Goal: Task Accomplishment & Management: Complete application form

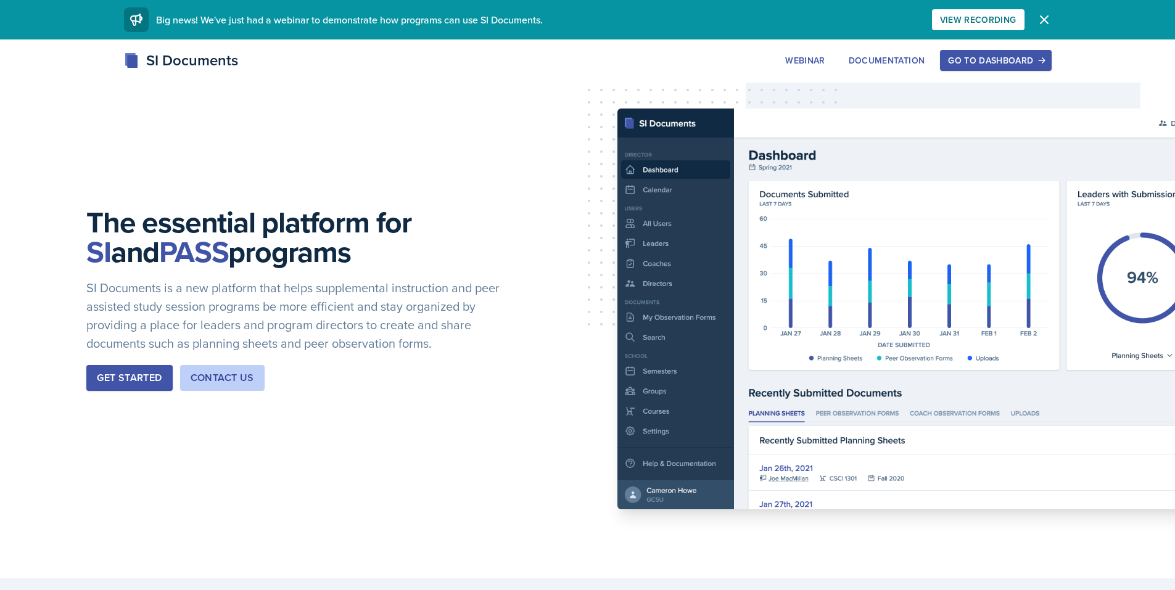
click at [998, 60] on div "Go to Dashboard" at bounding box center [995, 61] width 95 height 10
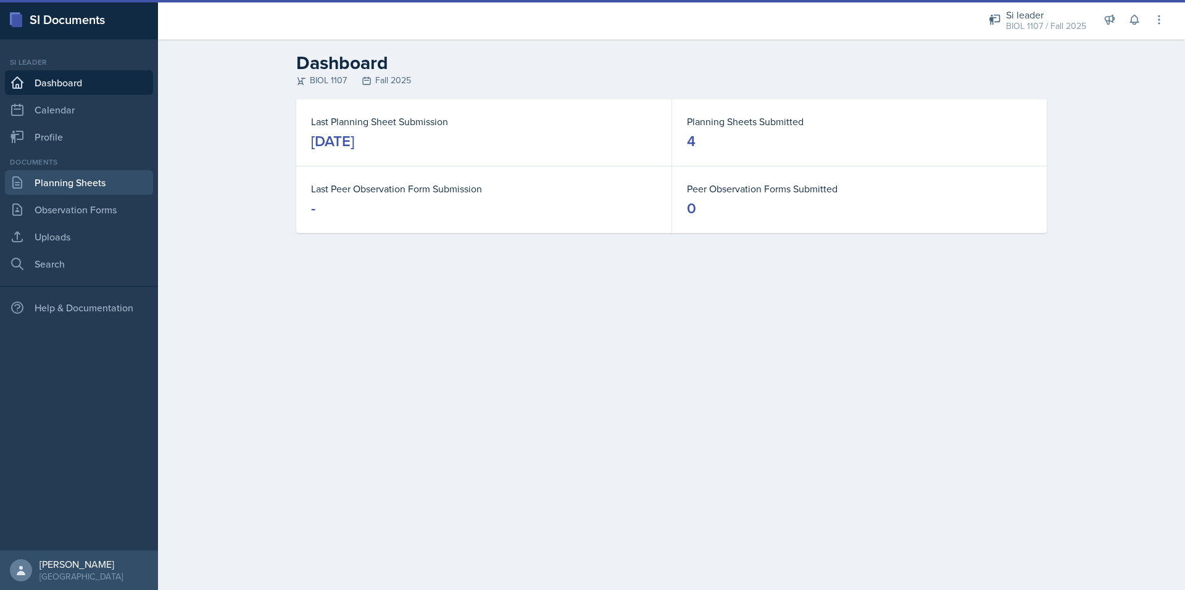
click at [56, 180] on link "Planning Sheets" at bounding box center [79, 182] width 148 height 25
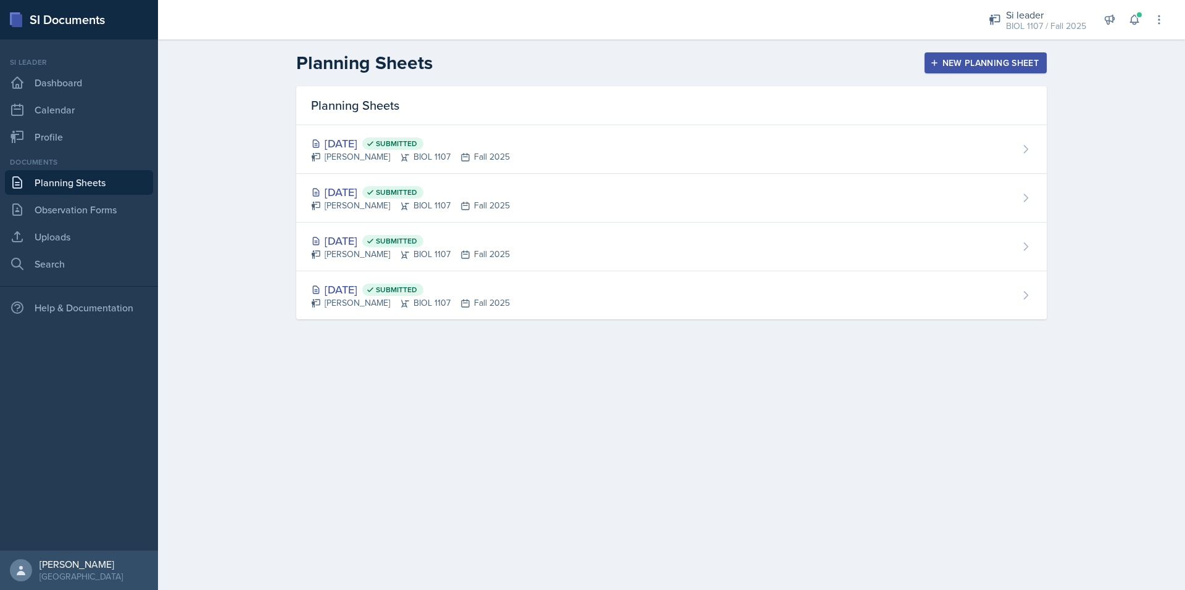
click at [950, 66] on div "New Planning Sheet" at bounding box center [985, 63] width 106 height 10
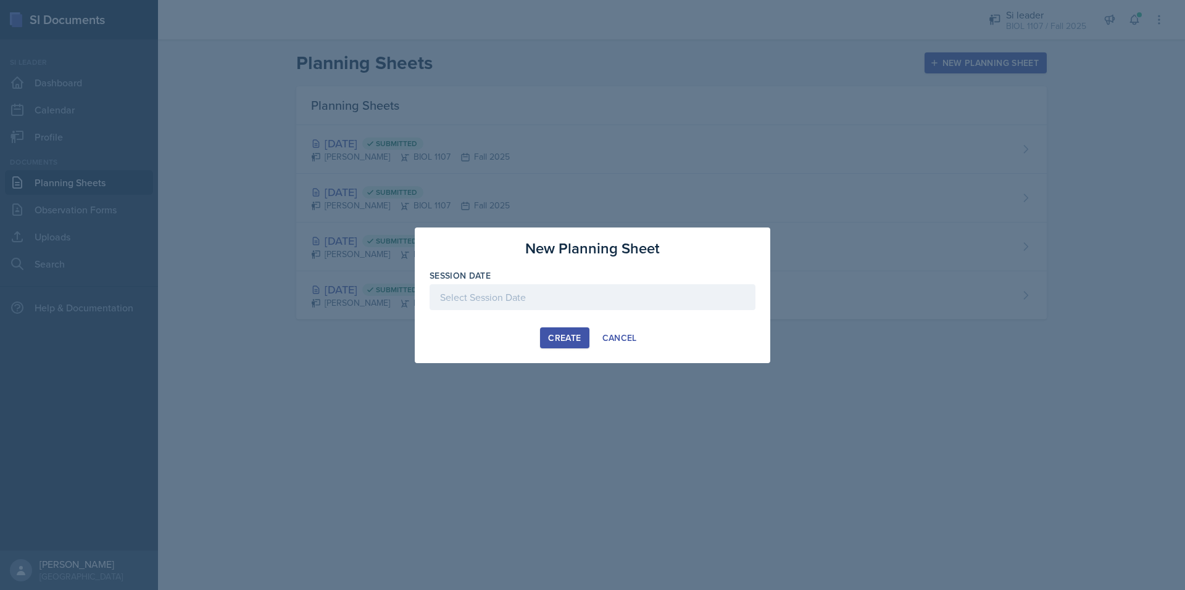
click at [631, 298] on div at bounding box center [592, 297] width 326 height 26
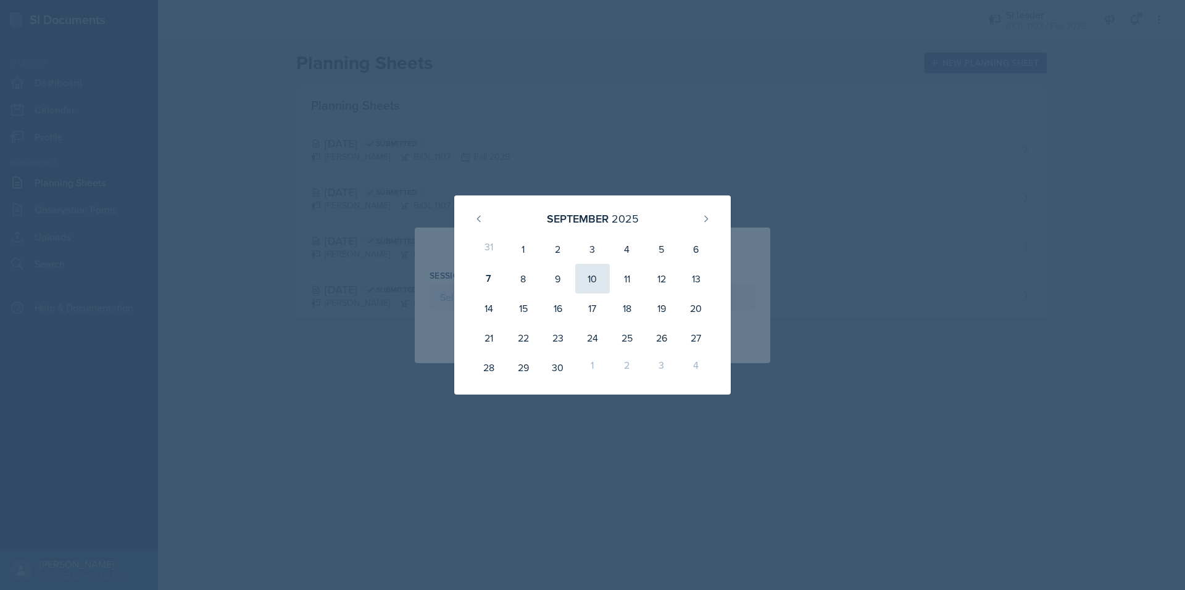
click at [597, 283] on div "10" at bounding box center [592, 279] width 35 height 30
type input "September 10th, 2025"
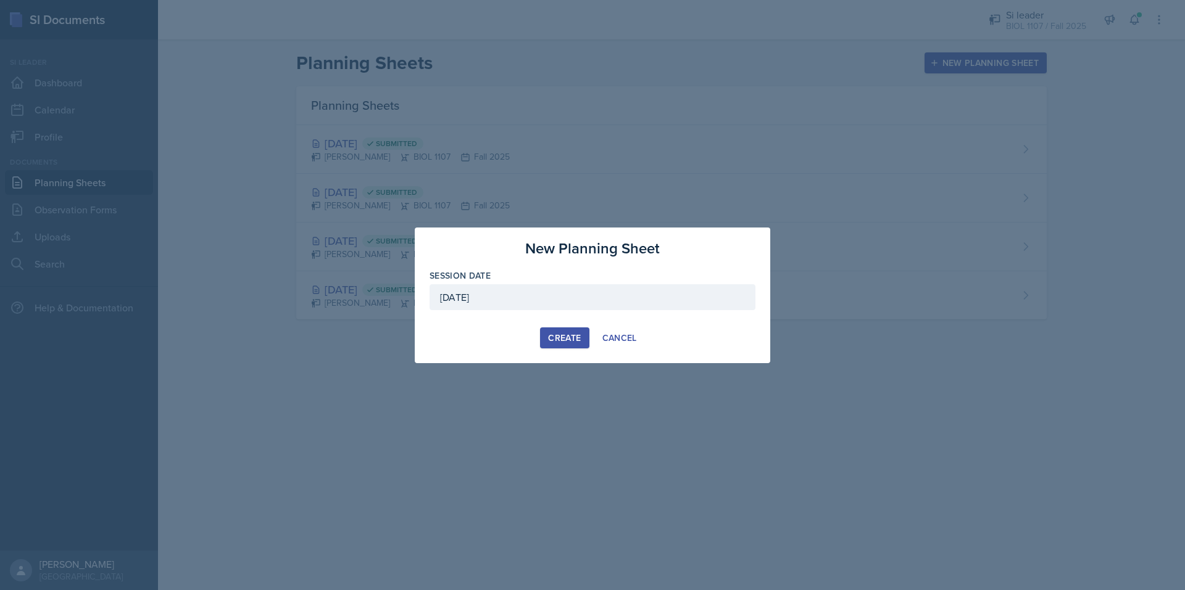
click at [561, 338] on div "Create" at bounding box center [564, 338] width 33 height 10
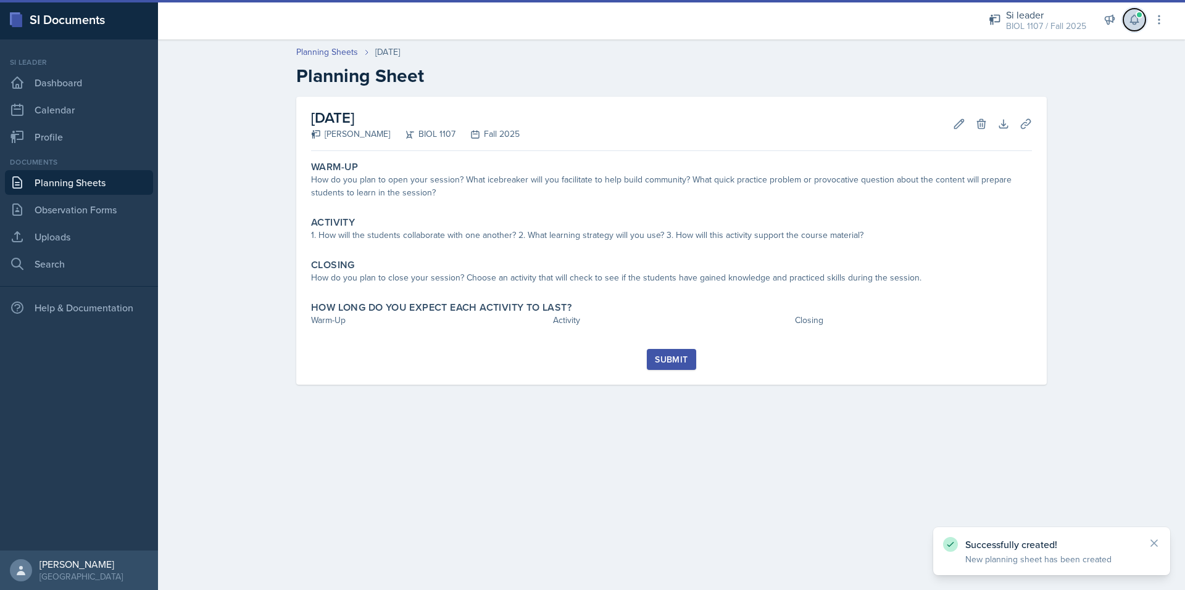
click at [1127, 23] on button at bounding box center [1134, 20] width 22 height 22
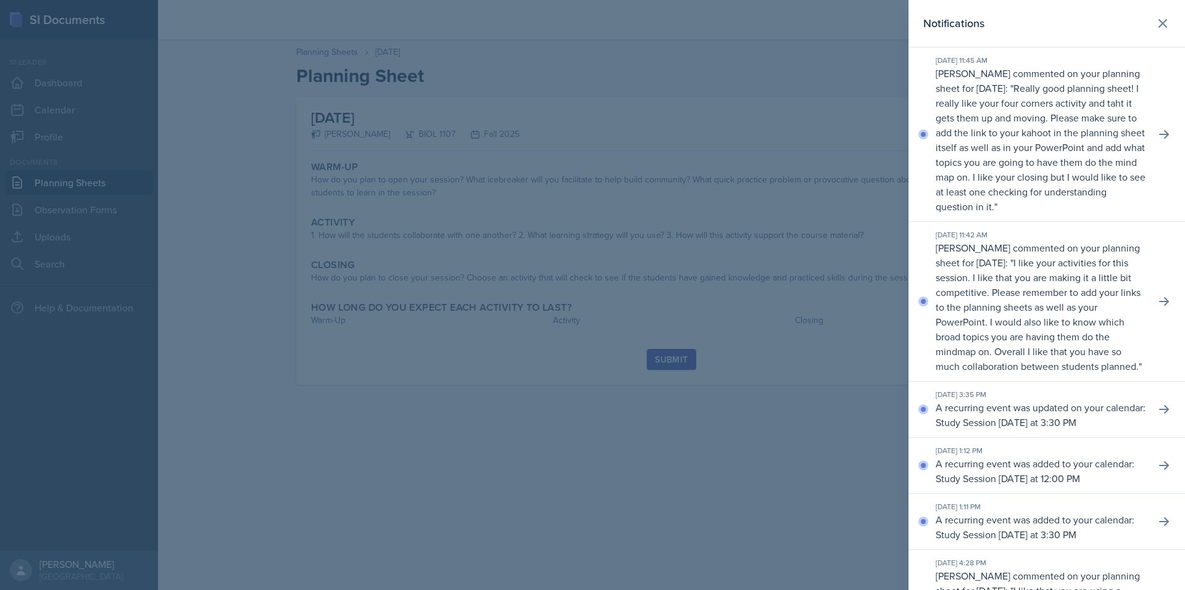
click at [647, 137] on div at bounding box center [592, 295] width 1185 height 590
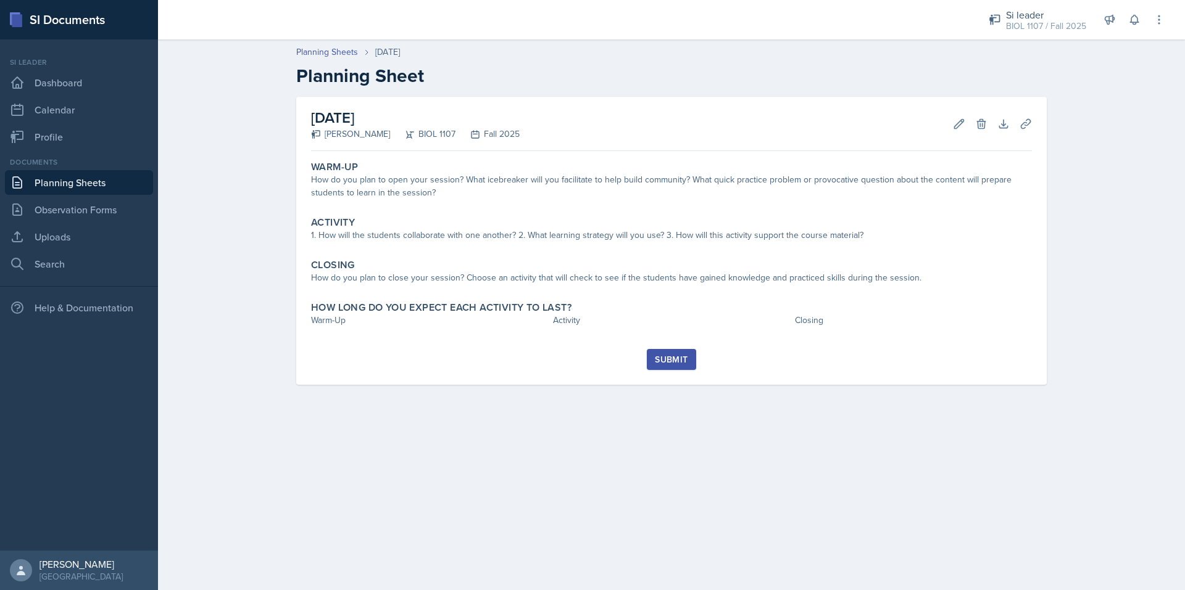
click at [93, 180] on link "Planning Sheets" at bounding box center [79, 182] width 148 height 25
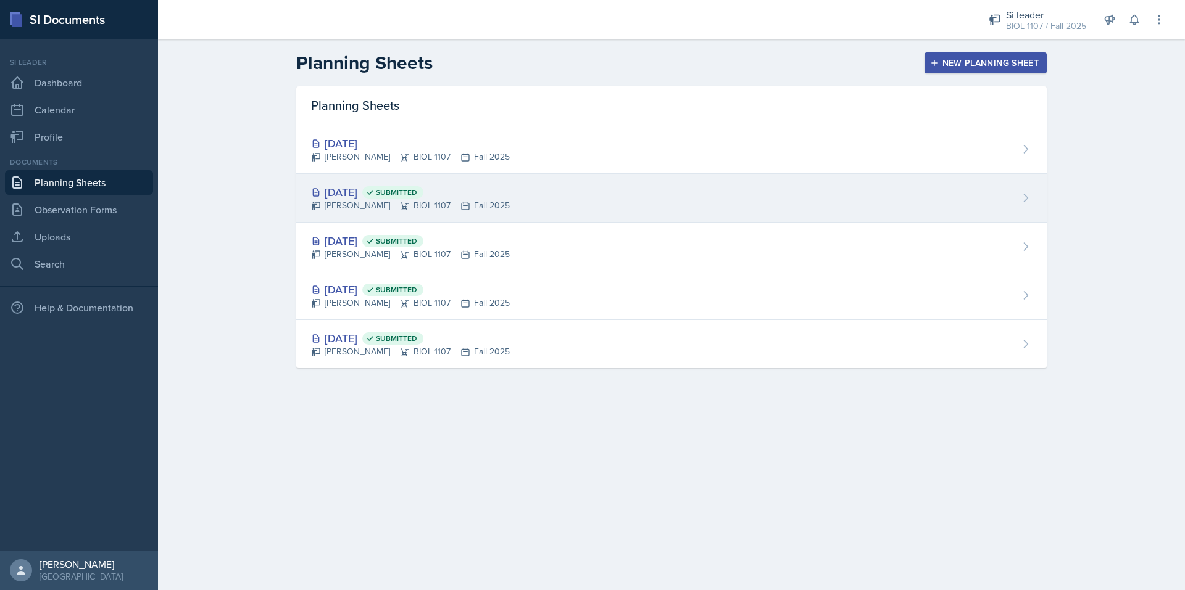
click at [374, 192] on div "[DATE] Submitted" at bounding box center [410, 192] width 199 height 17
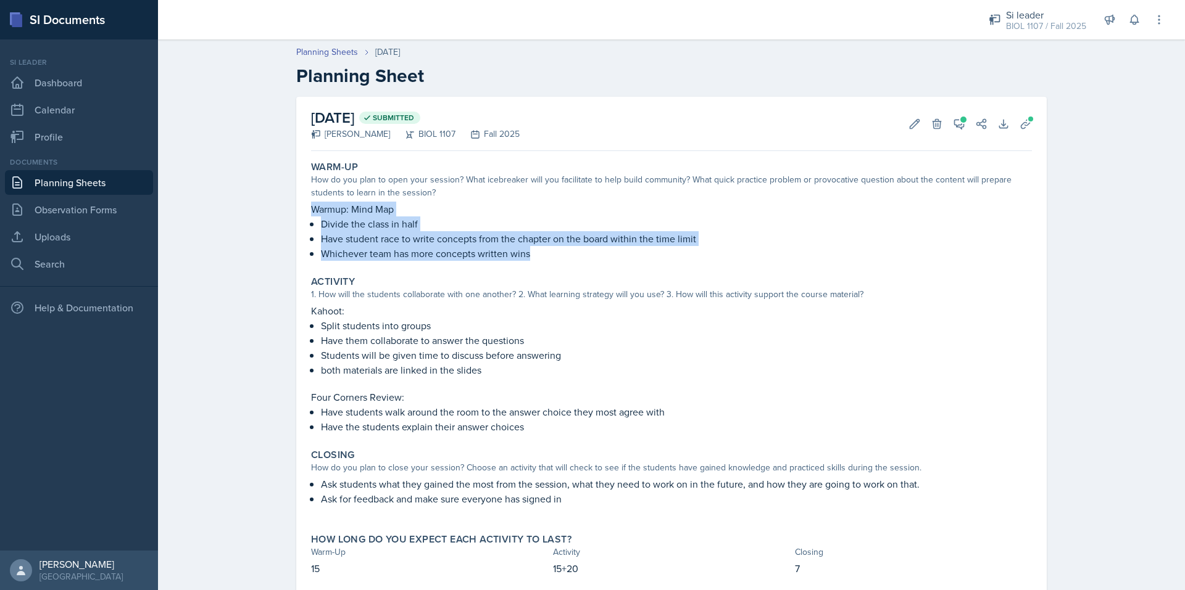
drag, startPoint x: 542, startPoint y: 254, endPoint x: 306, endPoint y: 213, distance: 239.7
click at [311, 213] on div "Warmup: Mind Map Divide the class in half Have student race to write concepts f…" at bounding box center [671, 231] width 721 height 59
copy div "Warmup: Mind Map Divide the class in half Have student race to write concepts f…"
click at [85, 181] on link "Planning Sheets" at bounding box center [79, 182] width 148 height 25
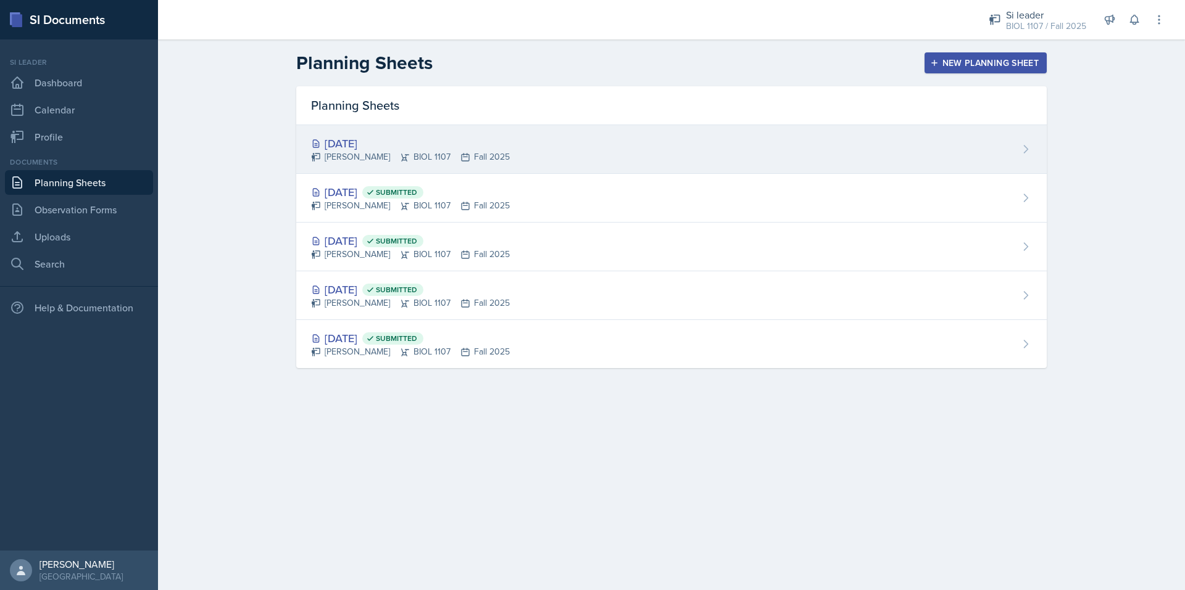
click at [375, 140] on div "[DATE]" at bounding box center [410, 143] width 199 height 17
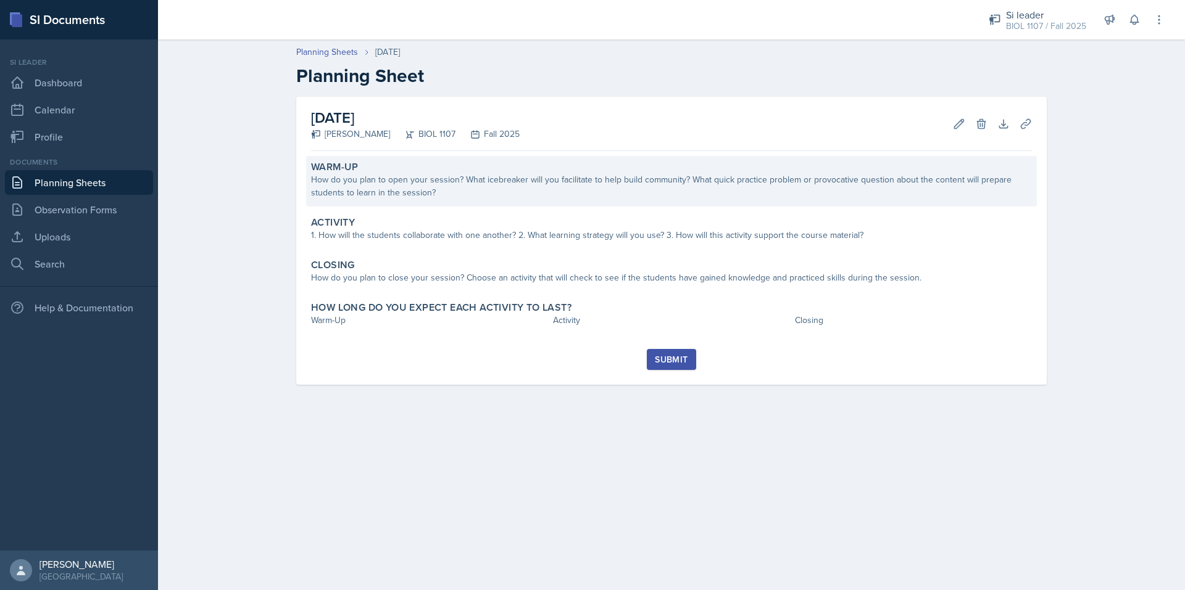
click at [386, 172] on div "Warm-Up" at bounding box center [671, 167] width 721 height 12
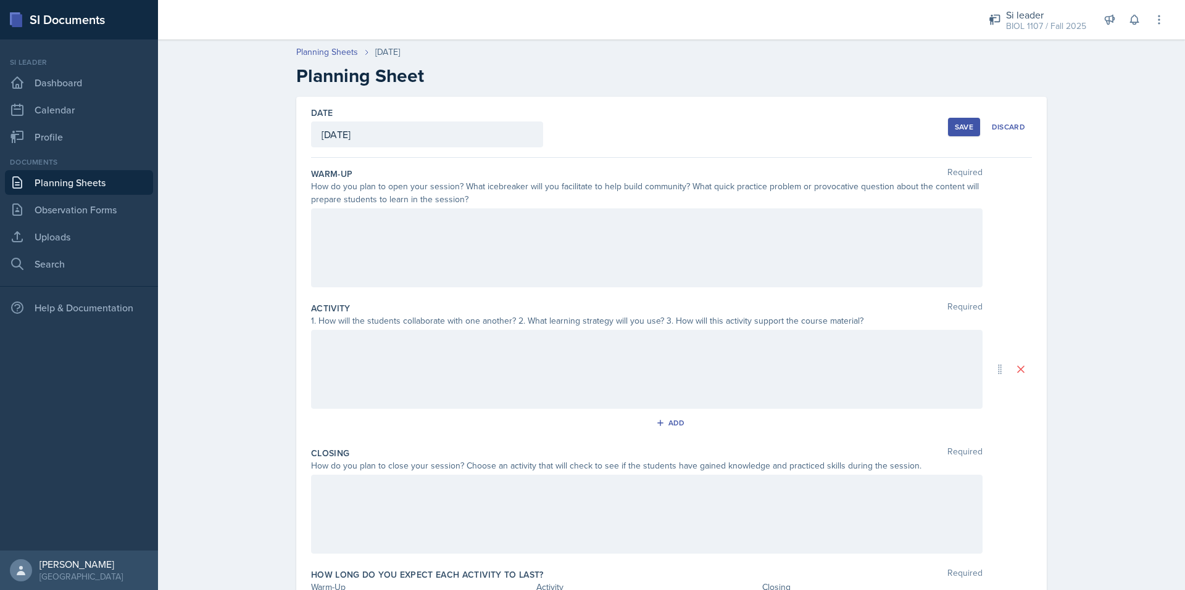
click at [380, 231] on div at bounding box center [646, 248] width 671 height 79
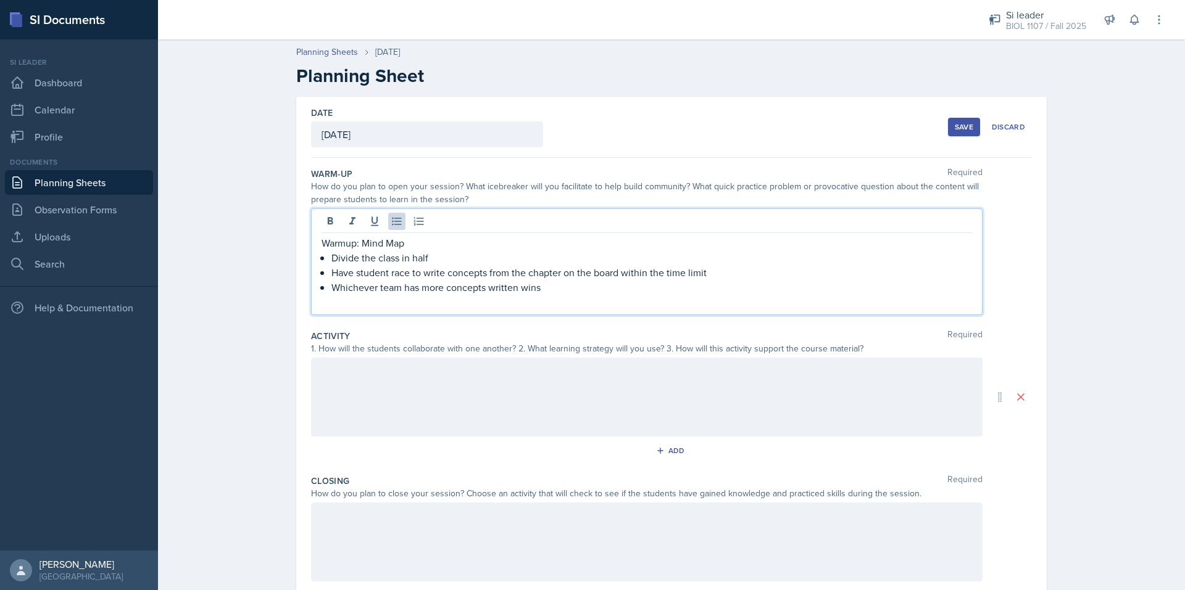
click at [356, 302] on p at bounding box center [646, 302] width 650 height 15
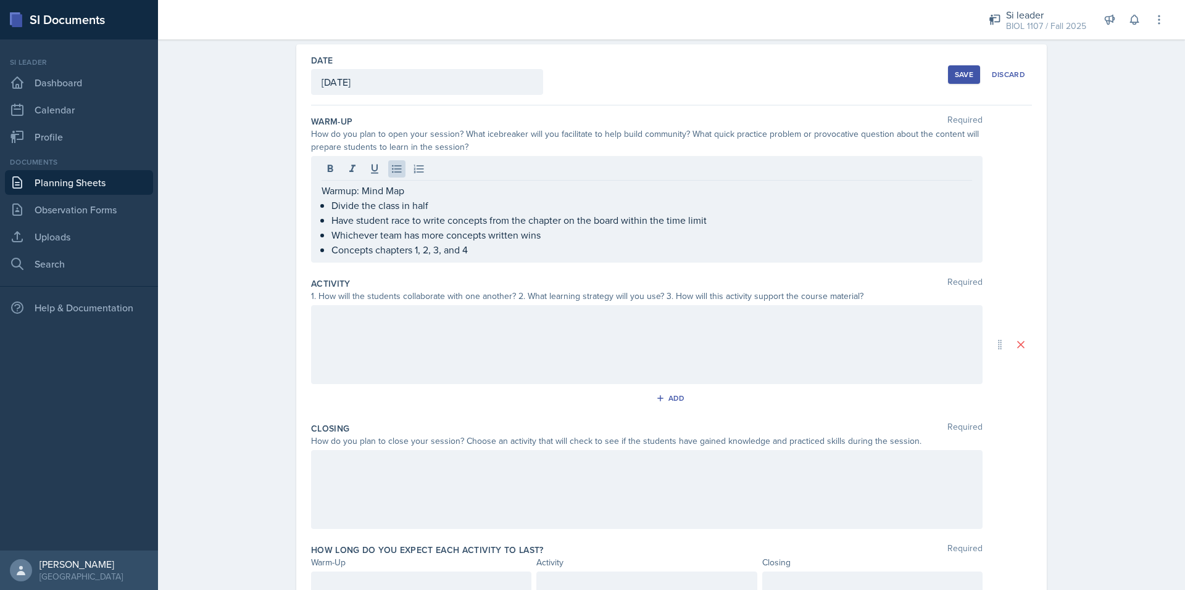
click at [386, 328] on div at bounding box center [646, 344] width 671 height 79
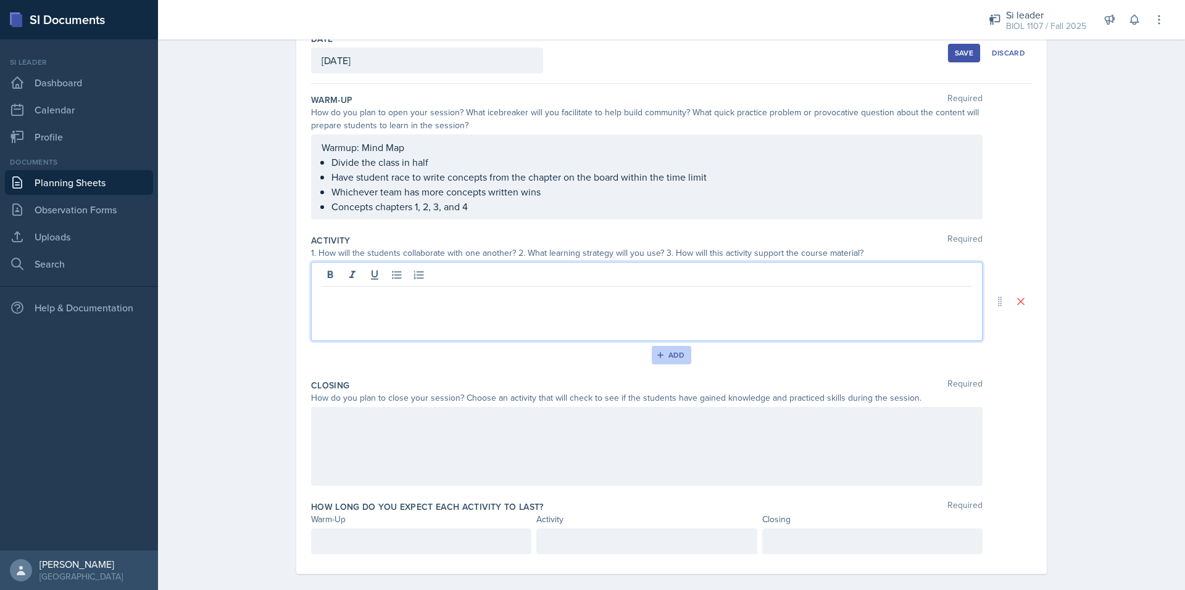
click at [657, 358] on icon "button" at bounding box center [660, 355] width 6 height 6
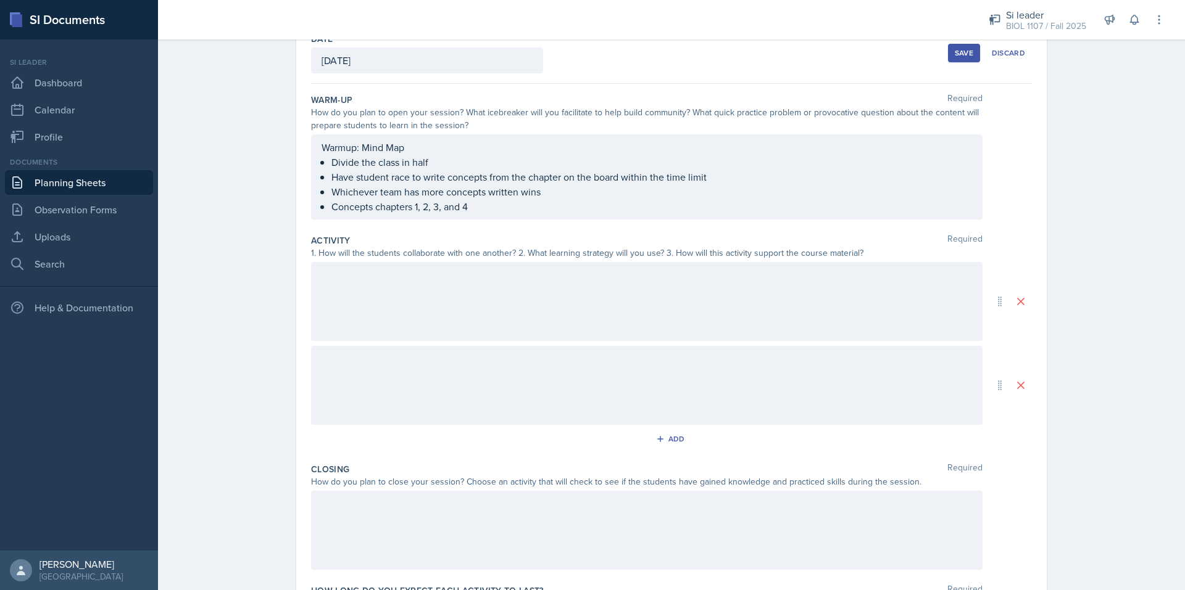
click at [665, 429] on div "Activity Required 1. How will the students collaborate with one another? 2. Wha…" at bounding box center [671, 344] width 721 height 229
click at [665, 441] on div "Add" at bounding box center [671, 439] width 27 height 10
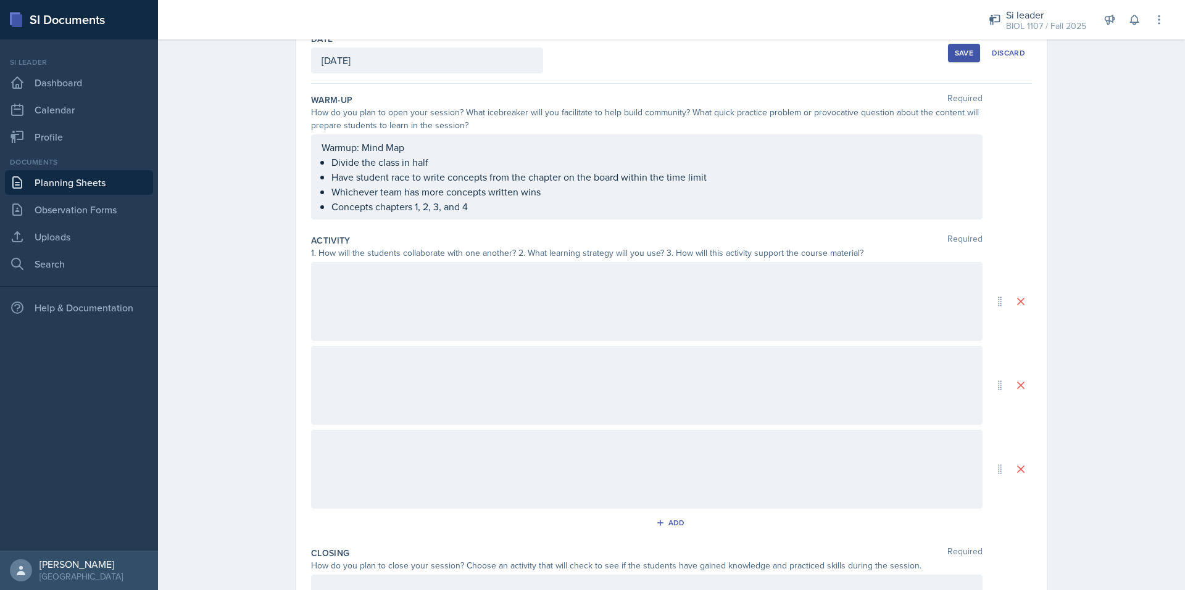
click at [613, 447] on div at bounding box center [646, 469] width 671 height 79
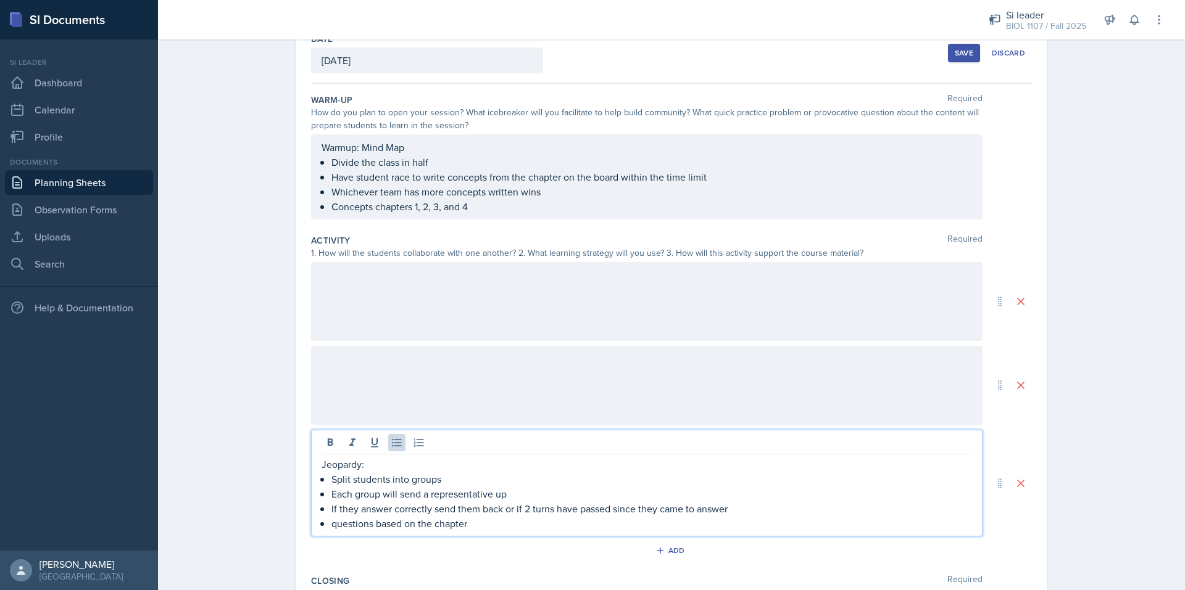
click at [376, 466] on p "Jeopardy:" at bounding box center [646, 464] width 650 height 15
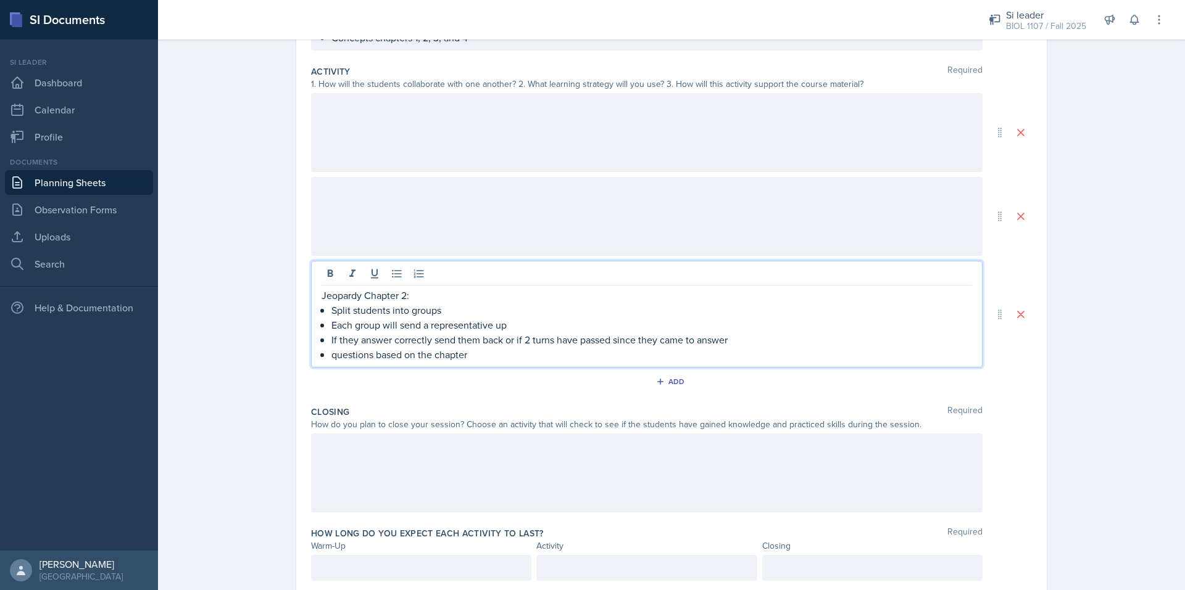
click at [502, 220] on div at bounding box center [646, 216] width 671 height 79
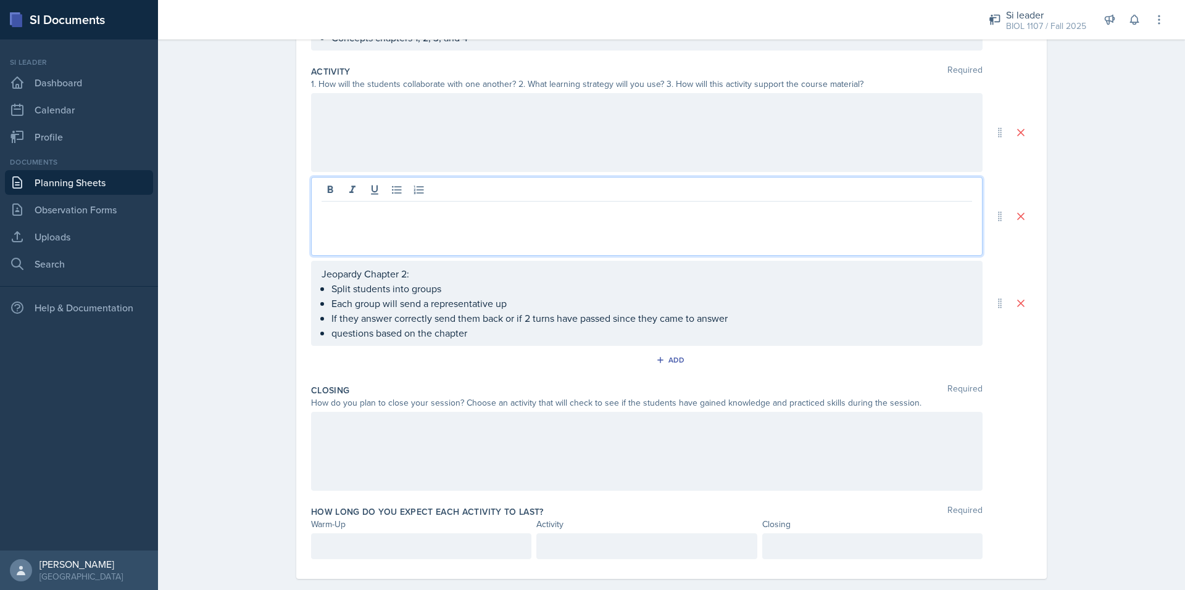
scroll to position [262, 0]
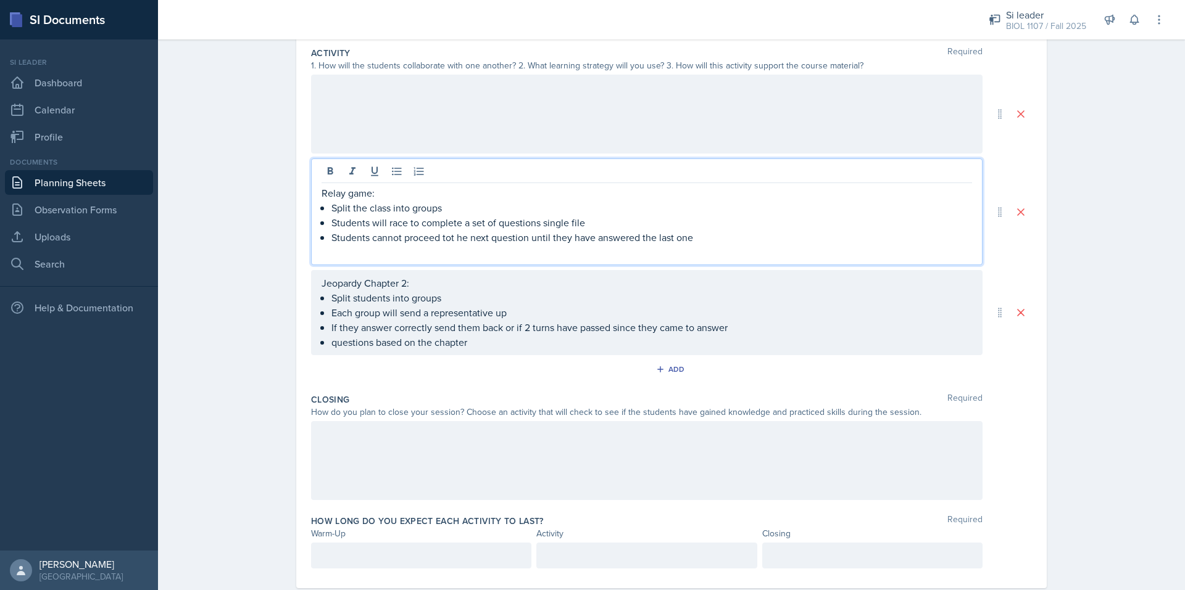
click at [433, 250] on p at bounding box center [646, 252] width 650 height 15
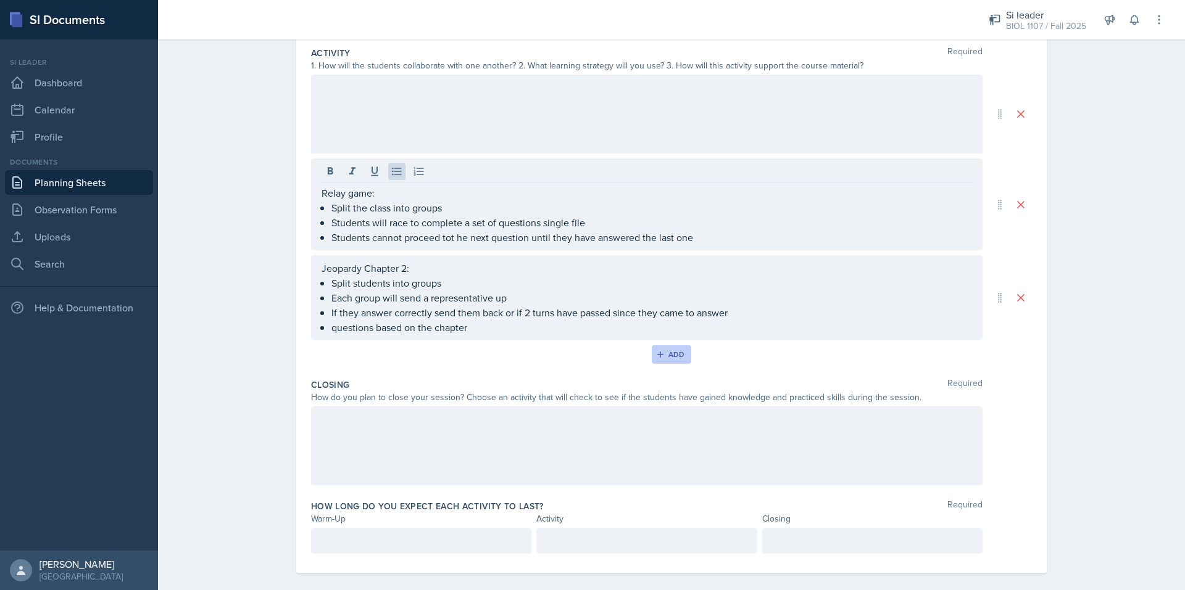
click at [671, 356] on div "Add" at bounding box center [671, 355] width 27 height 10
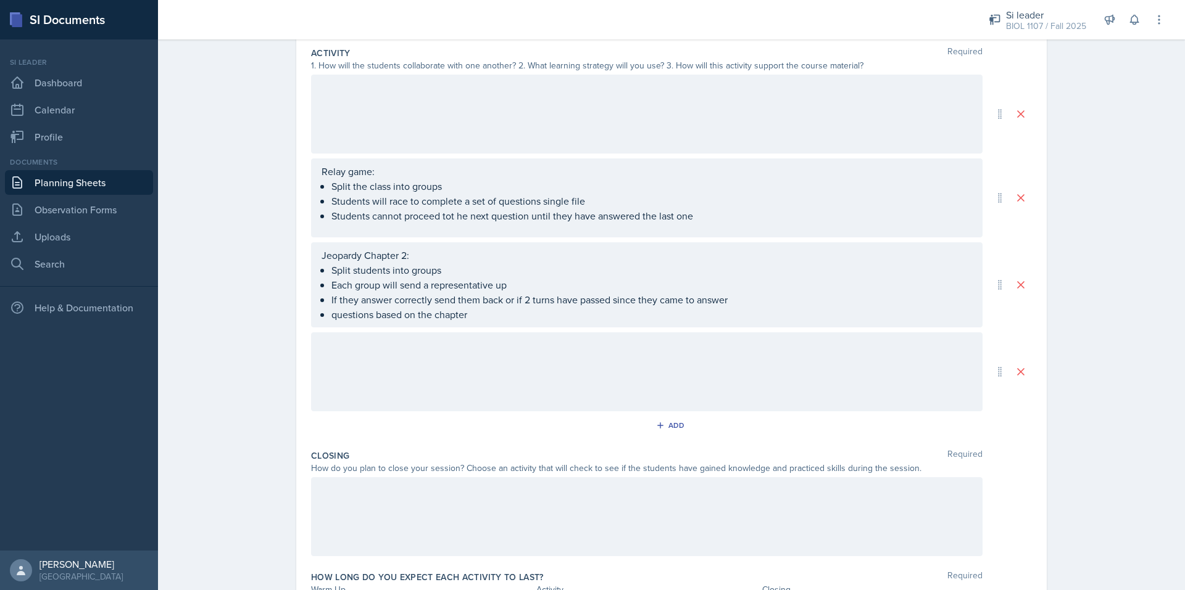
click at [507, 375] on div at bounding box center [646, 372] width 671 height 79
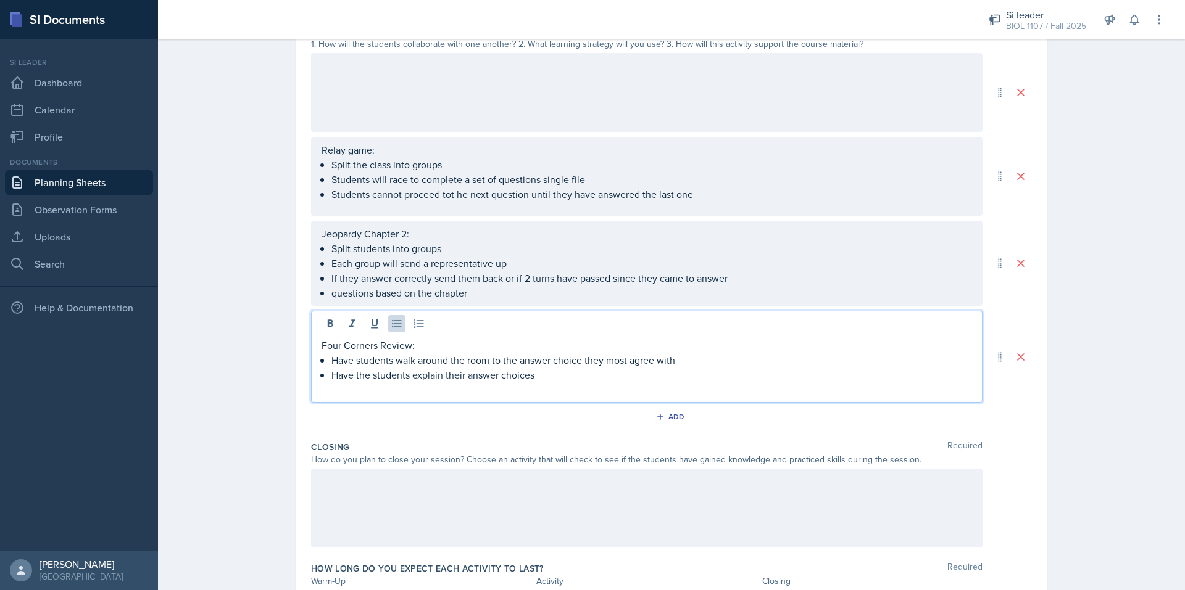
click at [493, 392] on p at bounding box center [646, 390] width 650 height 15
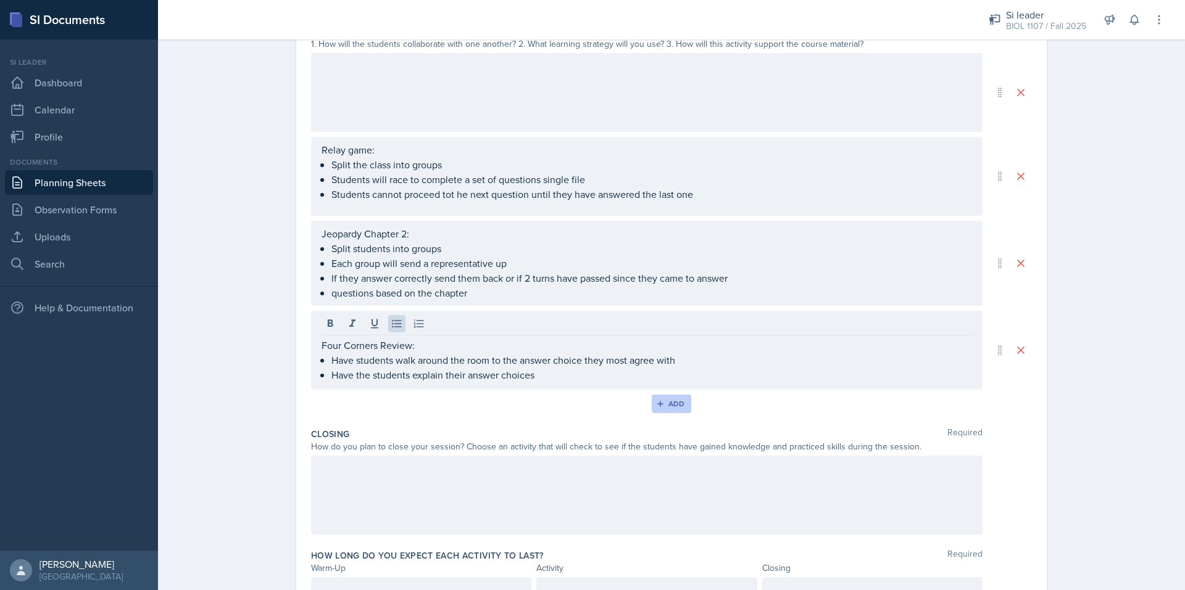
click at [662, 402] on div "Add" at bounding box center [671, 404] width 27 height 10
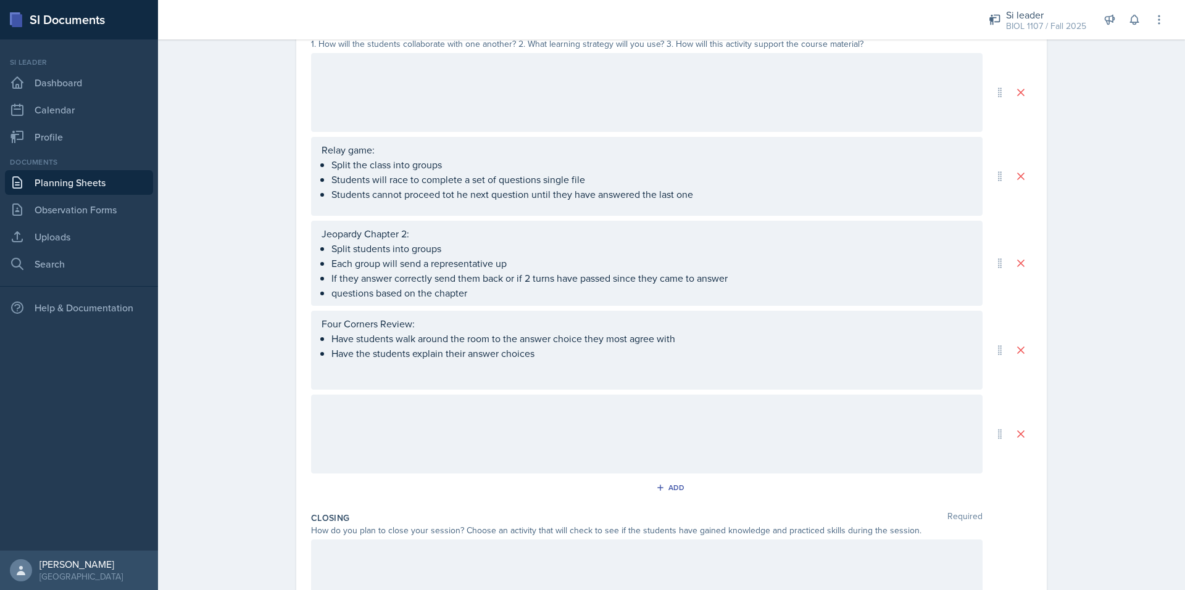
click at [557, 440] on div at bounding box center [646, 434] width 671 height 79
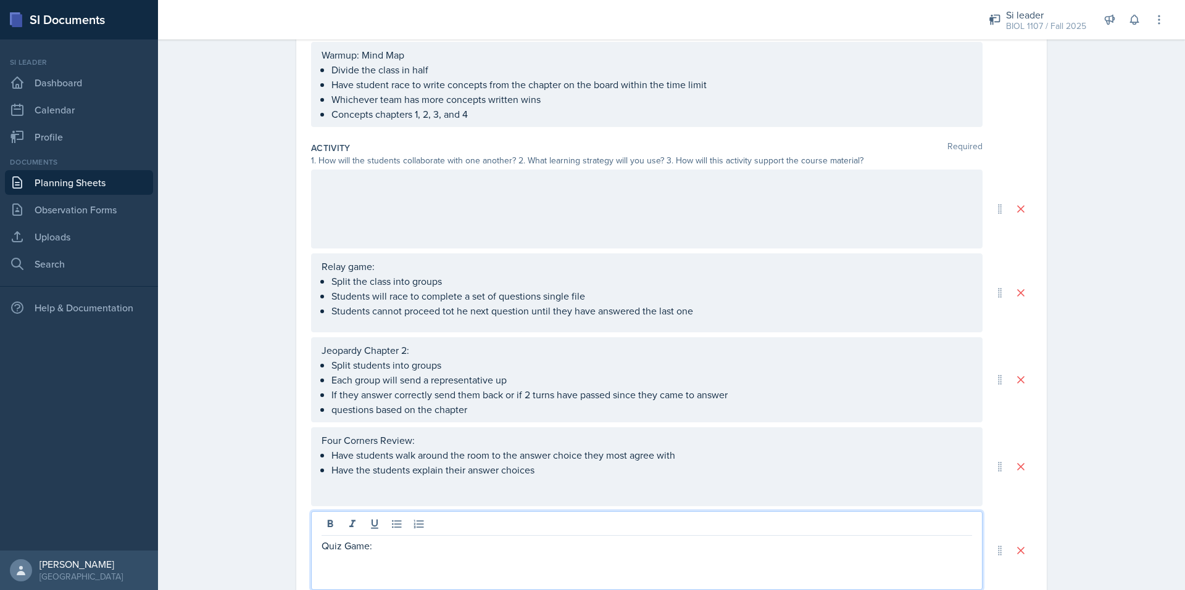
scroll to position [166, 0]
click at [356, 208] on div at bounding box center [646, 209] width 671 height 79
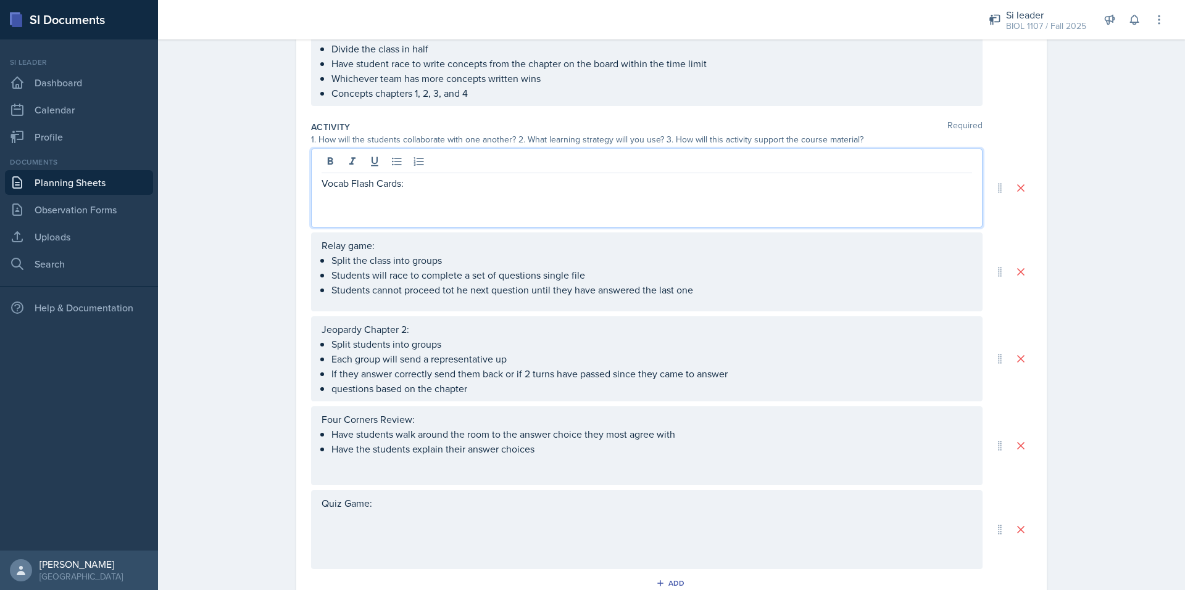
scroll to position [429, 0]
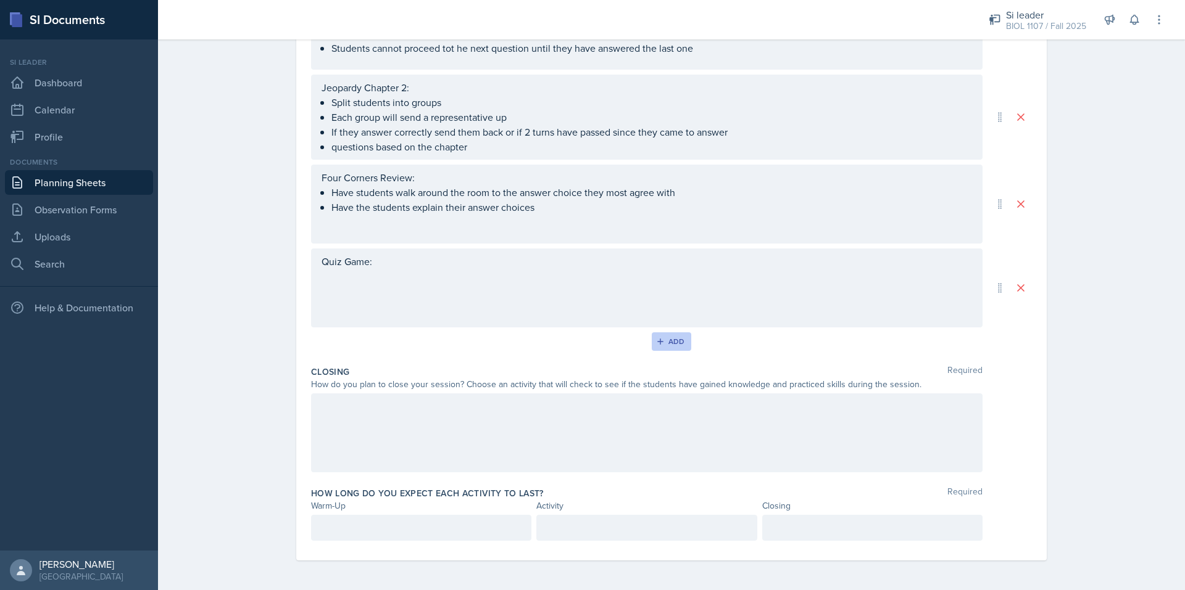
click at [656, 342] on icon "button" at bounding box center [660, 341] width 9 height 9
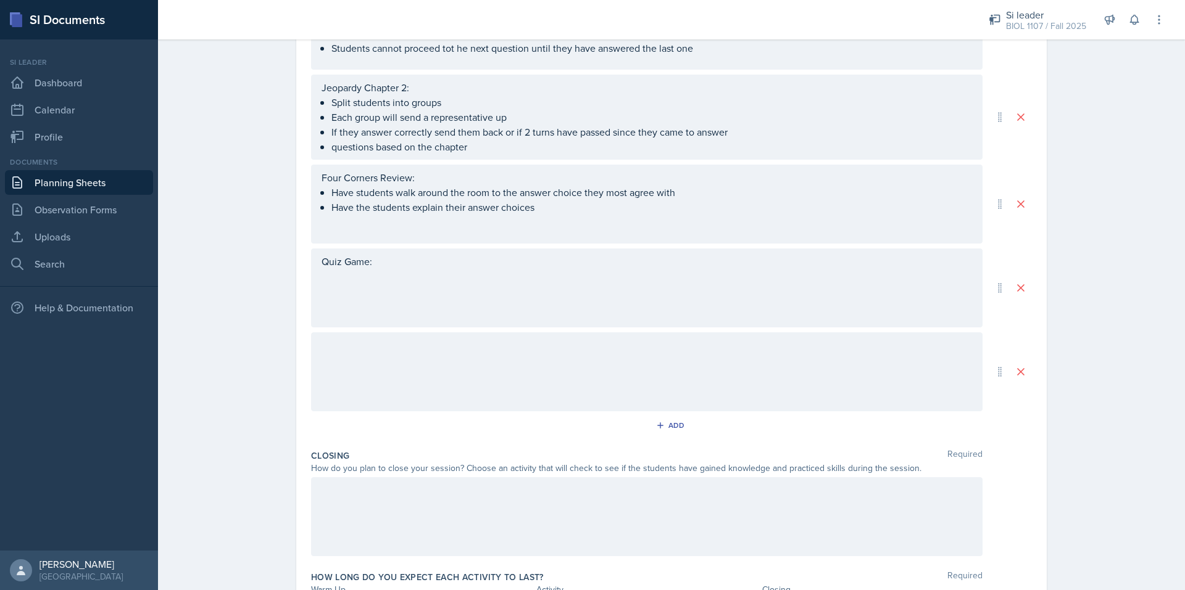
click at [503, 366] on div at bounding box center [646, 372] width 671 height 79
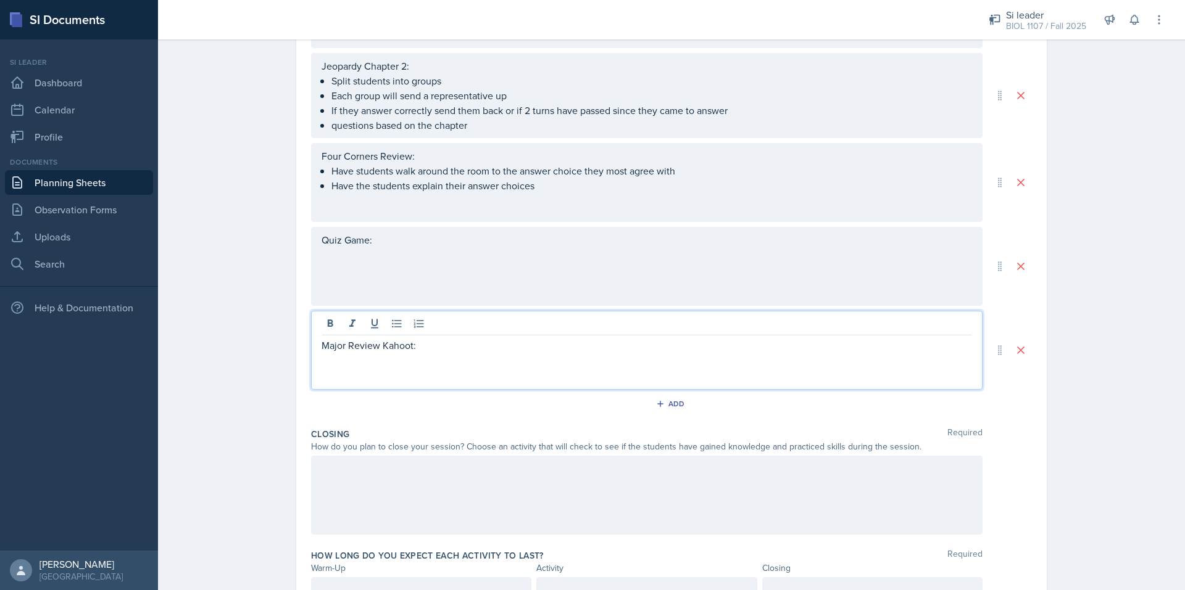
scroll to position [513, 0]
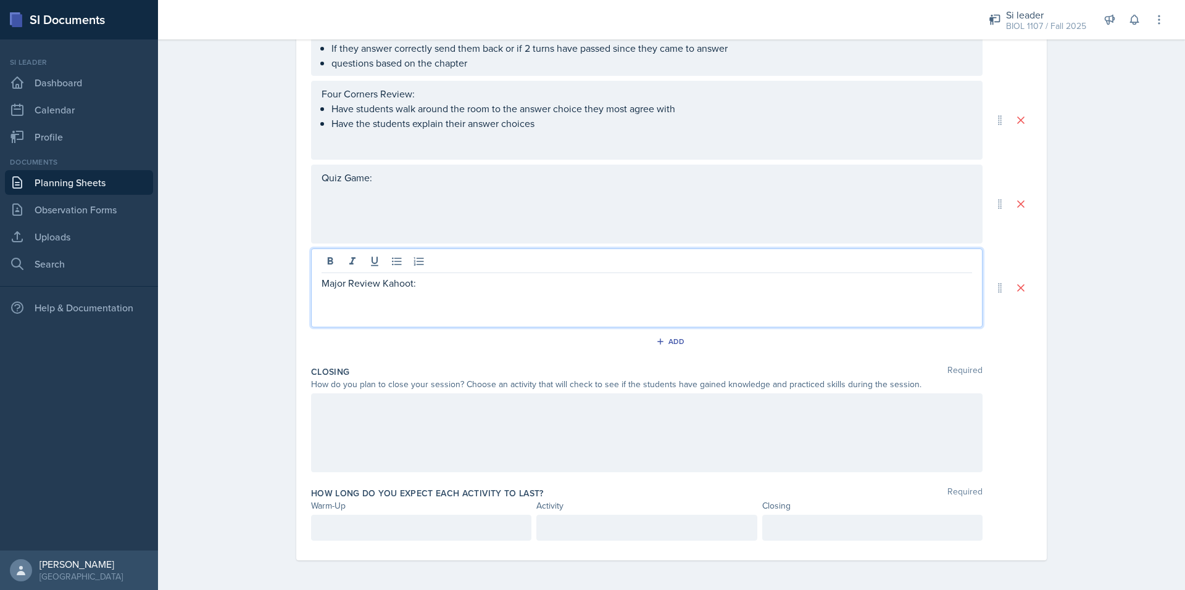
click at [358, 441] on div at bounding box center [646, 433] width 671 height 79
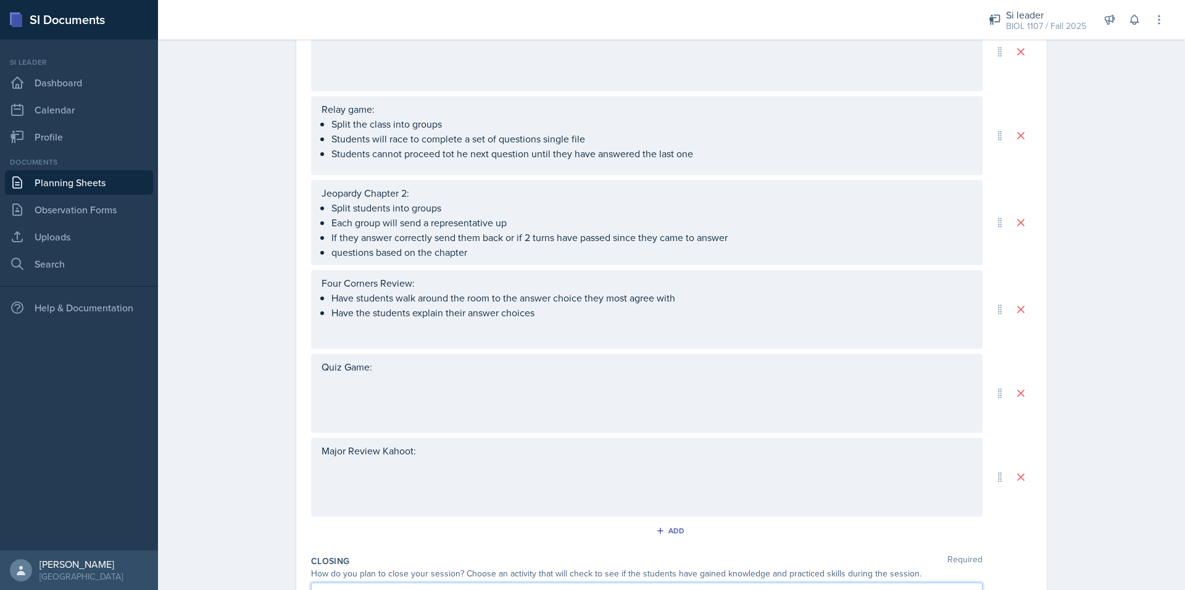
scroll to position [307, 0]
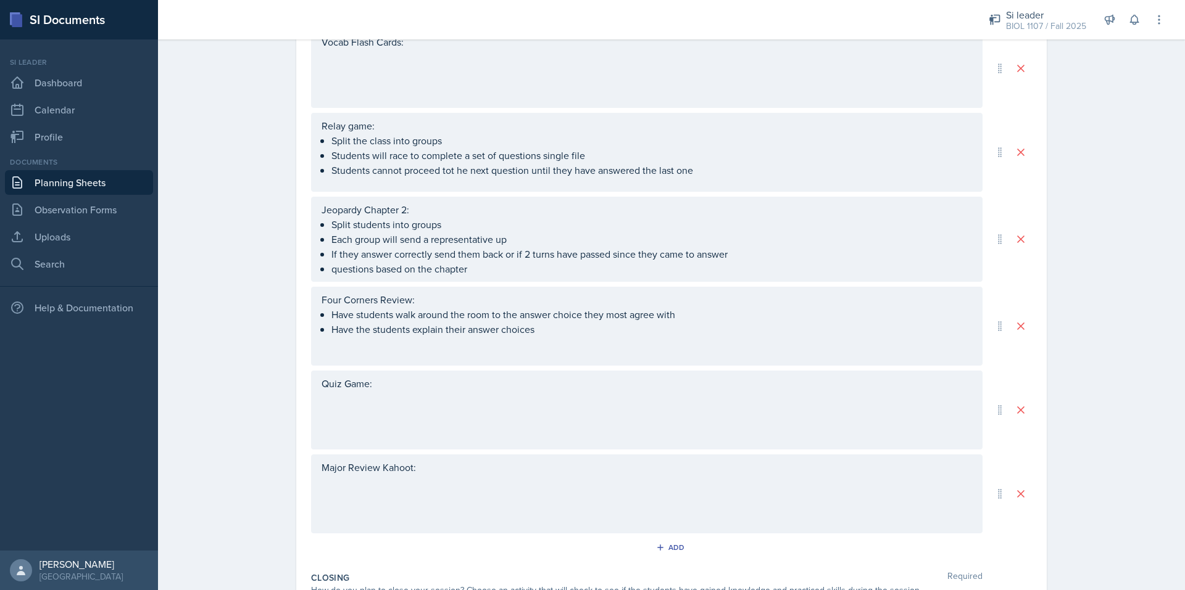
click at [494, 275] on p "questions based on the chapter" at bounding box center [651, 269] width 640 height 15
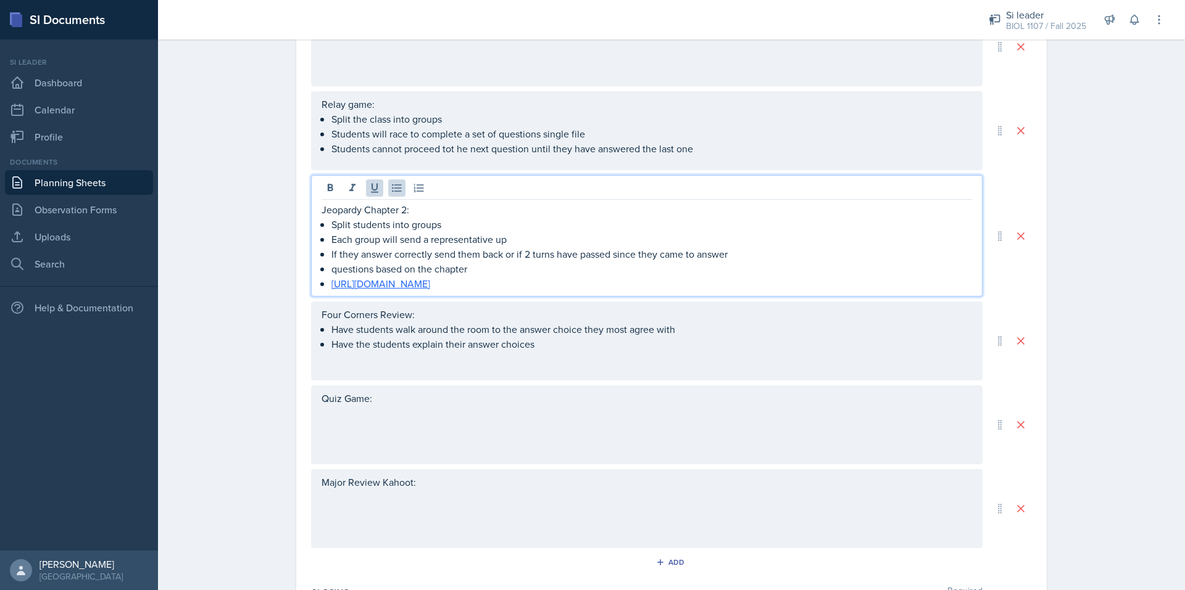
click at [409, 312] on div "Four Corners Review: Have students walk around the room to the answer choice th…" at bounding box center [646, 341] width 671 height 79
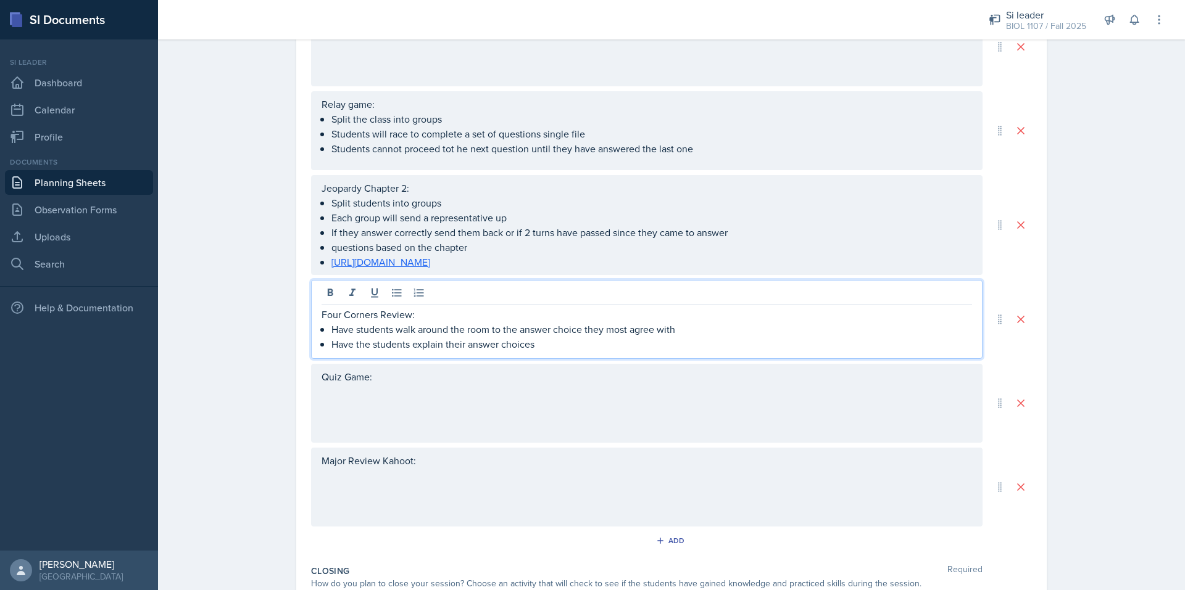
scroll to position [307, 0]
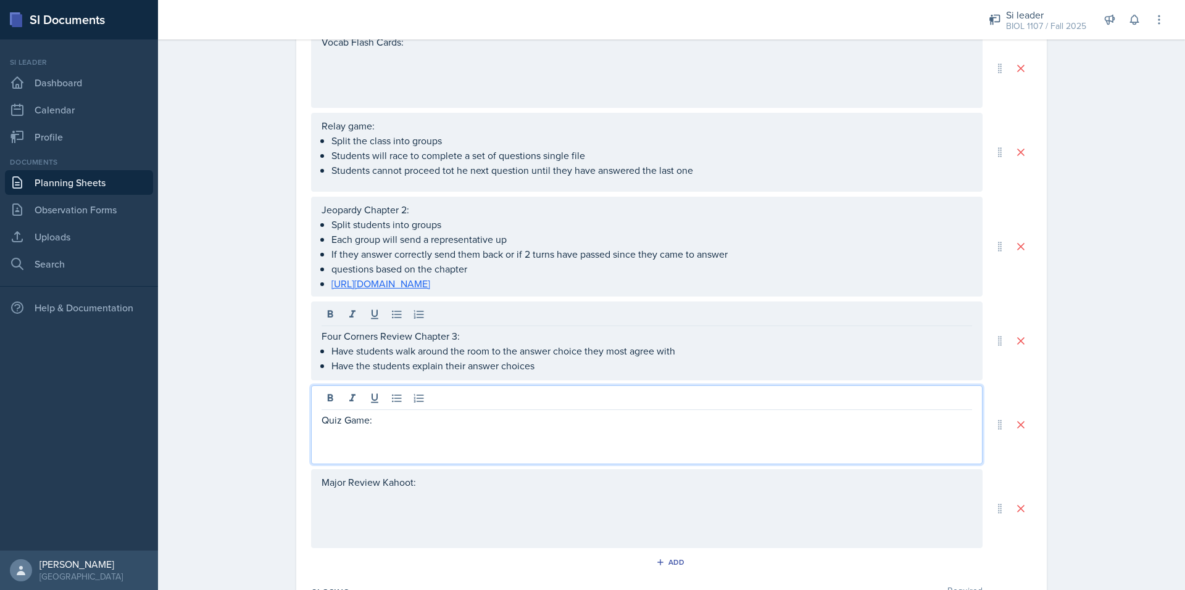
click at [410, 411] on div "Quiz Game:" at bounding box center [646, 425] width 671 height 79
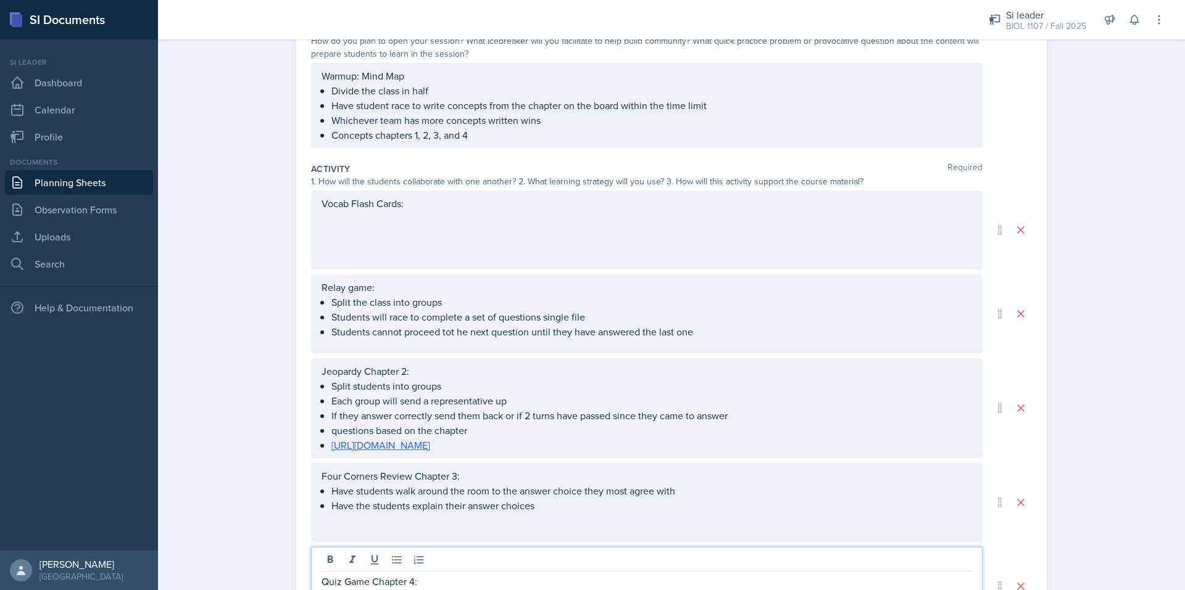
scroll to position [144, 0]
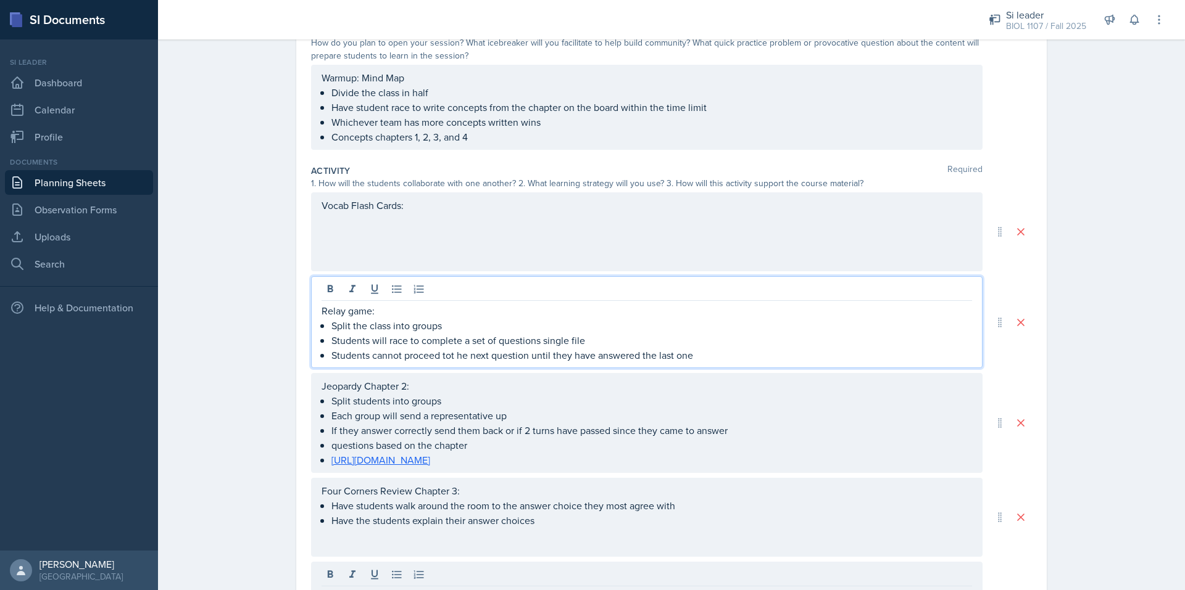
click at [371, 304] on p "Relay game:" at bounding box center [646, 311] width 650 height 15
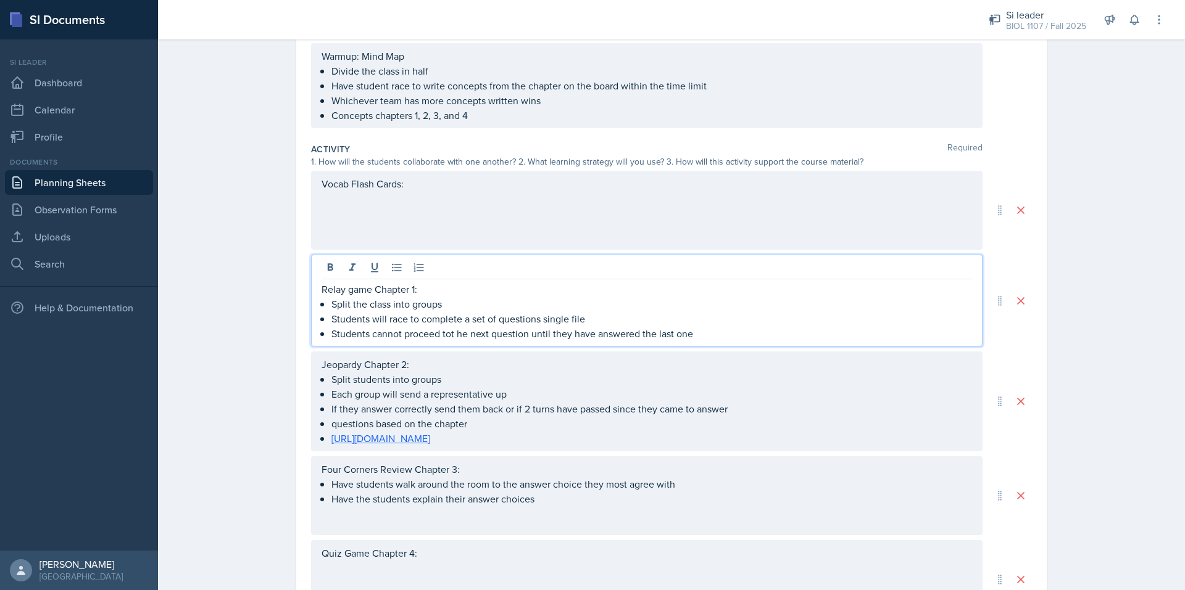
click at [425, 189] on div "Vocab Flash Cards:" at bounding box center [646, 210] width 671 height 79
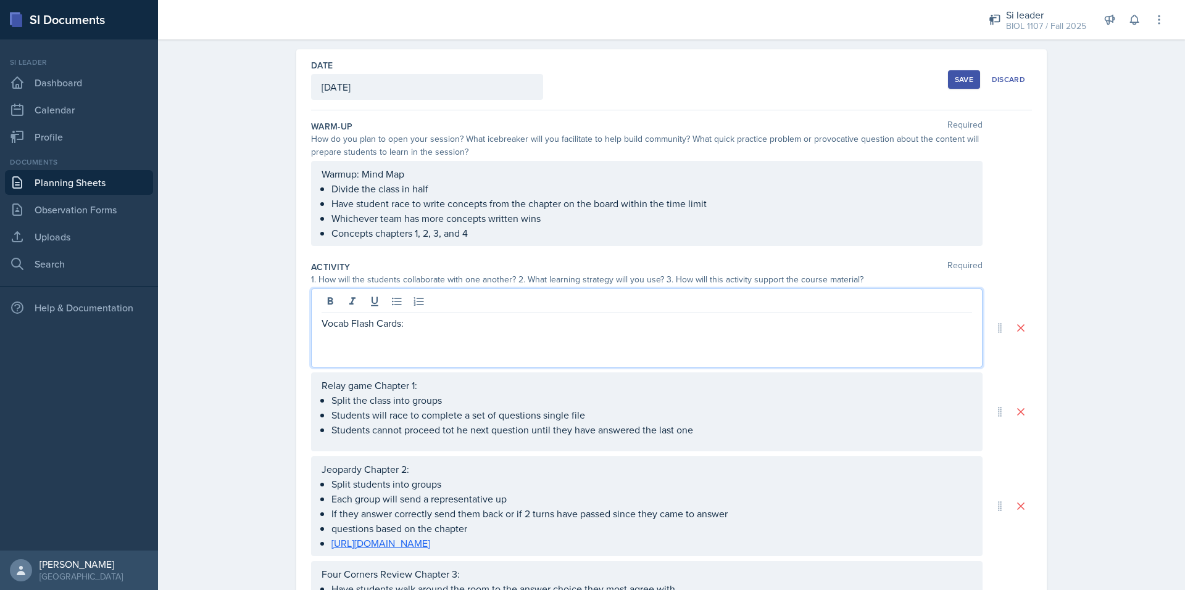
scroll to position [0, 0]
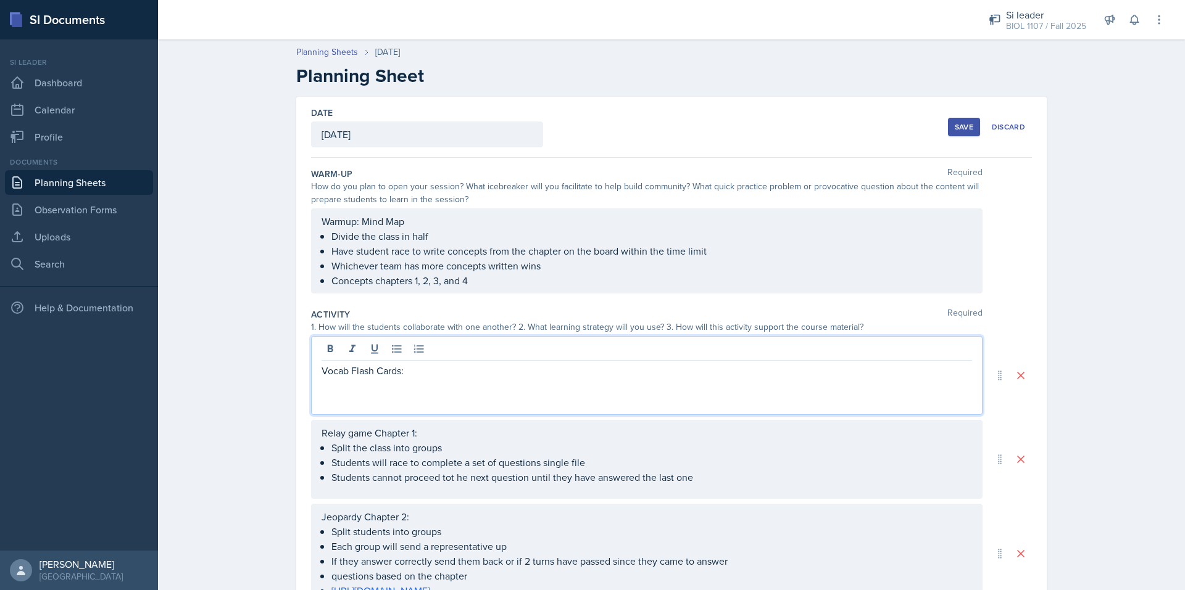
click at [344, 401] on div "Vocab Flash Cards:" at bounding box center [646, 375] width 671 height 79
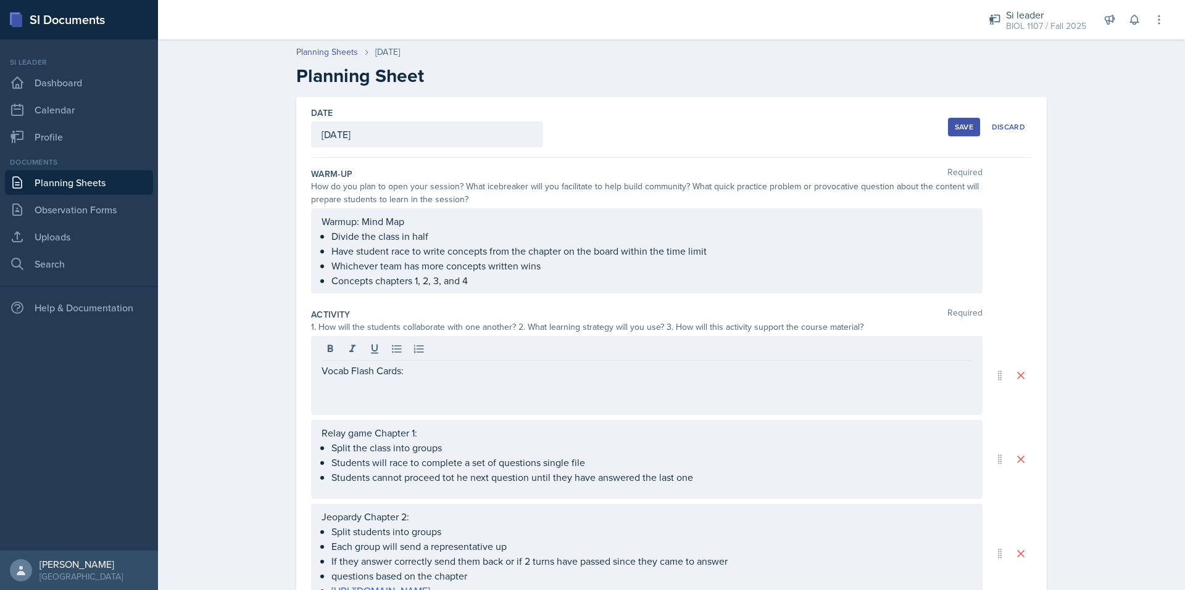
click at [344, 401] on div "Vocab Flash Cards:" at bounding box center [646, 375] width 671 height 79
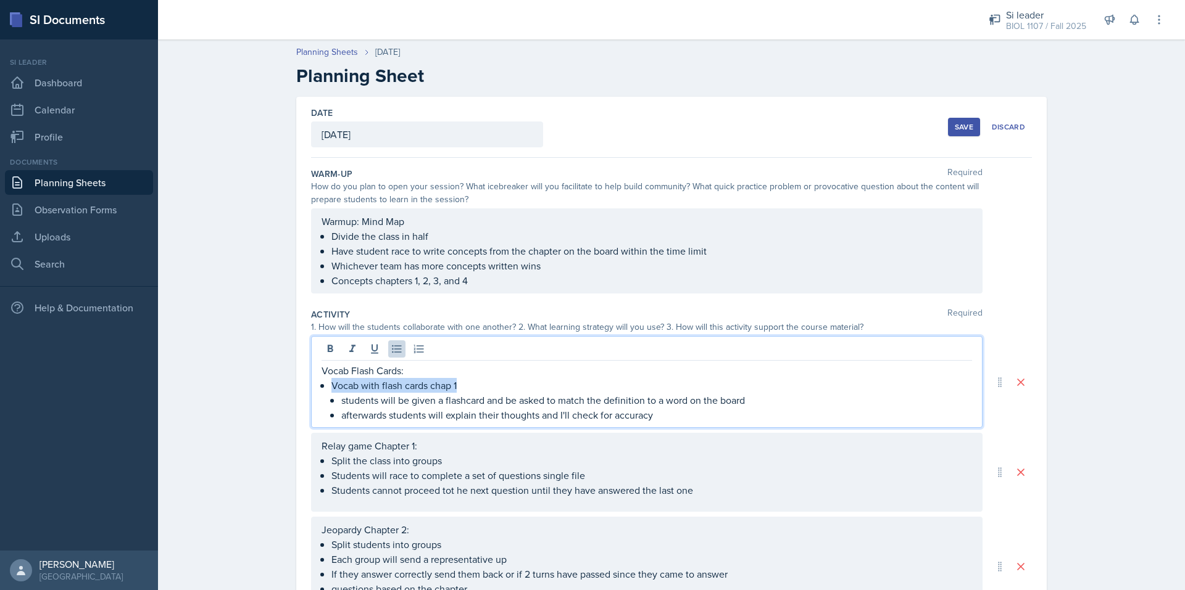
drag, startPoint x: 453, startPoint y: 386, endPoint x: 317, endPoint y: 392, distance: 137.1
click at [314, 392] on div "Vocab Flash Cards: Vocab with flash cards chap 1 students will be given a flash…" at bounding box center [646, 382] width 671 height 92
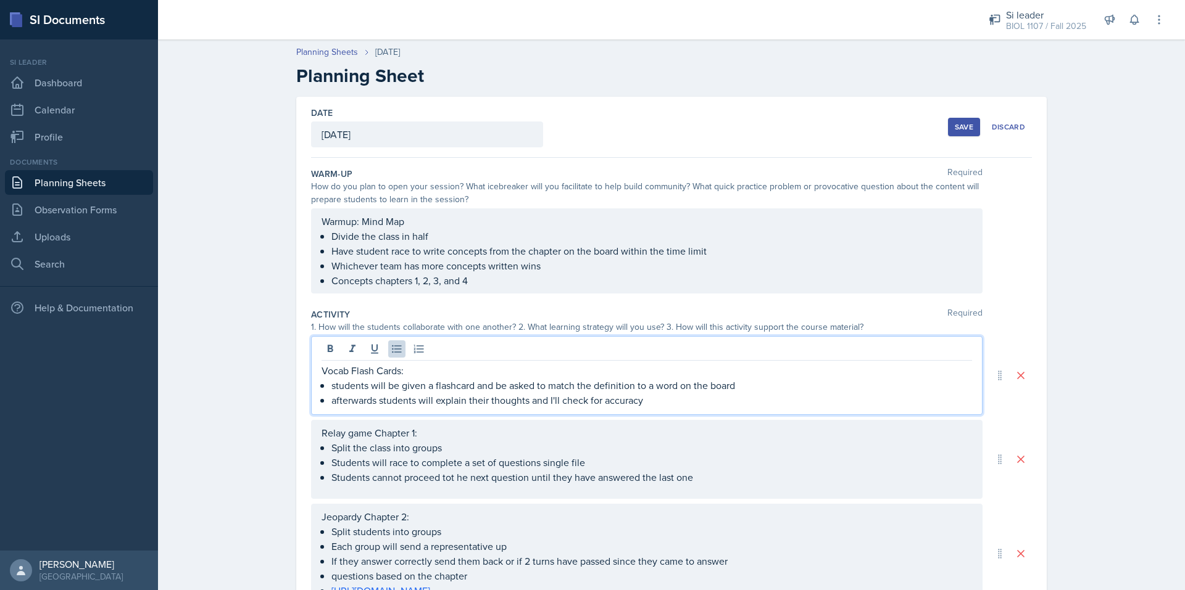
click at [460, 366] on p "Vocab Flash Cards:" at bounding box center [646, 370] width 650 height 15
click at [352, 403] on p "afterwards students will explain their thoughts and I'll check for accuracy" at bounding box center [651, 400] width 640 height 15
click at [0, 0] on span "Replace with" at bounding box center [0, 0] width 0 height 0
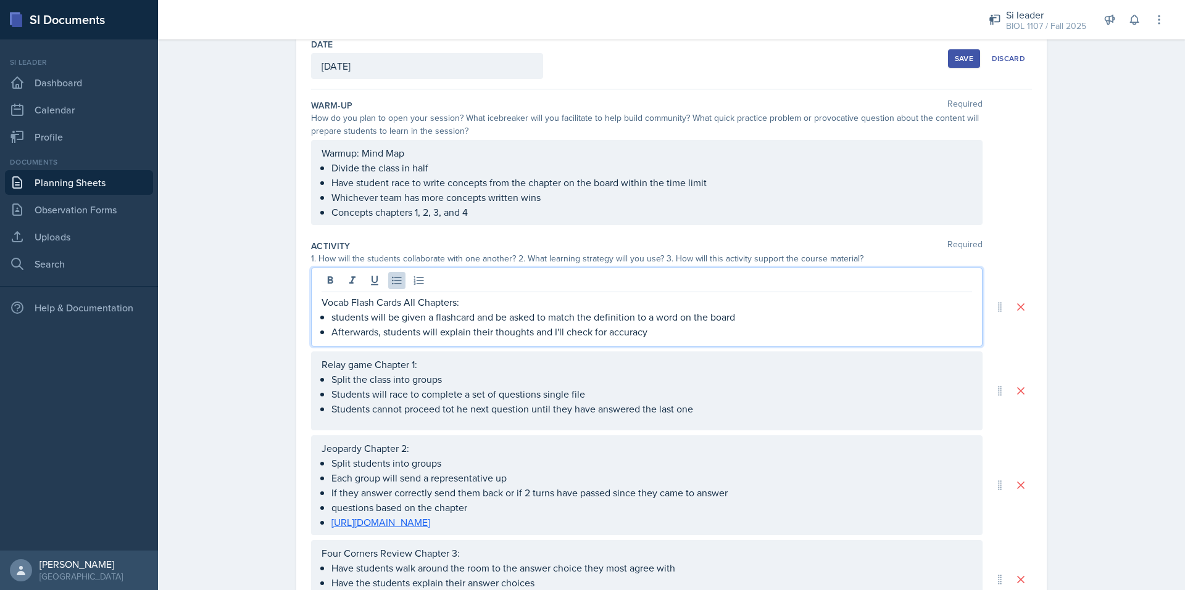
scroll to position [123, 0]
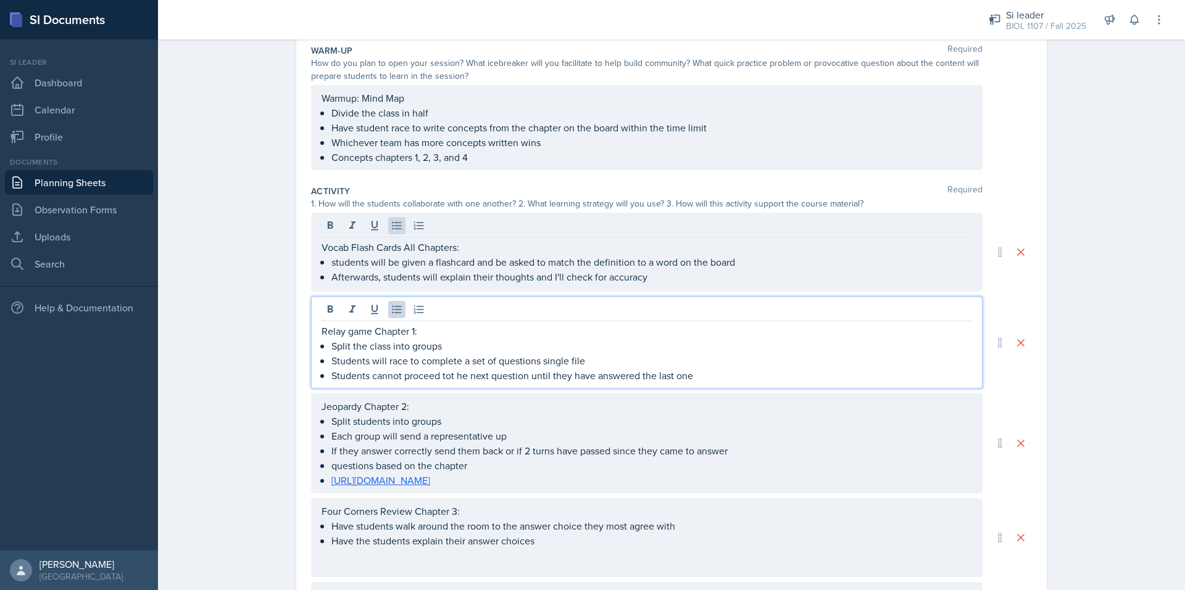
click at [453, 358] on ul "Split the class into groups Students will race to complete a set of questions s…" at bounding box center [651, 361] width 640 height 44
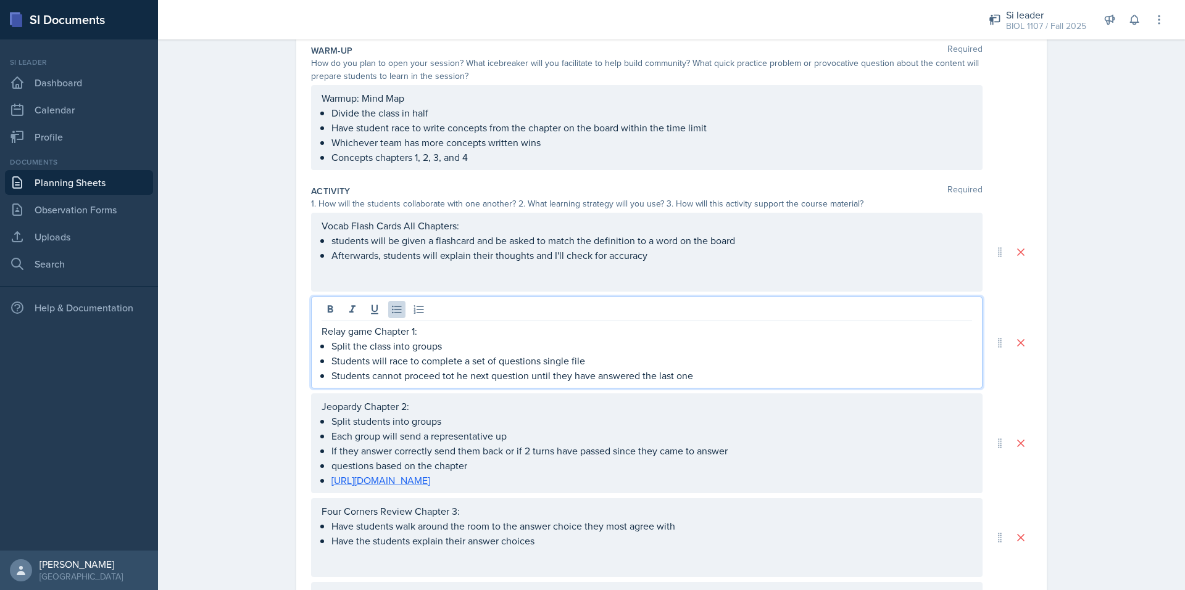
click at [454, 373] on p "Students cannot proceed tot he next question until they have answered the last …" at bounding box center [651, 375] width 640 height 15
click at [0, 0] on div "to the" at bounding box center [0, 0] width 0 height 0
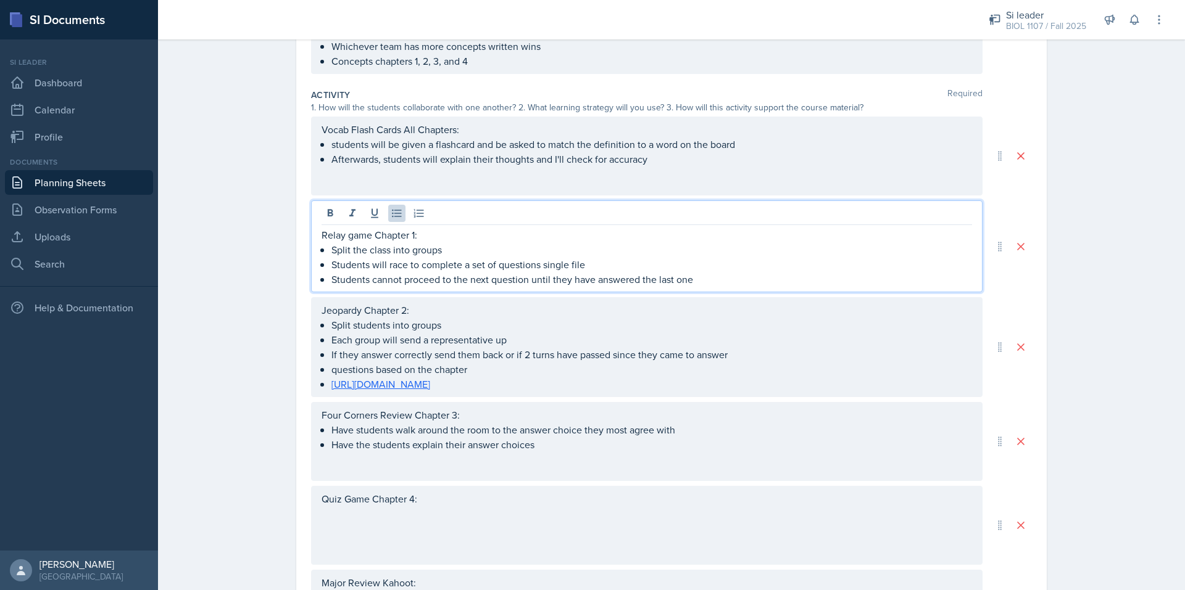
click at [526, 191] on div "Vocab Flash Cards All Chapters: students will be given a flashcard and be asked…" at bounding box center [646, 156] width 671 height 79
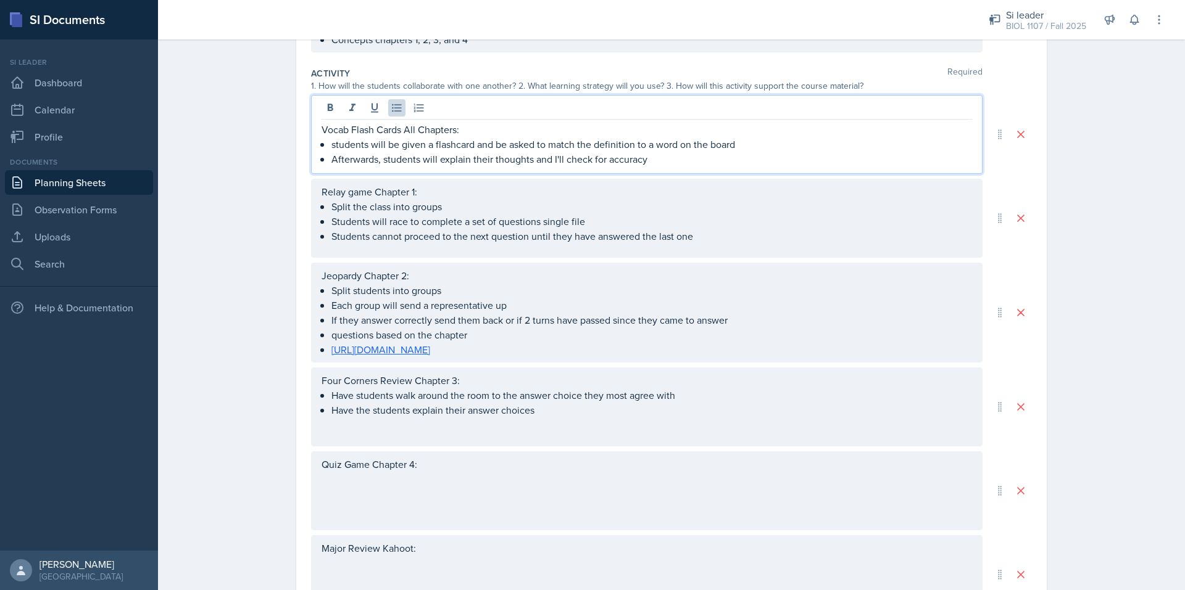
scroll to position [528, 0]
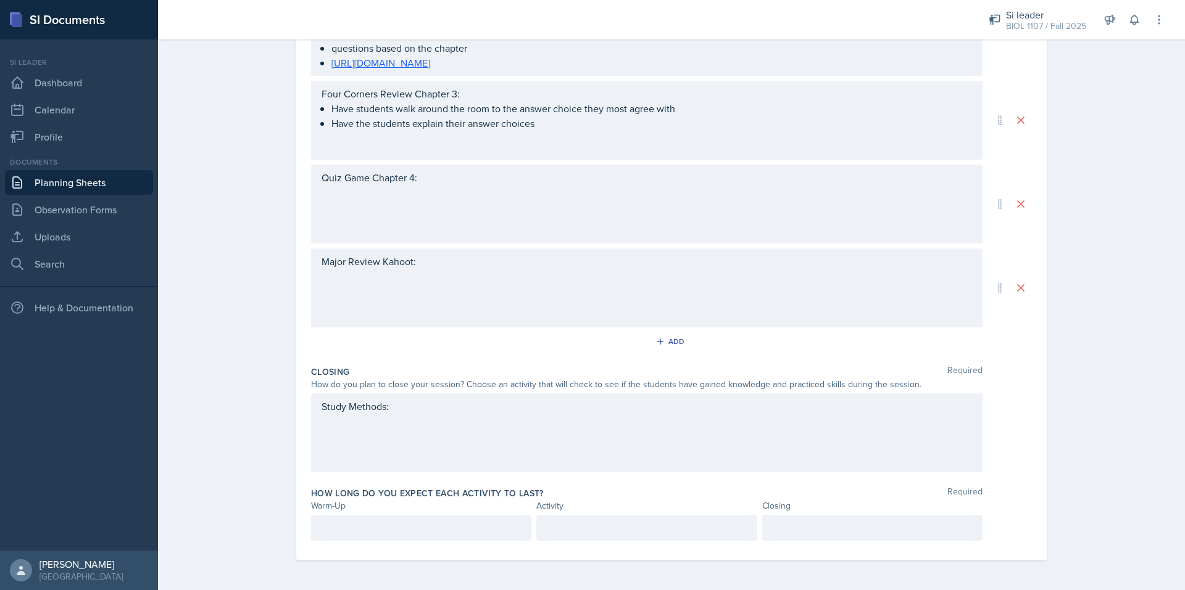
click at [405, 219] on div "Quiz Game Chapter 4:" at bounding box center [646, 204] width 671 height 79
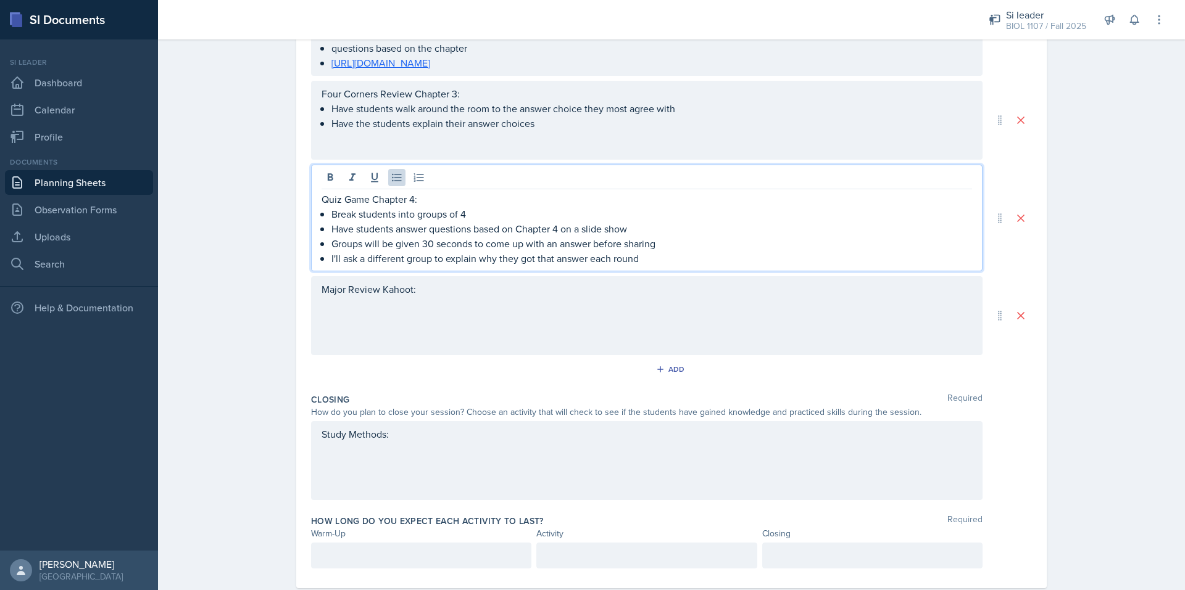
scroll to position [550, 0]
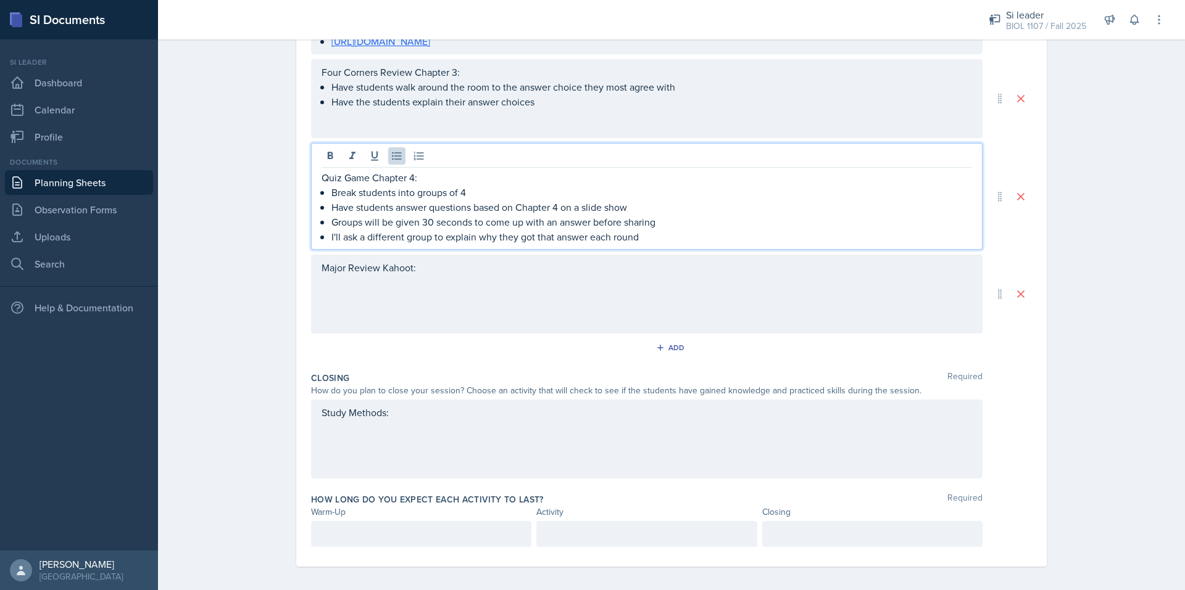
click at [371, 308] on div "Major Review Kahoot:" at bounding box center [646, 294] width 671 height 79
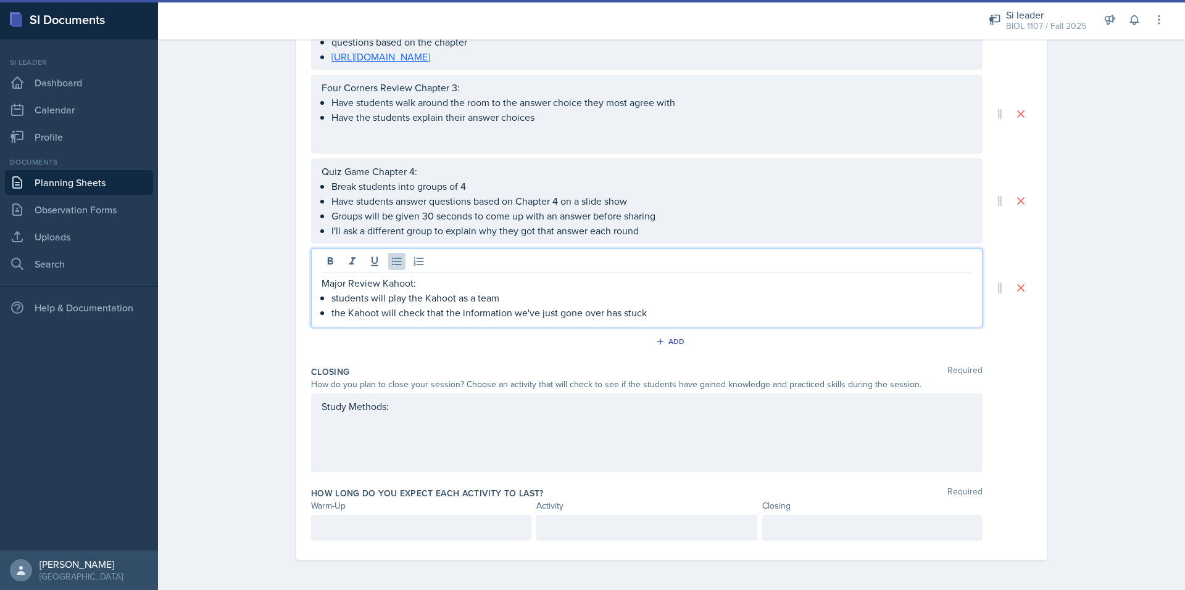
scroll to position [547, 0]
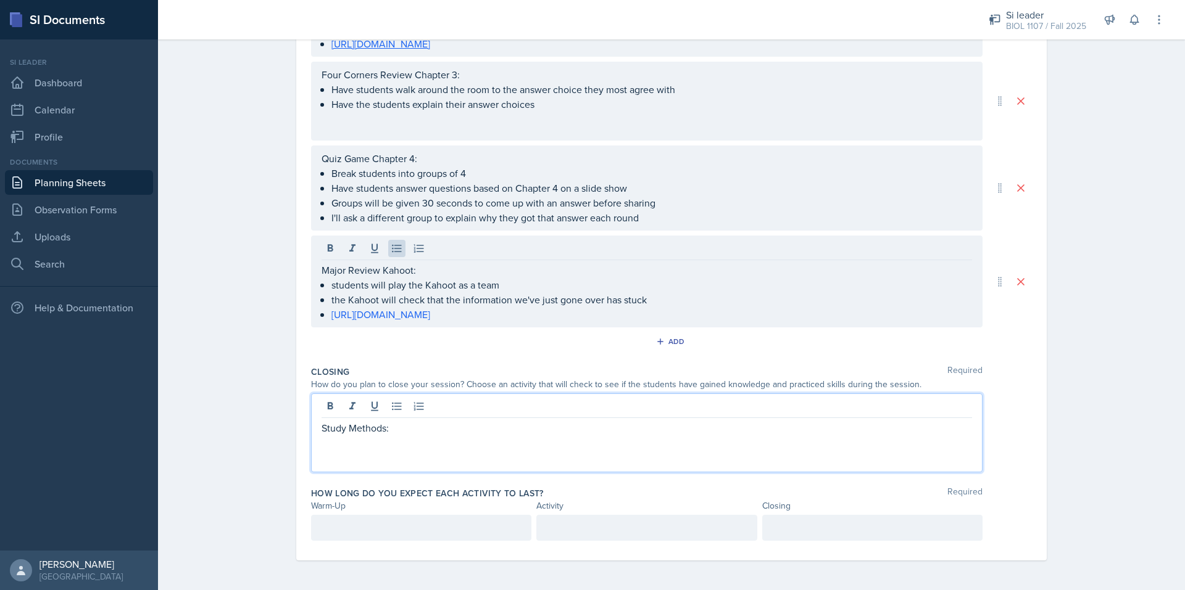
click at [466, 417] on div "Study Methods:" at bounding box center [646, 433] width 671 height 79
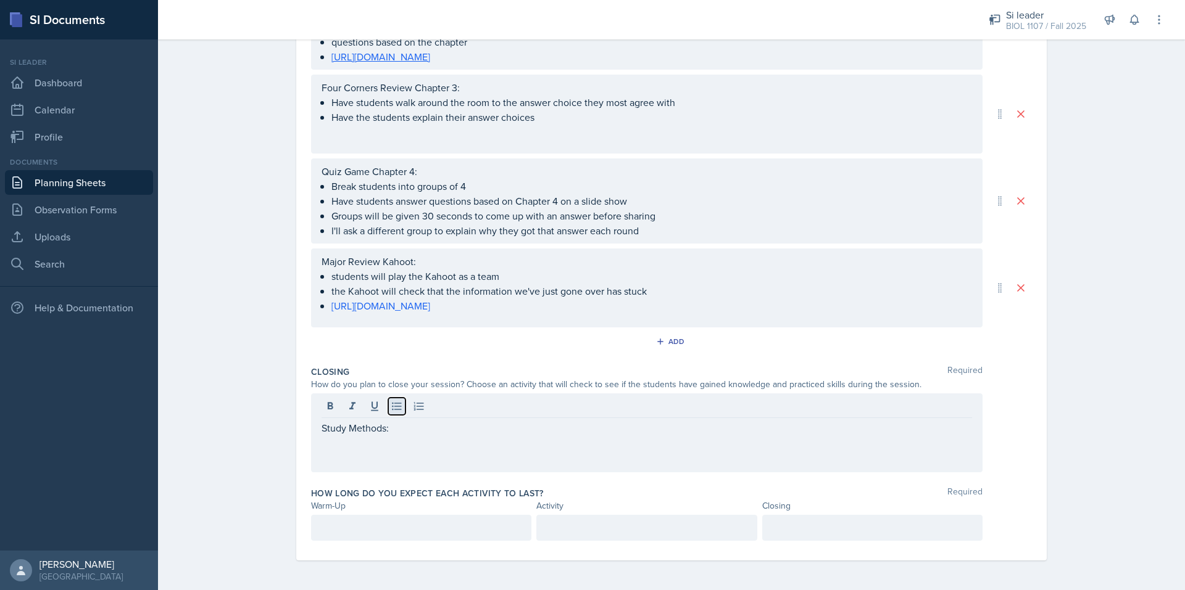
click at [393, 413] on button at bounding box center [396, 406] width 17 height 17
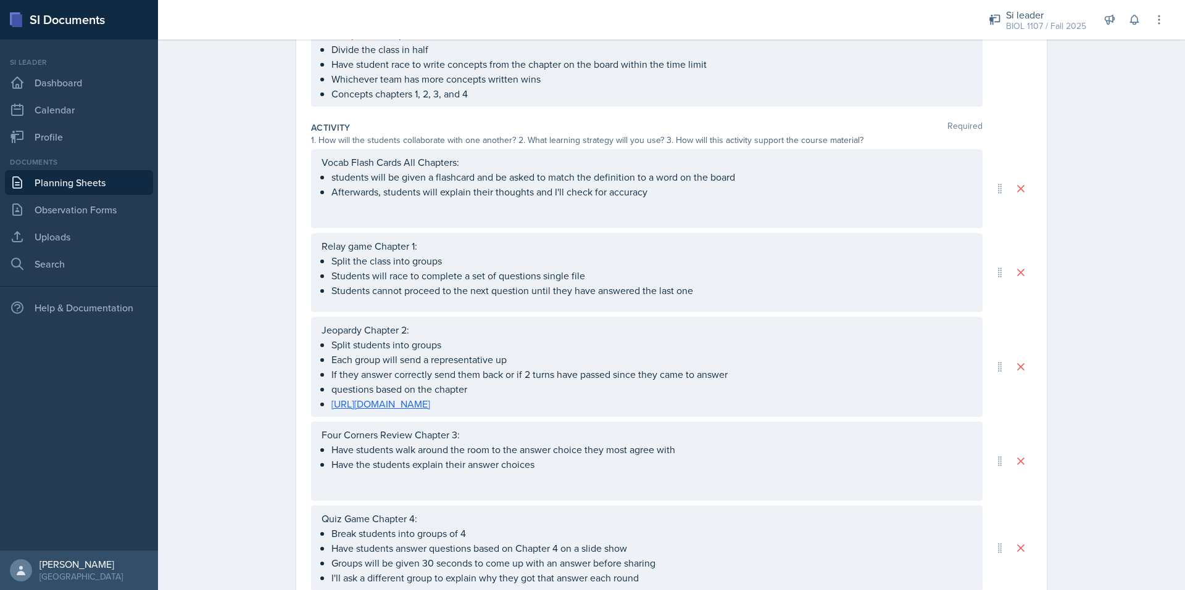
scroll to position [0, 0]
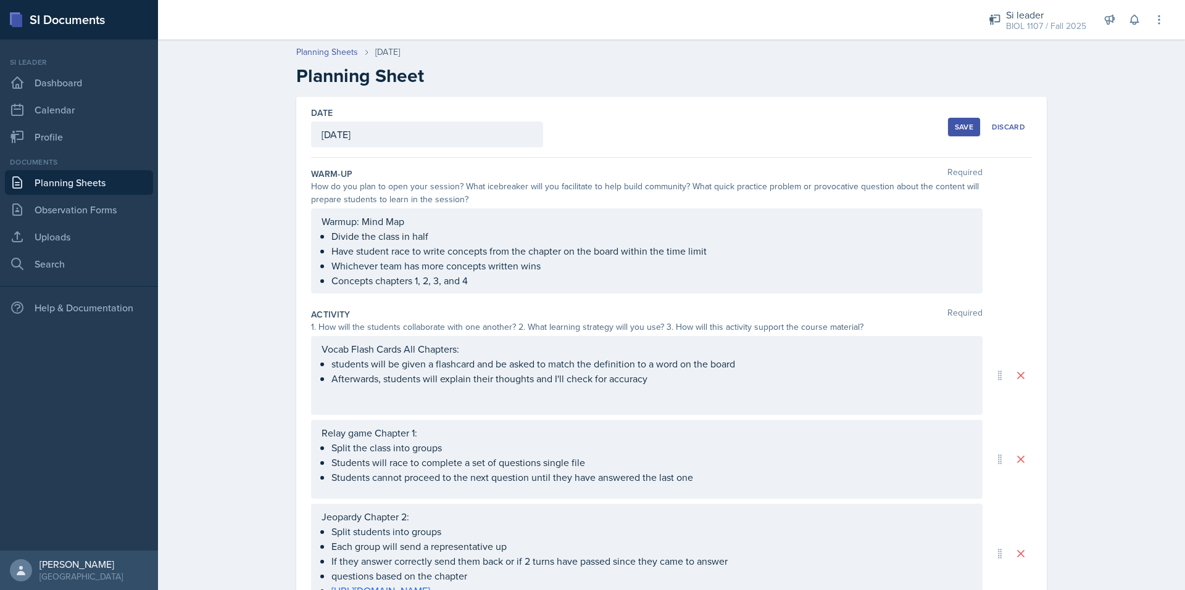
click at [315, 221] on div "Warmup: Mind Map Divide the class in half Have student race to write concepts f…" at bounding box center [646, 251] width 671 height 85
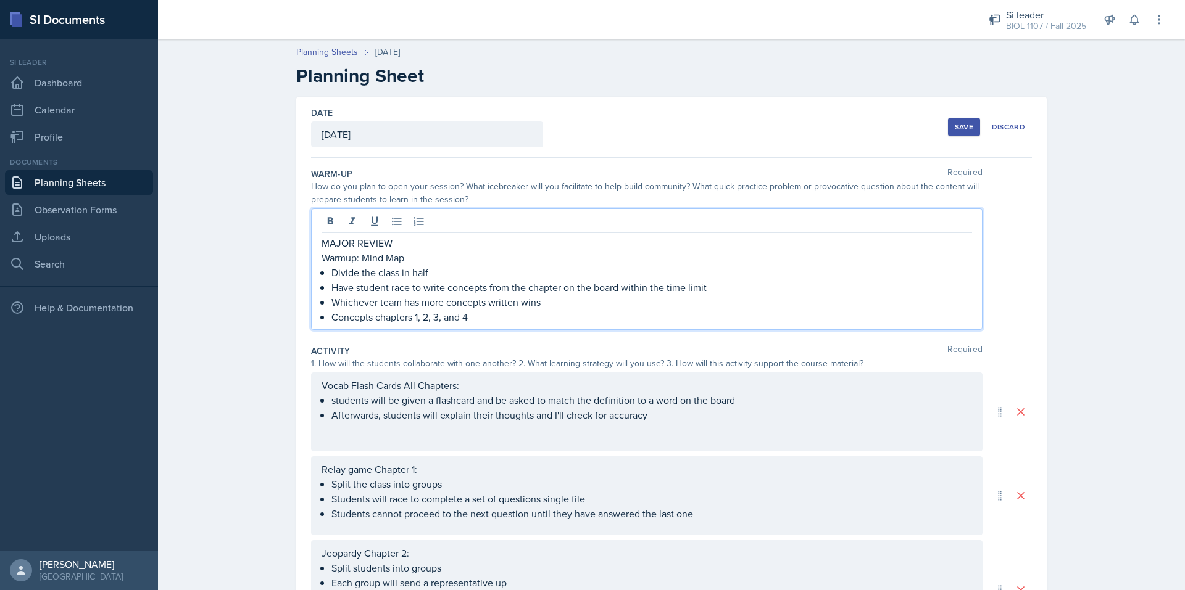
scroll to position [571, 0]
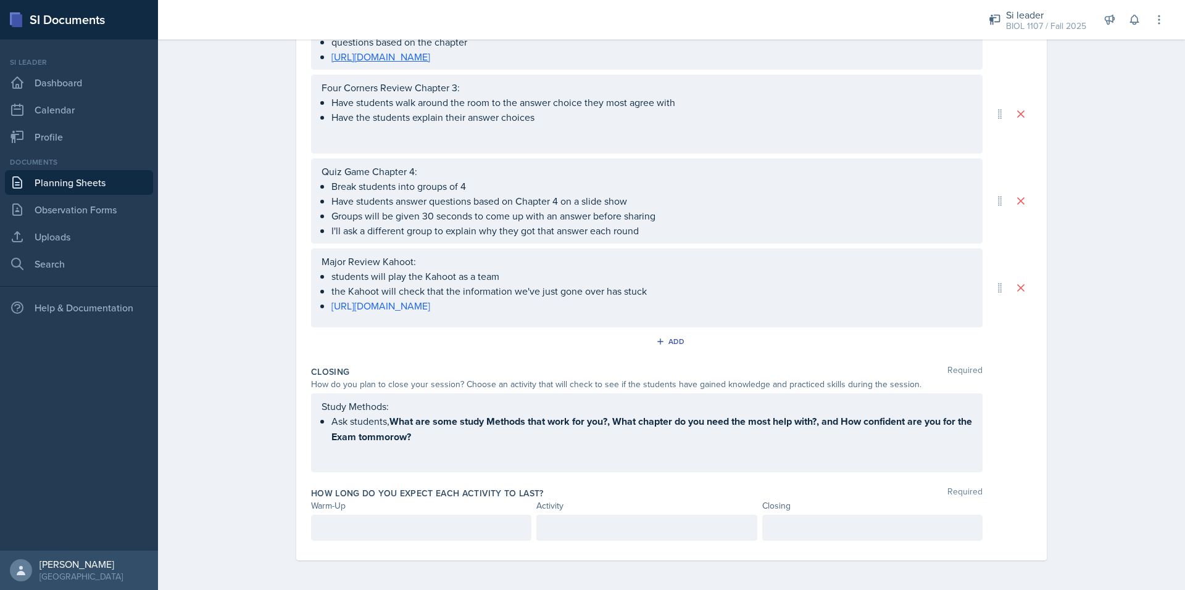
click at [345, 529] on div at bounding box center [421, 528] width 220 height 26
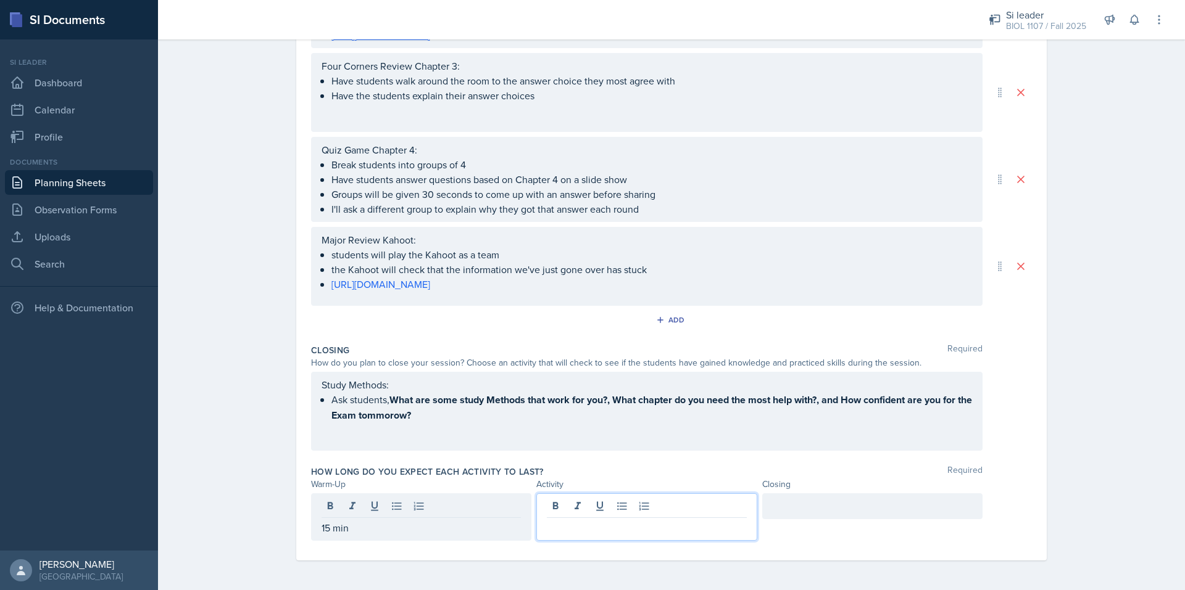
click at [599, 502] on div at bounding box center [646, 518] width 220 height 48
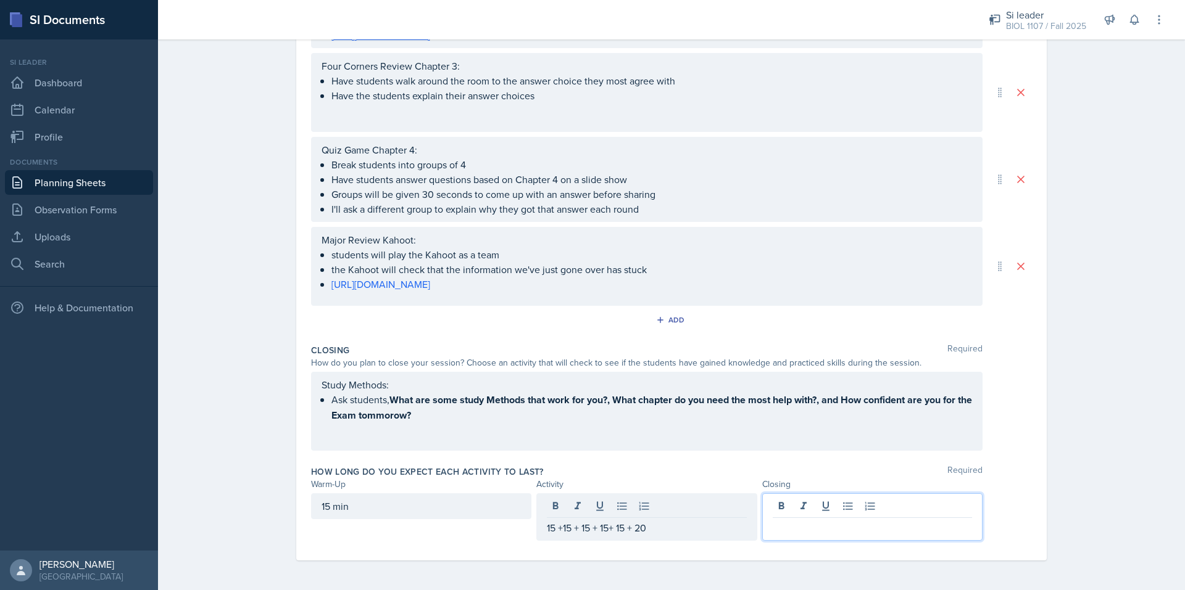
click at [781, 510] on div at bounding box center [872, 518] width 220 height 48
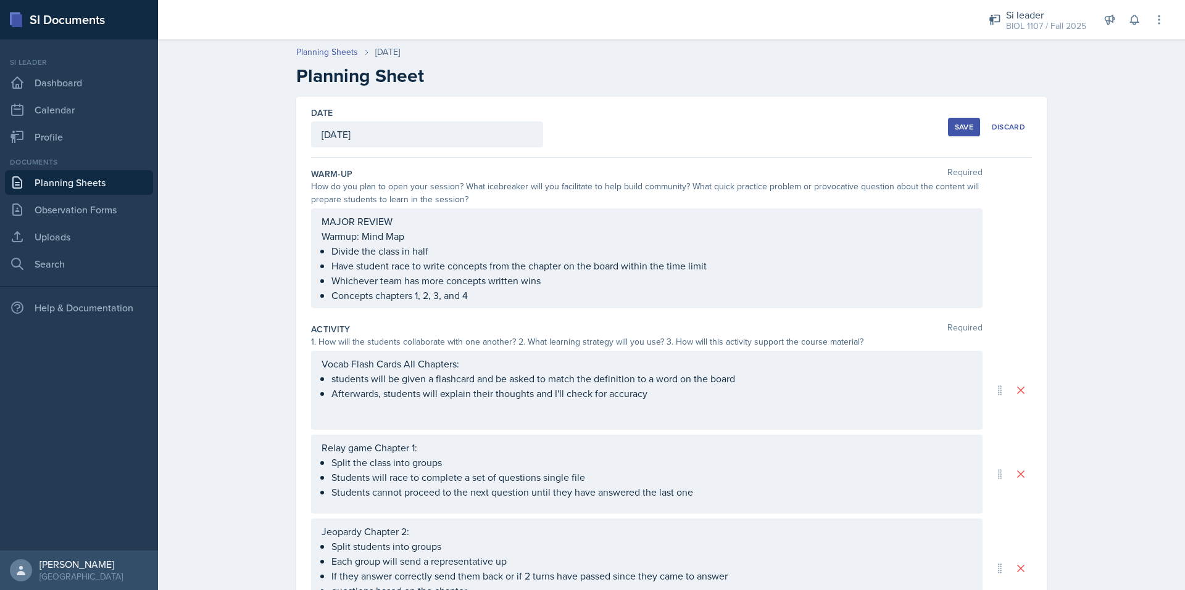
click at [956, 125] on div "Save" at bounding box center [963, 127] width 19 height 10
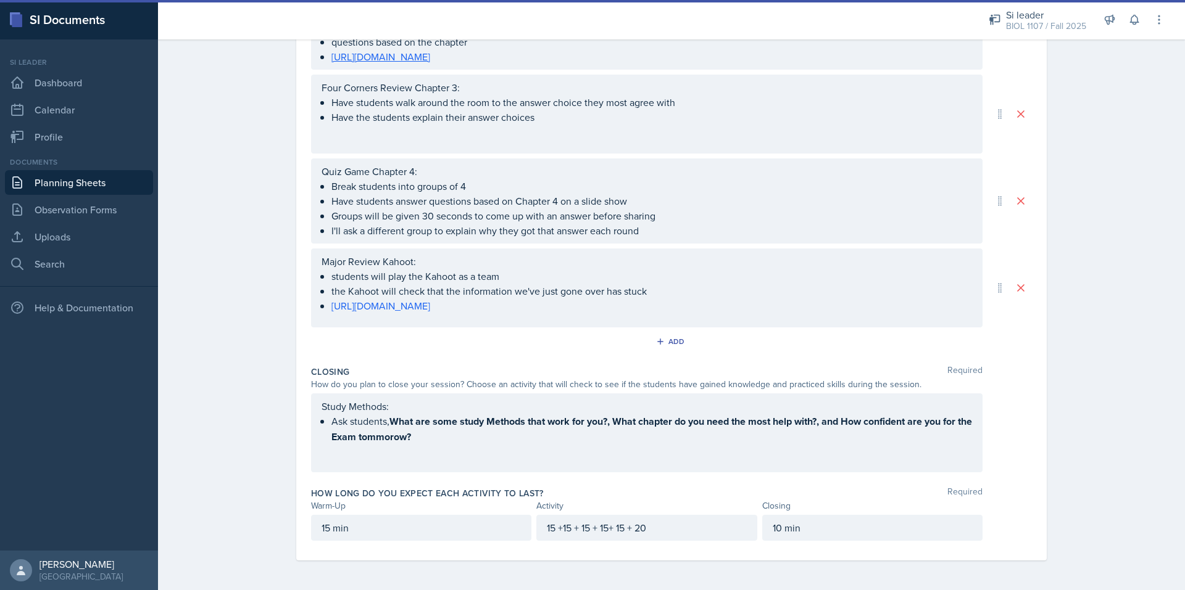
scroll to position [405, 0]
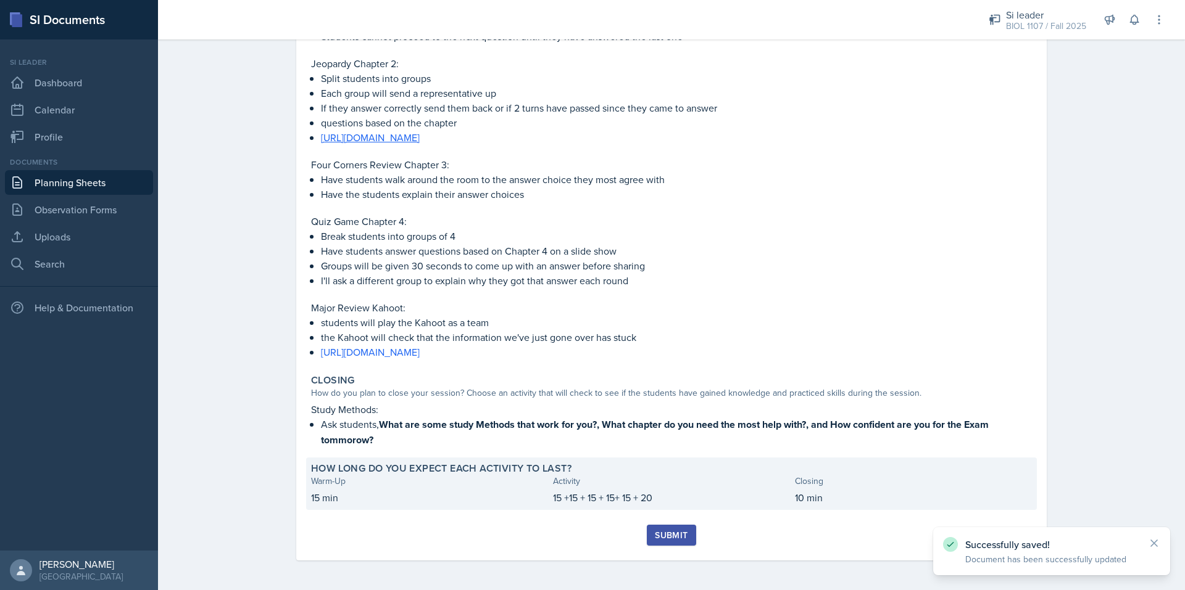
click at [555, 500] on p "15 +15 + 15 + 15+ 15 + 20" at bounding box center [671, 498] width 237 height 15
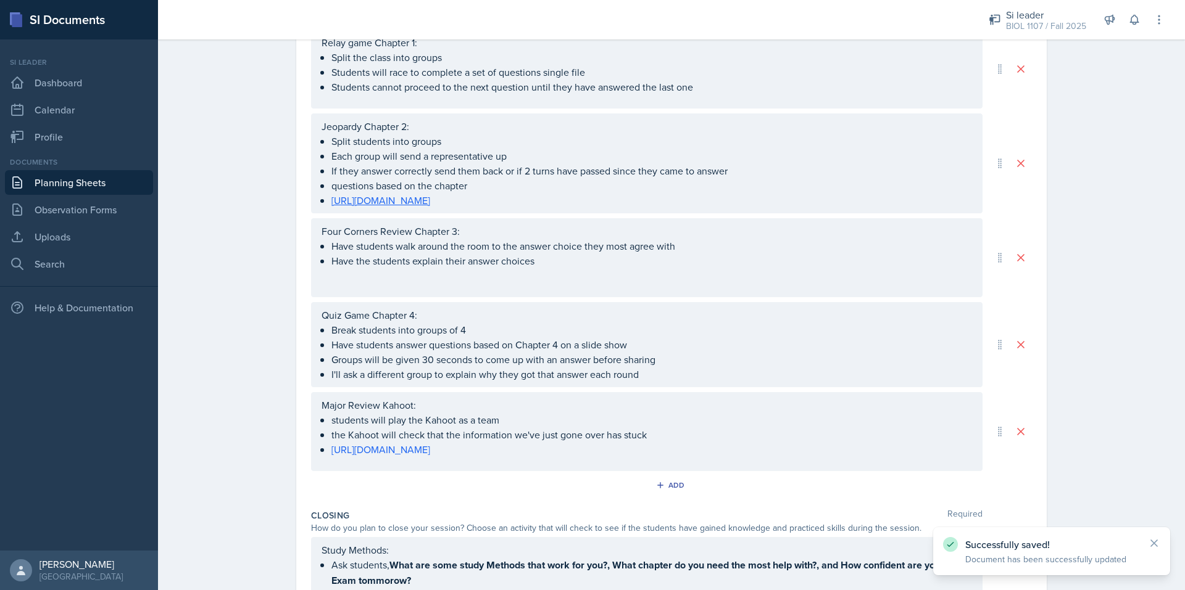
scroll to position [549, 0]
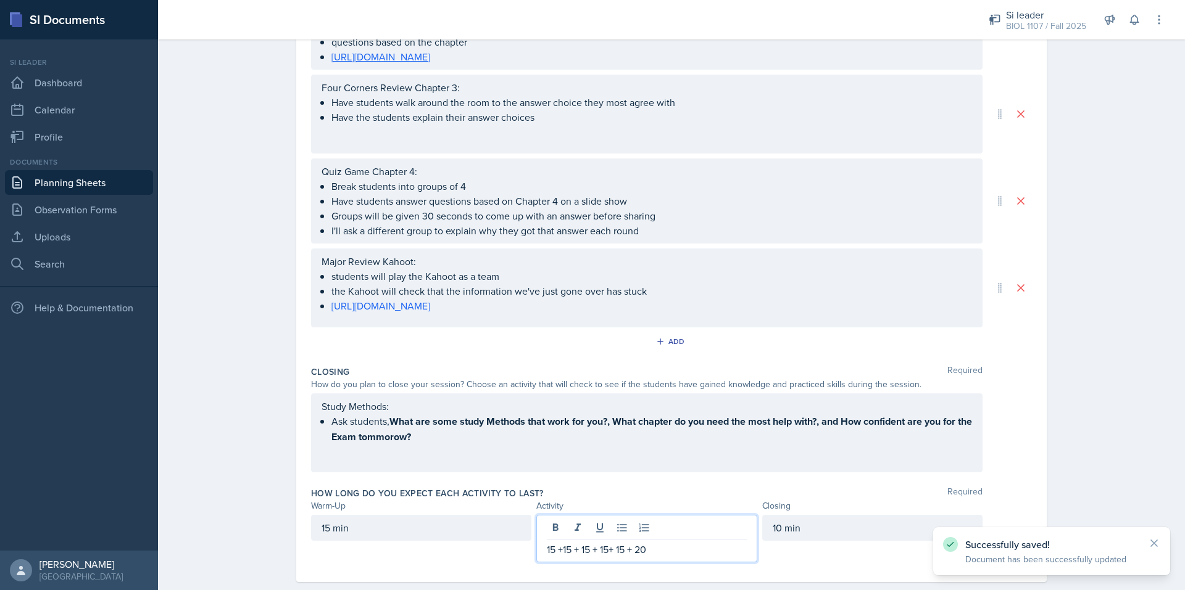
click at [550, 542] on p "15 +15 + 15 + 15+ 15 + 20" at bounding box center [646, 549] width 199 height 15
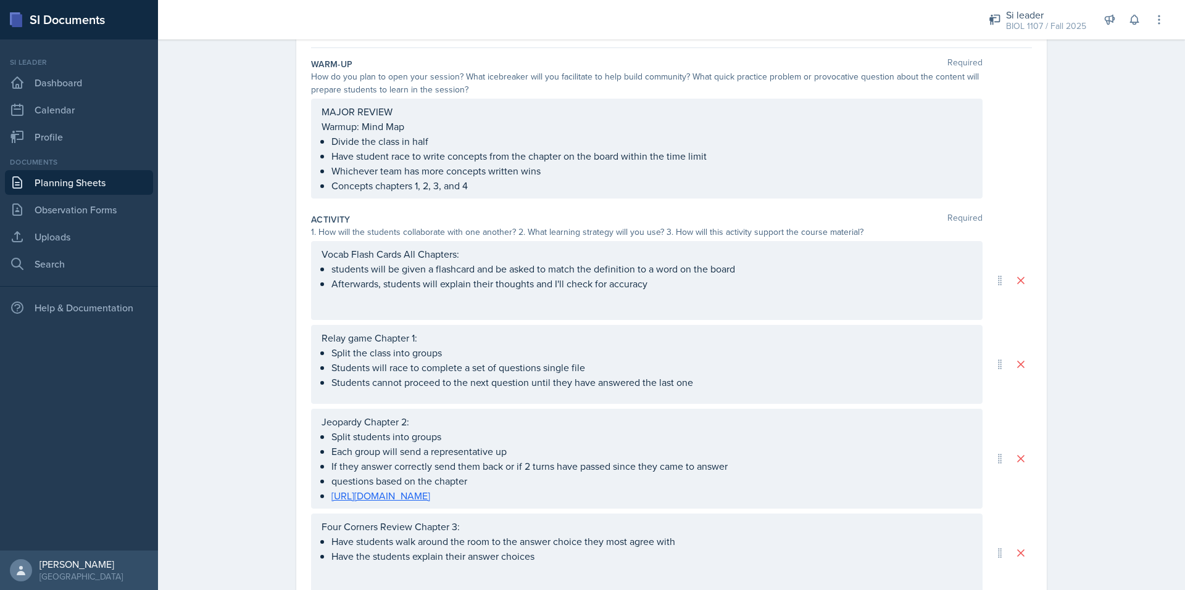
scroll to position [20, 0]
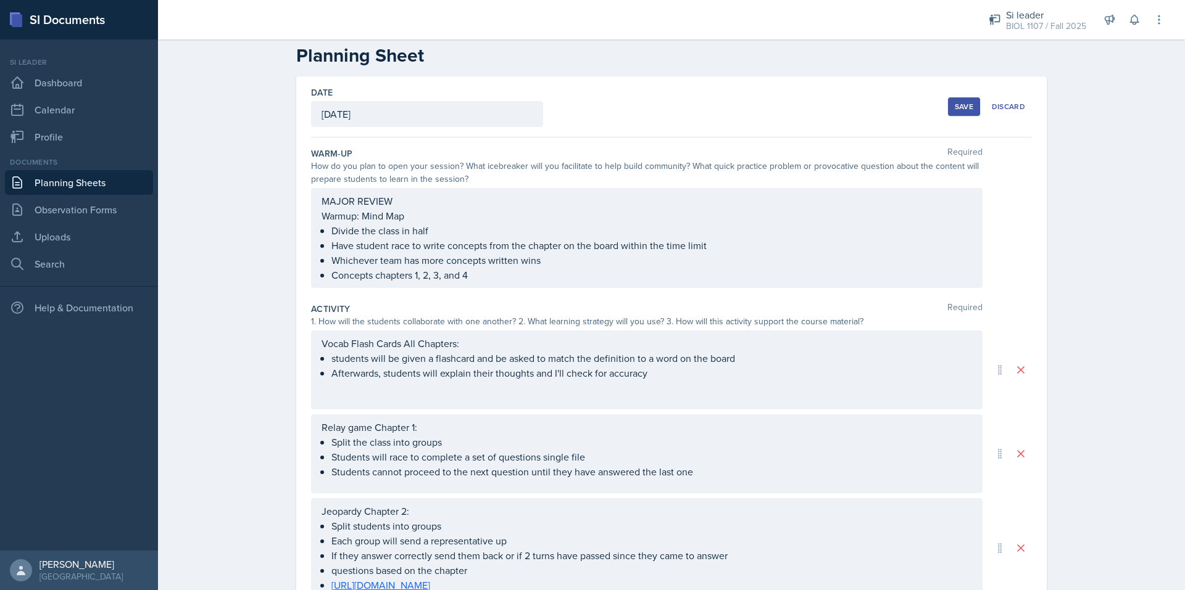
click at [955, 106] on div "Save" at bounding box center [963, 107] width 19 height 10
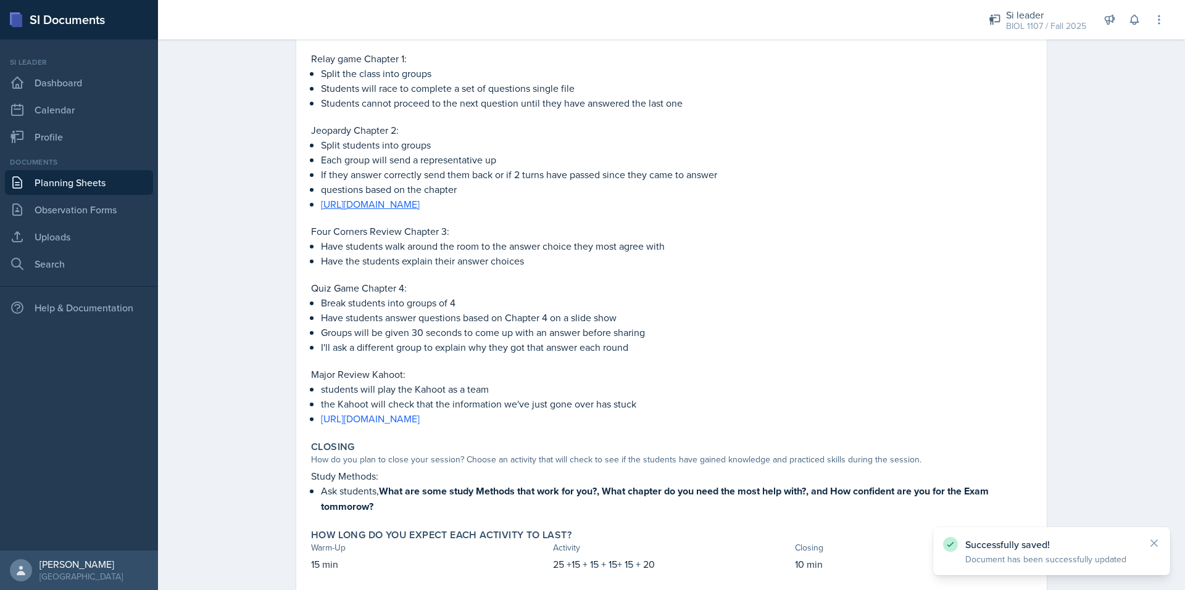
scroll to position [405, 0]
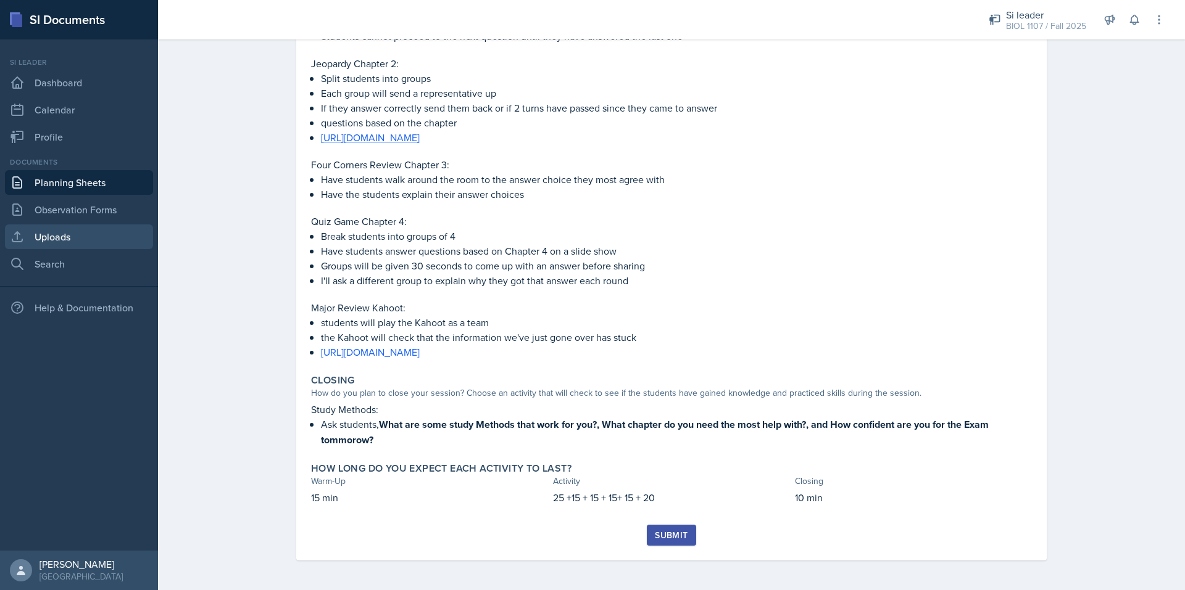
click at [99, 228] on link "Uploads" at bounding box center [79, 237] width 148 height 25
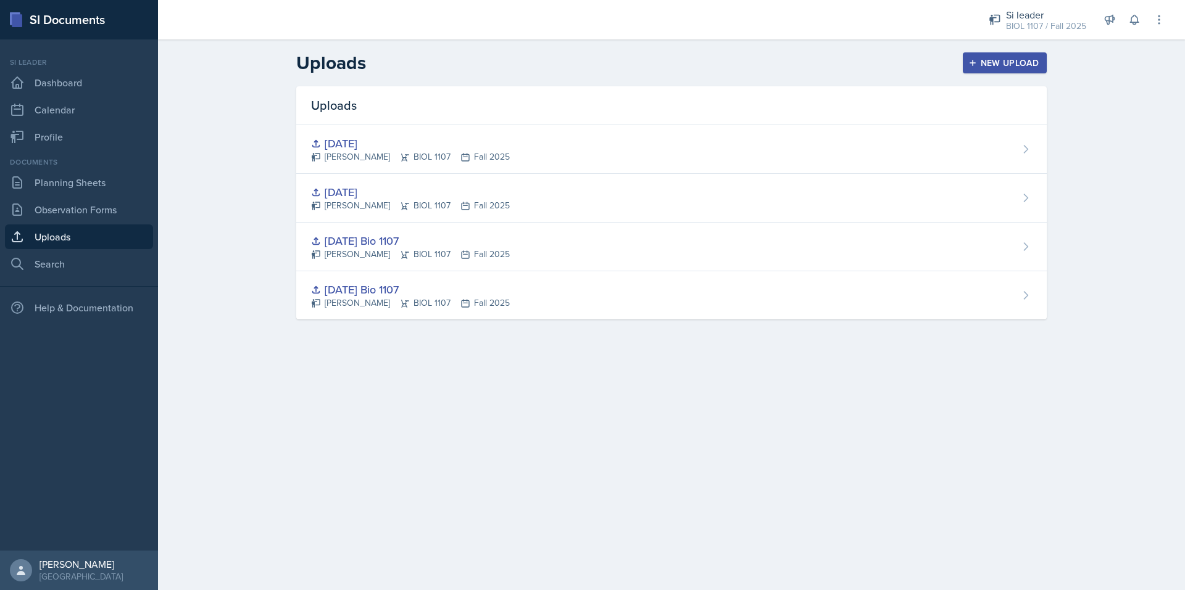
click at [1000, 67] on div "New Upload" at bounding box center [1005, 63] width 68 height 10
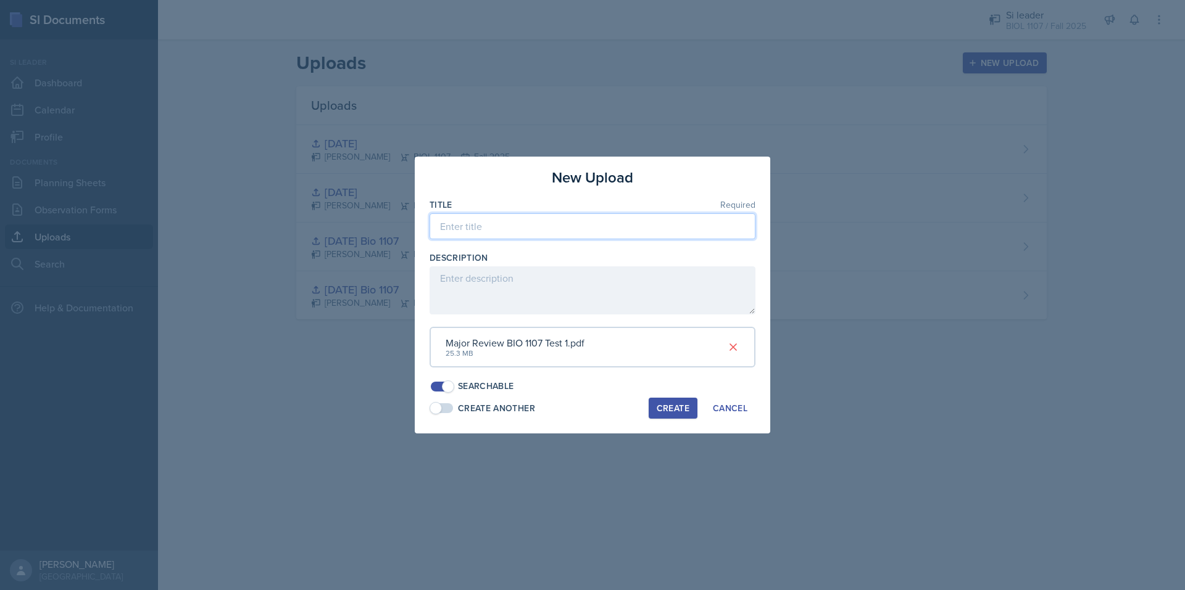
click at [516, 230] on input at bounding box center [592, 226] width 326 height 26
type input "9/10/2025"
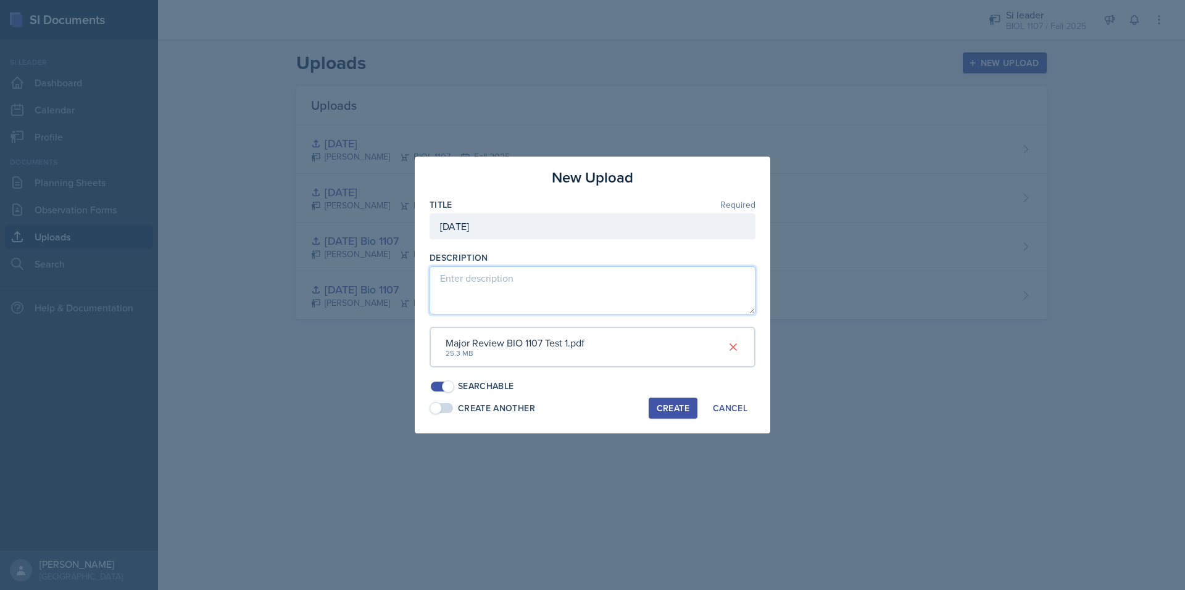
click at [553, 305] on textarea at bounding box center [592, 291] width 326 height 48
type textarea "major review"
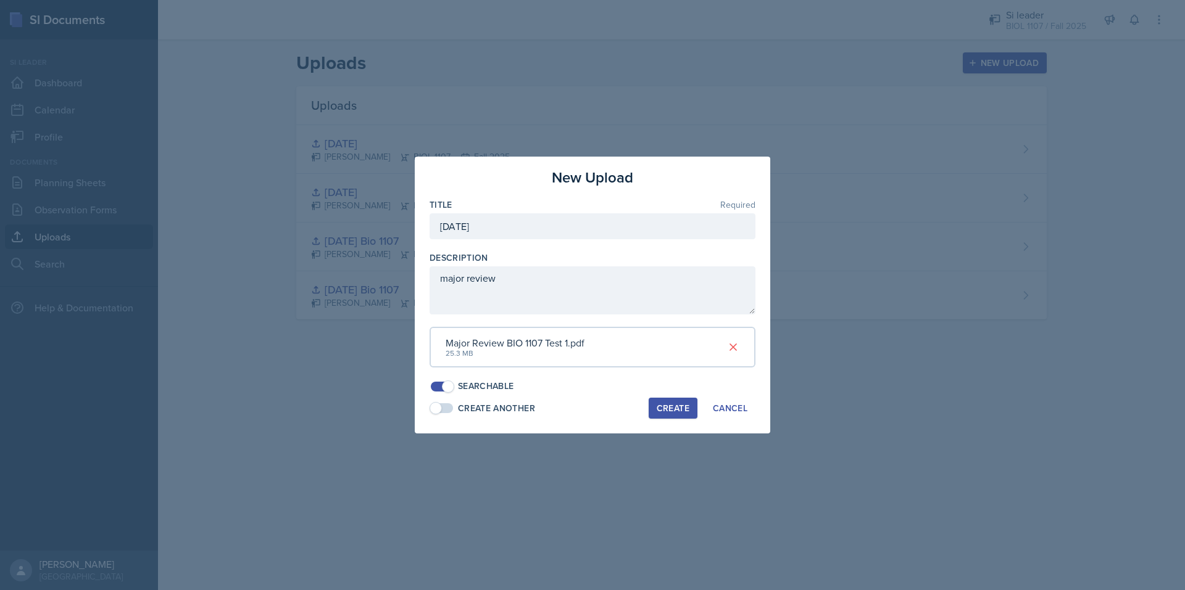
click at [677, 405] on div "Create" at bounding box center [672, 409] width 33 height 10
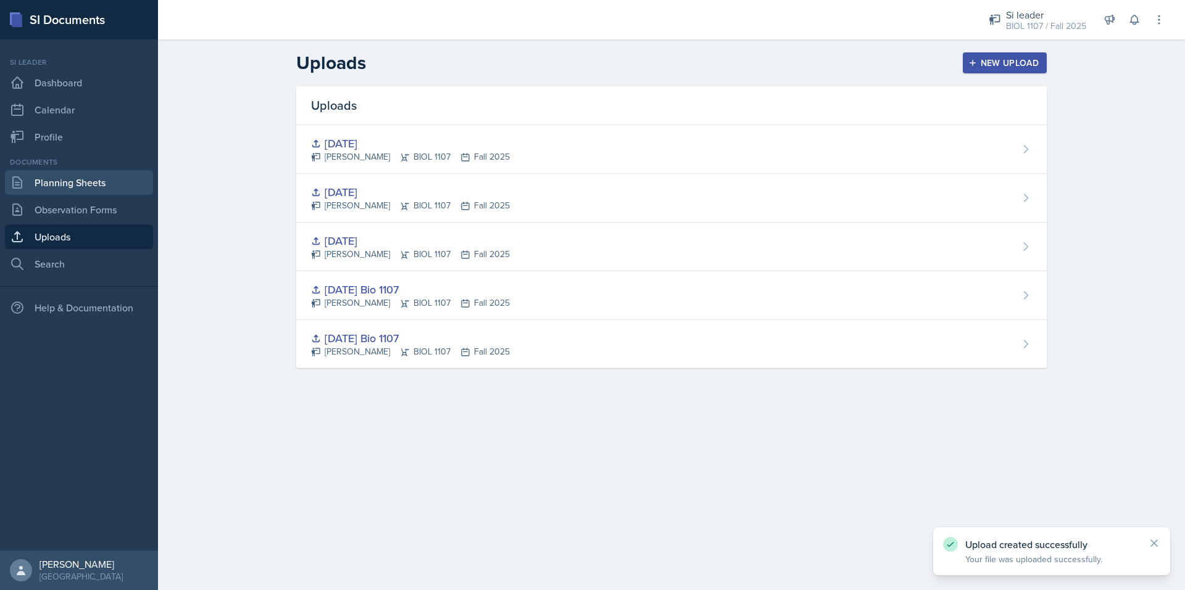
click at [74, 183] on link "Planning Sheets" at bounding box center [79, 182] width 148 height 25
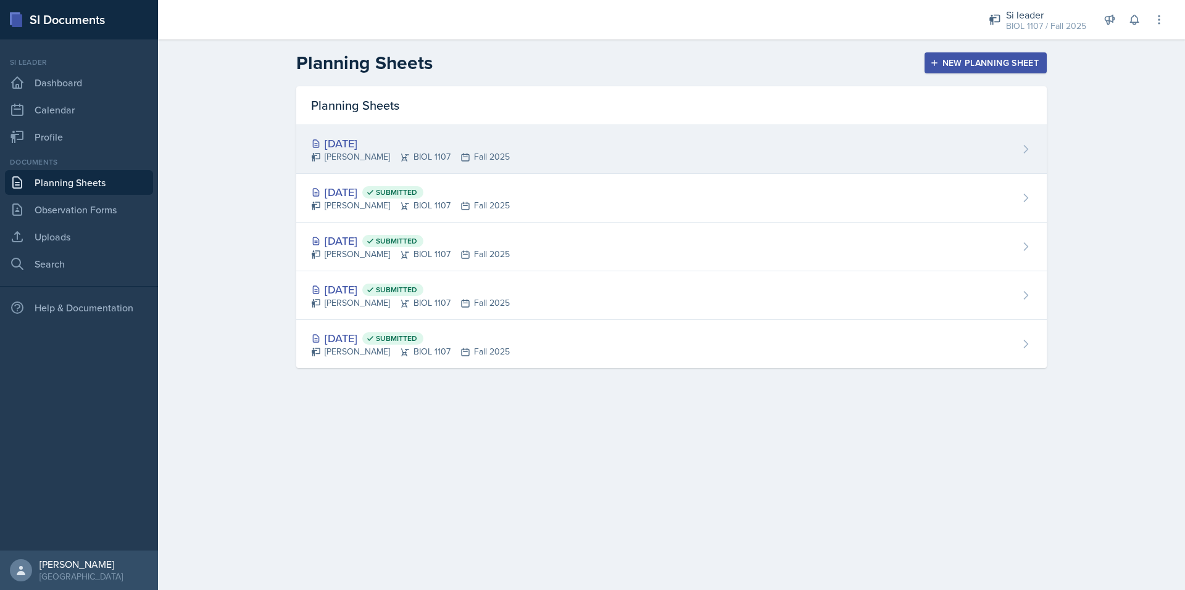
click at [508, 149] on div "Sep 10th, 2025 Simas Simokaitis BIOL 1107 Fall 2025" at bounding box center [671, 149] width 750 height 49
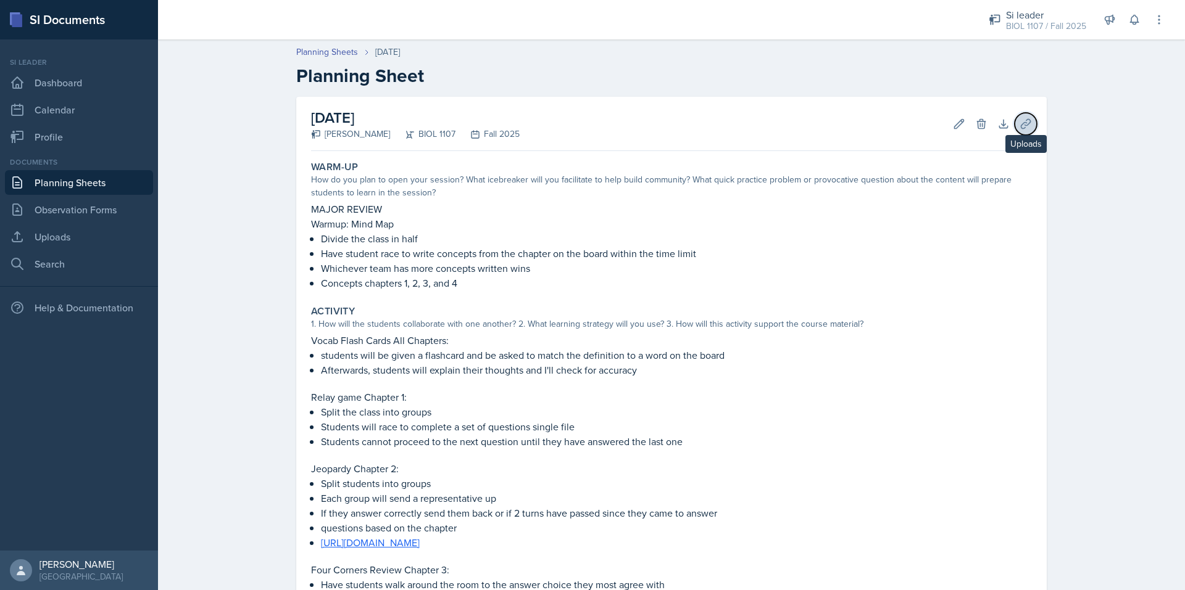
click at [1021, 122] on icon at bounding box center [1025, 124] width 12 height 12
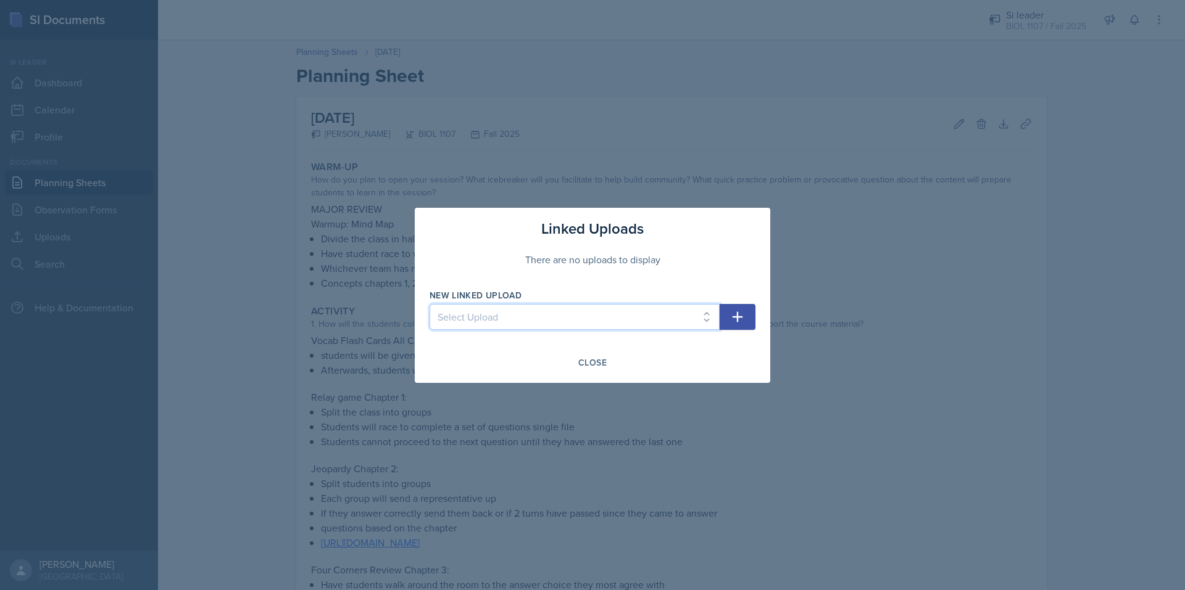
click at [604, 326] on select "Select Upload 8/27/2025 Bio 1107 8/29/2025 Bio 1107 9/3/2025 9/5/2025 9/10/2025…" at bounding box center [574, 317] width 290 height 26
select select "53b3aca7-1900-451c-89a7-56a6f37405de"
click at [429, 304] on select "Select Upload 8/27/2025 Bio 1107 8/29/2025 Bio 1107 9/3/2025 9/5/2025 9/10/2025…" at bounding box center [574, 317] width 290 height 26
click at [743, 316] on icon "button" at bounding box center [737, 317] width 15 height 15
select select
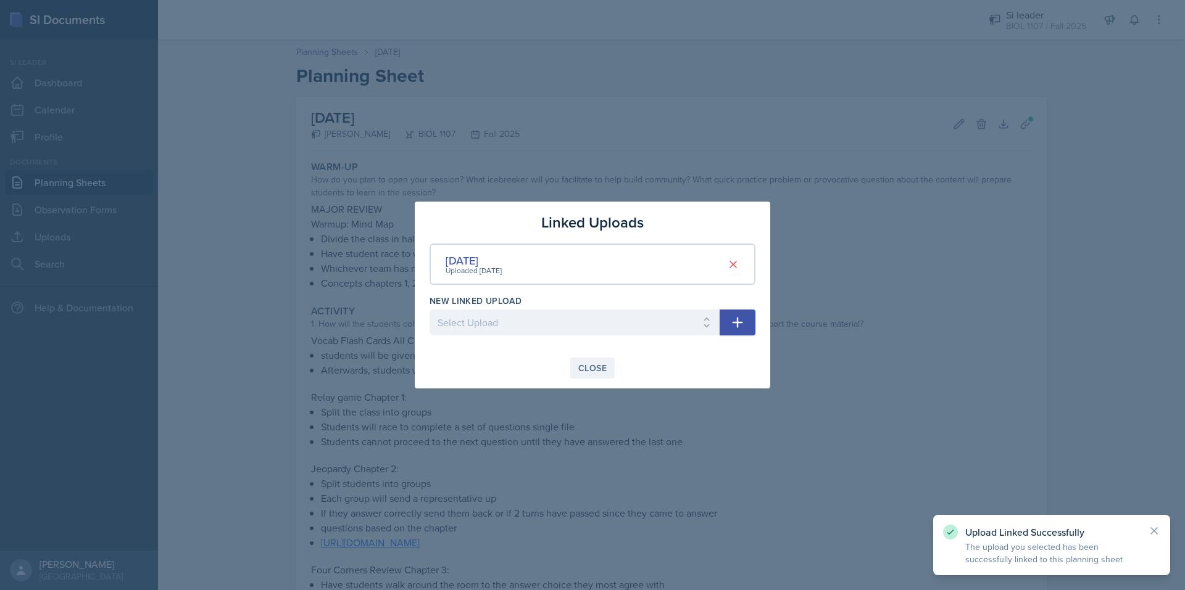
click at [592, 365] on div "Close" at bounding box center [592, 368] width 28 height 10
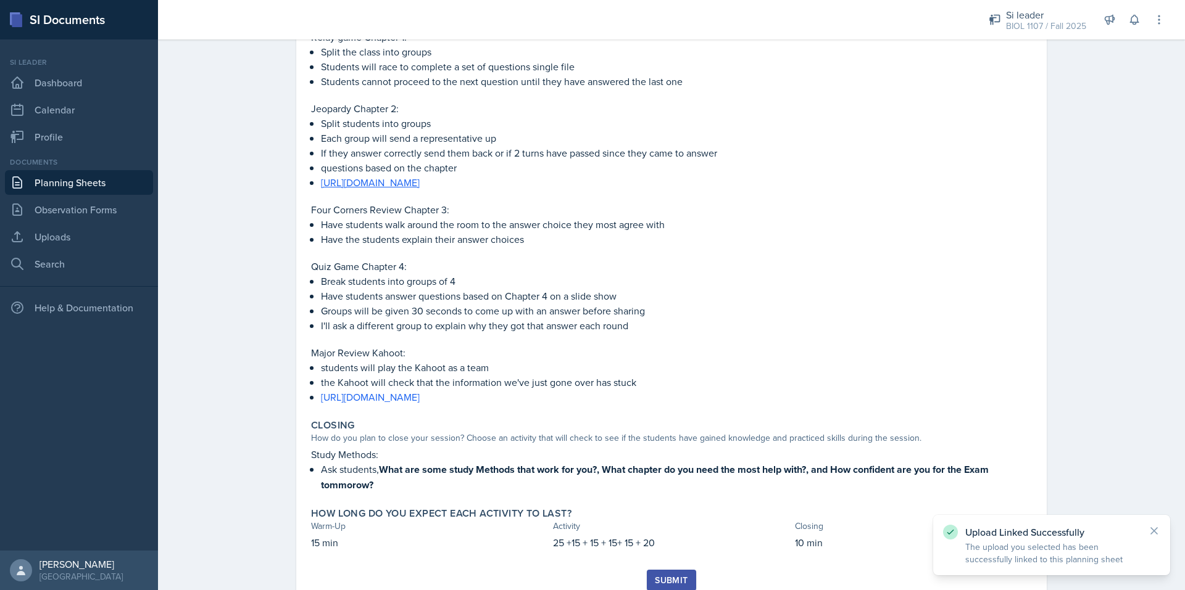
scroll to position [405, 0]
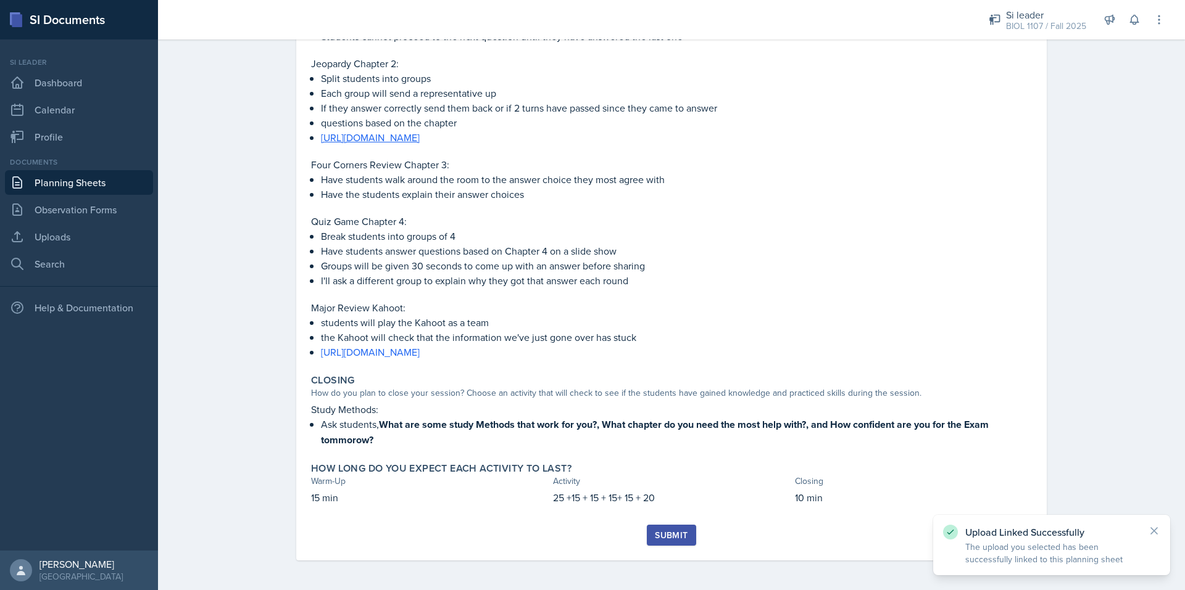
click at [656, 531] on div "Submit" at bounding box center [671, 536] width 33 height 10
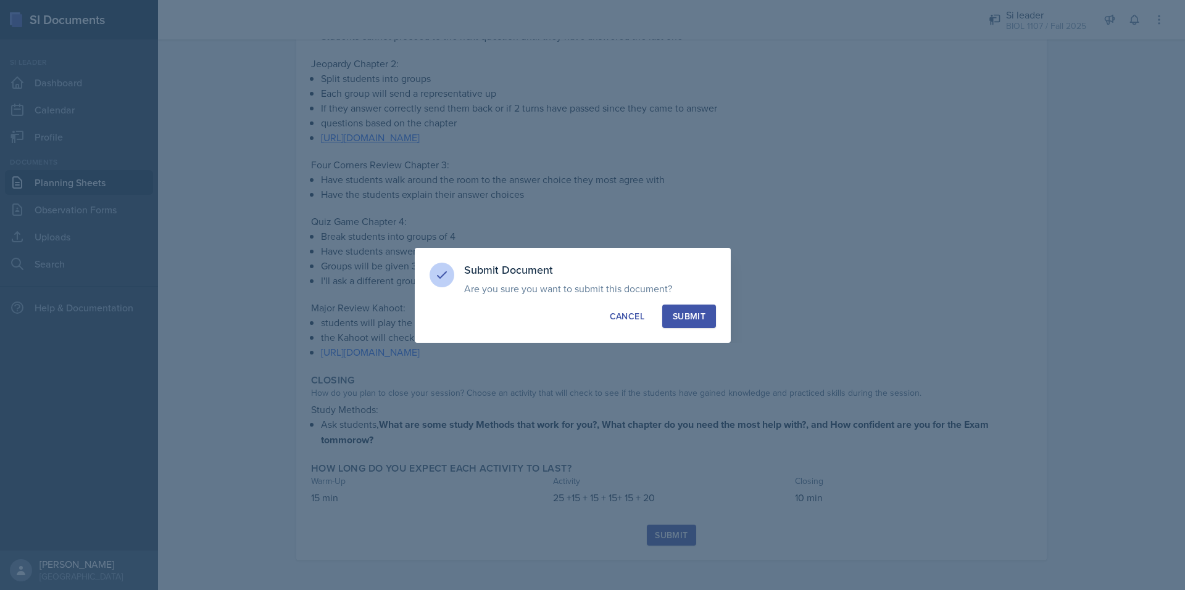
click at [698, 310] on div "Submit" at bounding box center [689, 316] width 33 height 12
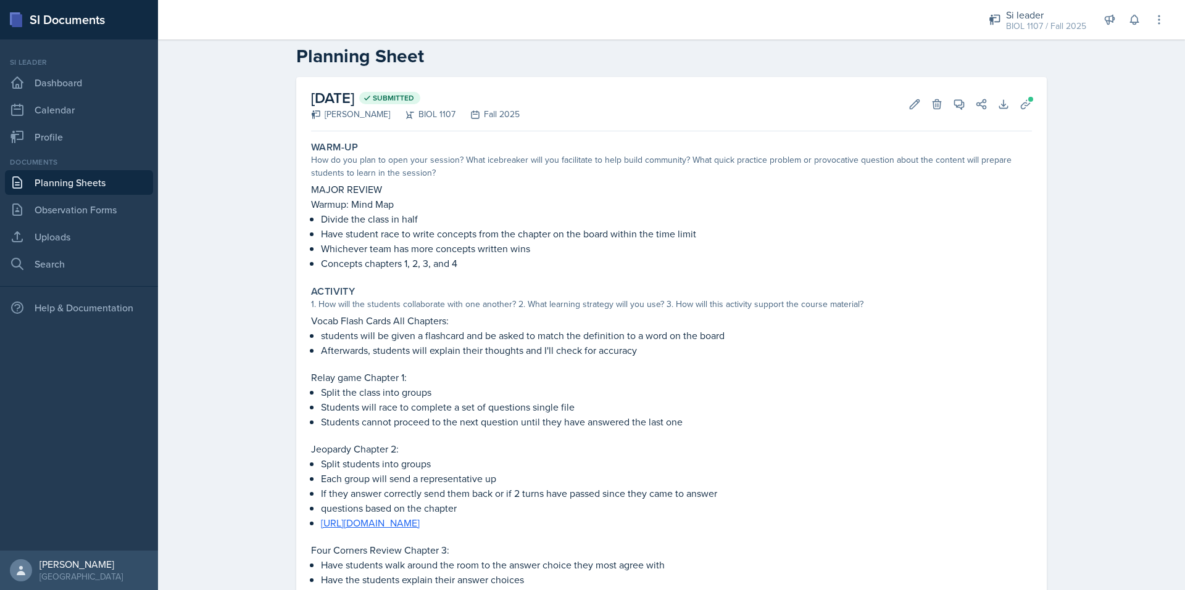
scroll to position [0, 0]
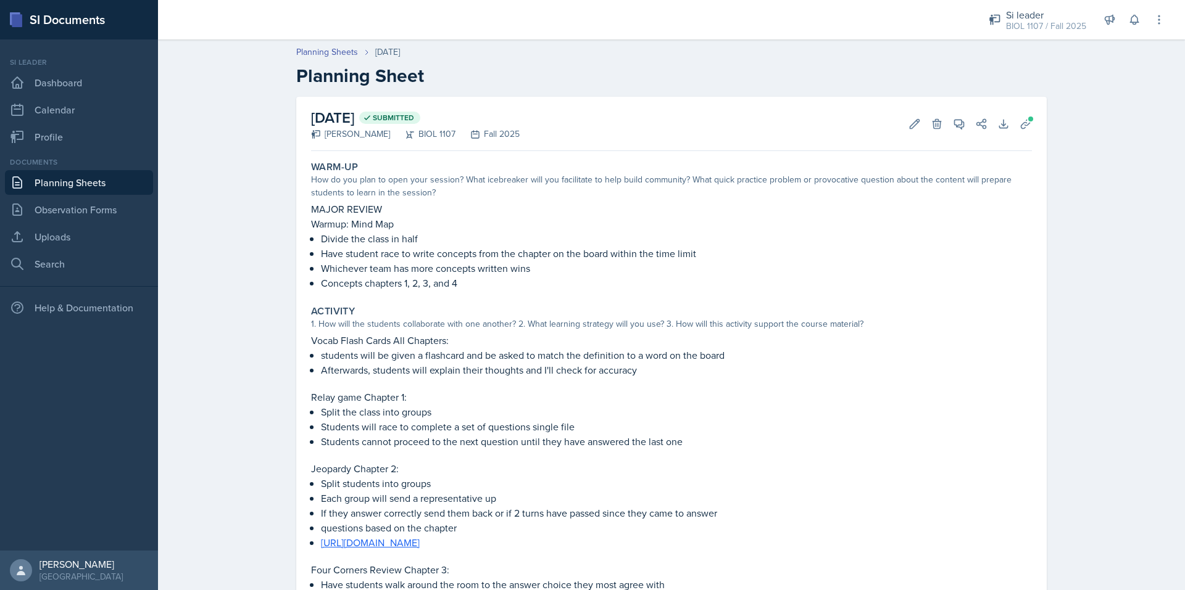
click at [80, 175] on link "Planning Sheets" at bounding box center [79, 182] width 148 height 25
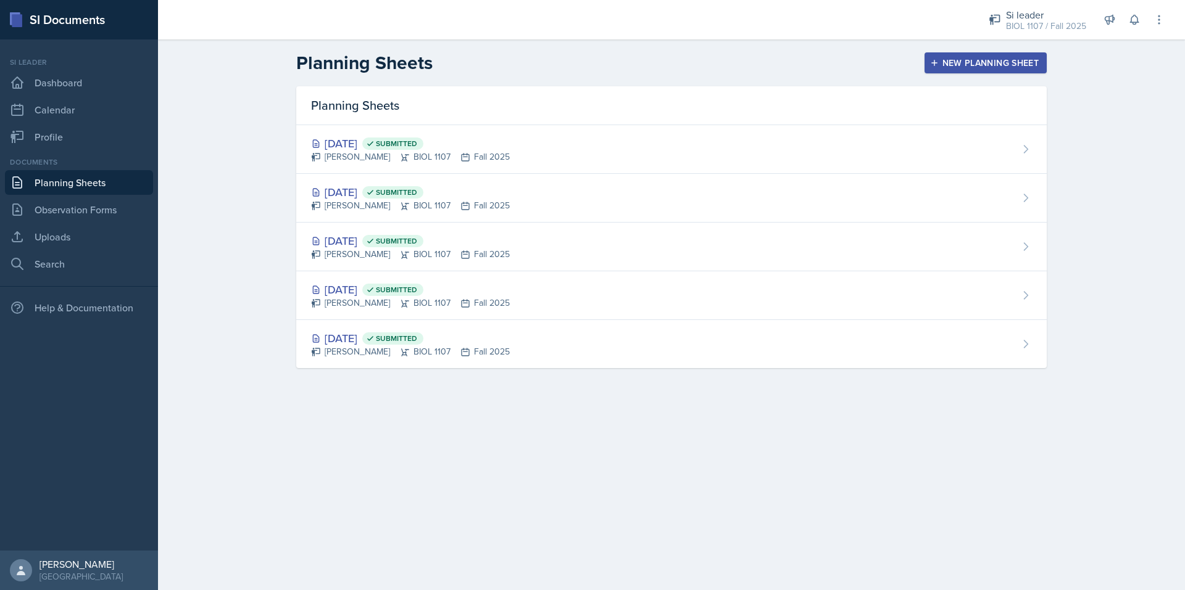
click at [934, 61] on icon "button" at bounding box center [934, 63] width 6 height 6
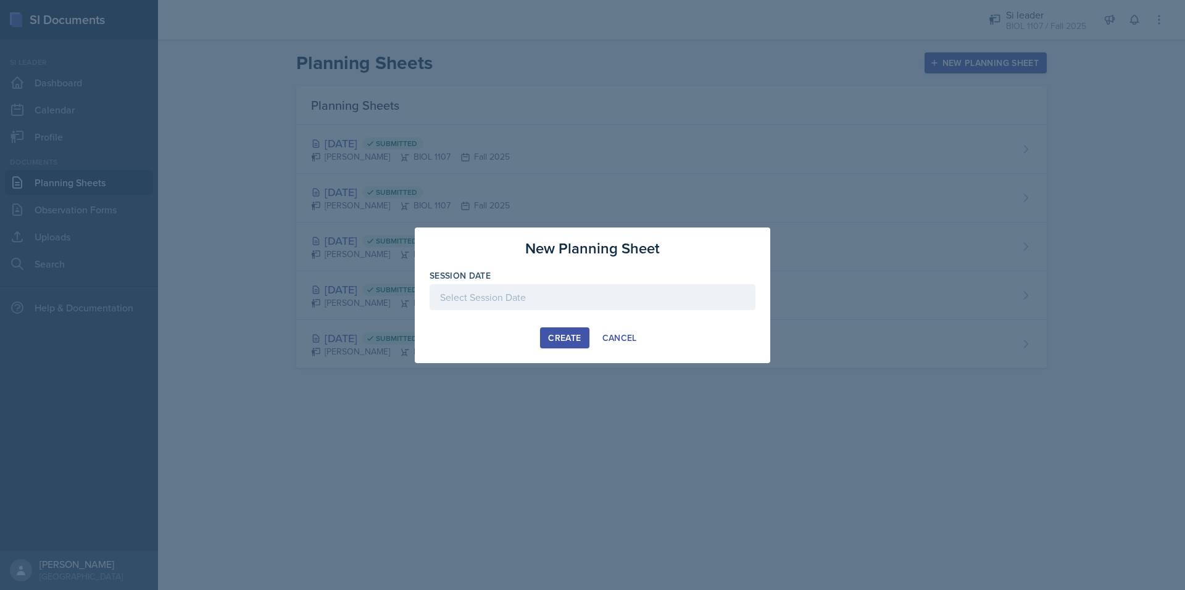
click at [643, 290] on div at bounding box center [592, 297] width 326 height 26
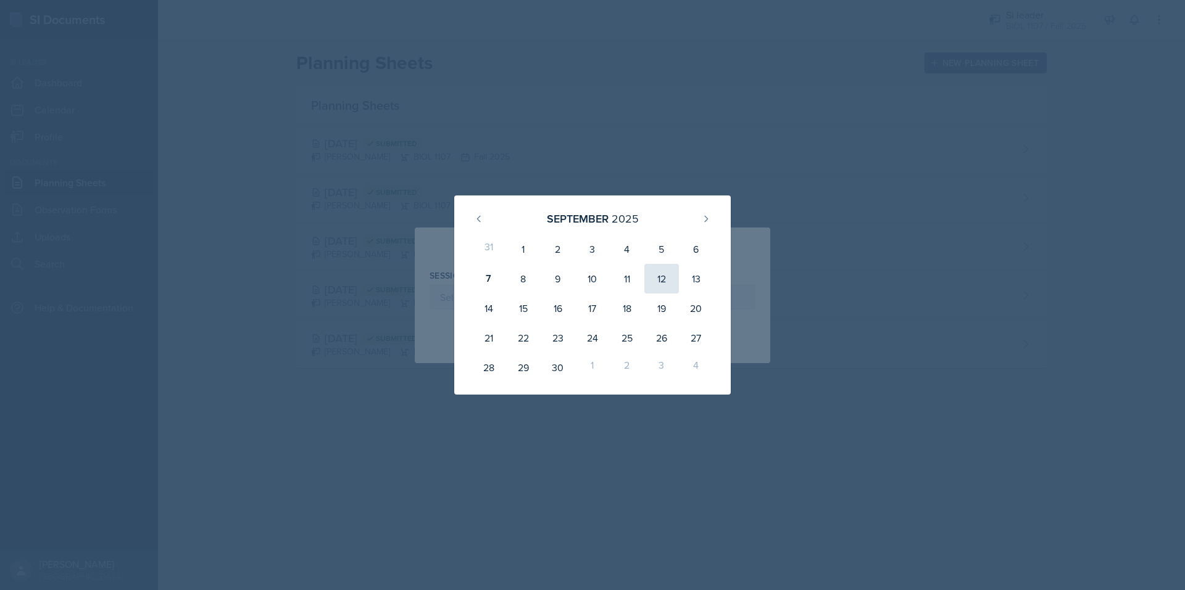
click at [666, 284] on div "12" at bounding box center [661, 279] width 35 height 30
type input "September 12th, 2025"
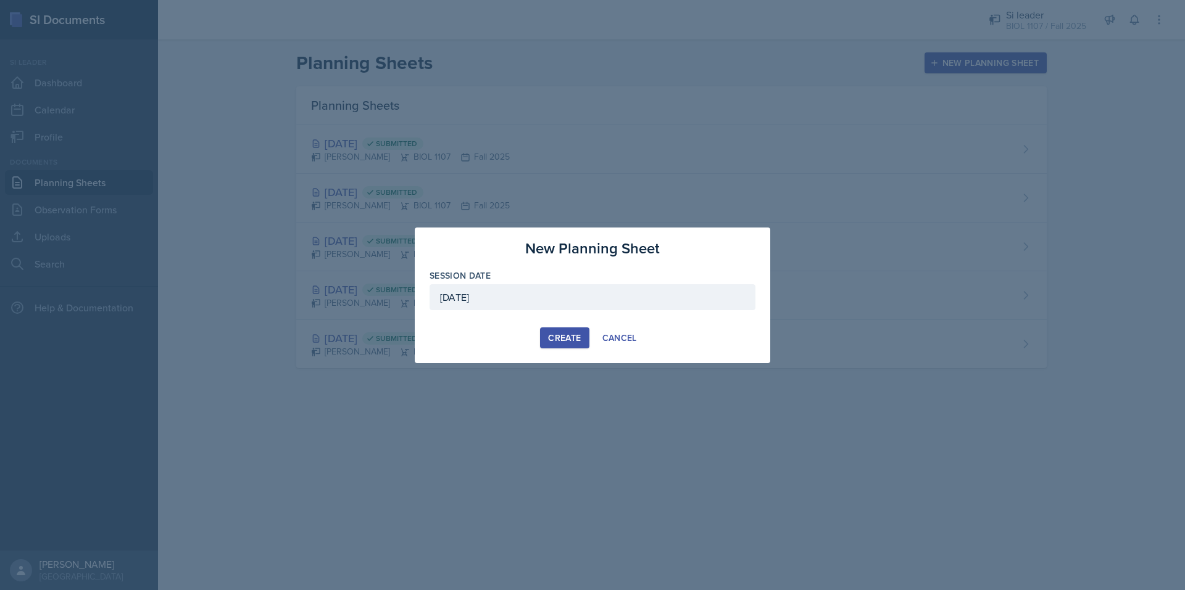
click at [565, 333] on div "Create" at bounding box center [564, 338] width 33 height 10
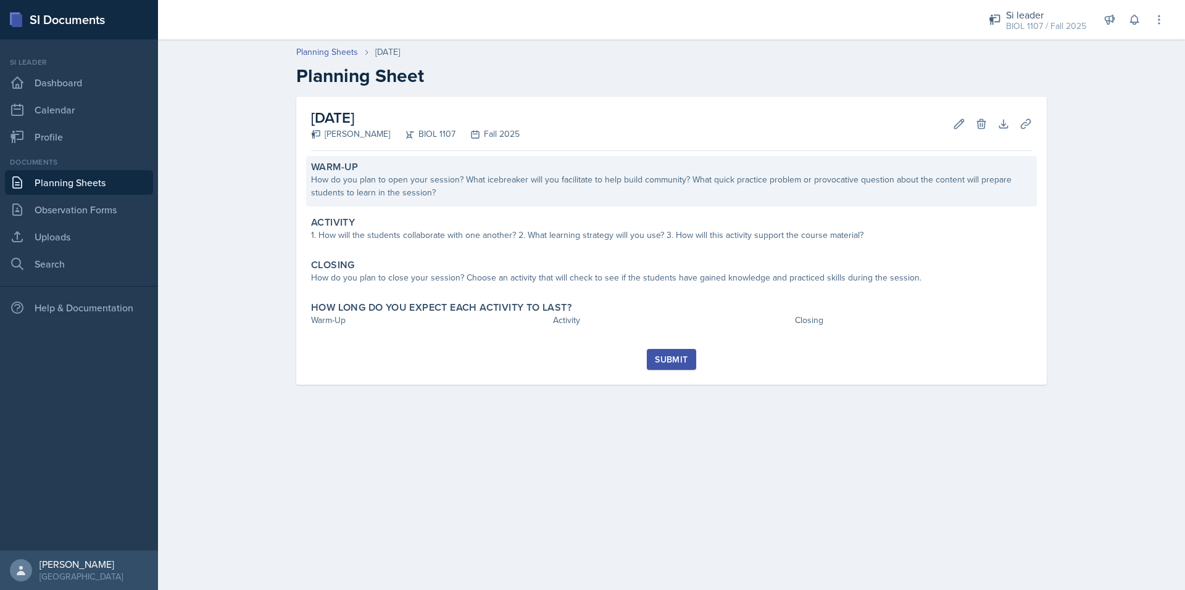
click at [359, 174] on div "How do you plan to open your session? What icebreaker will you facilitate to he…" at bounding box center [671, 186] width 721 height 26
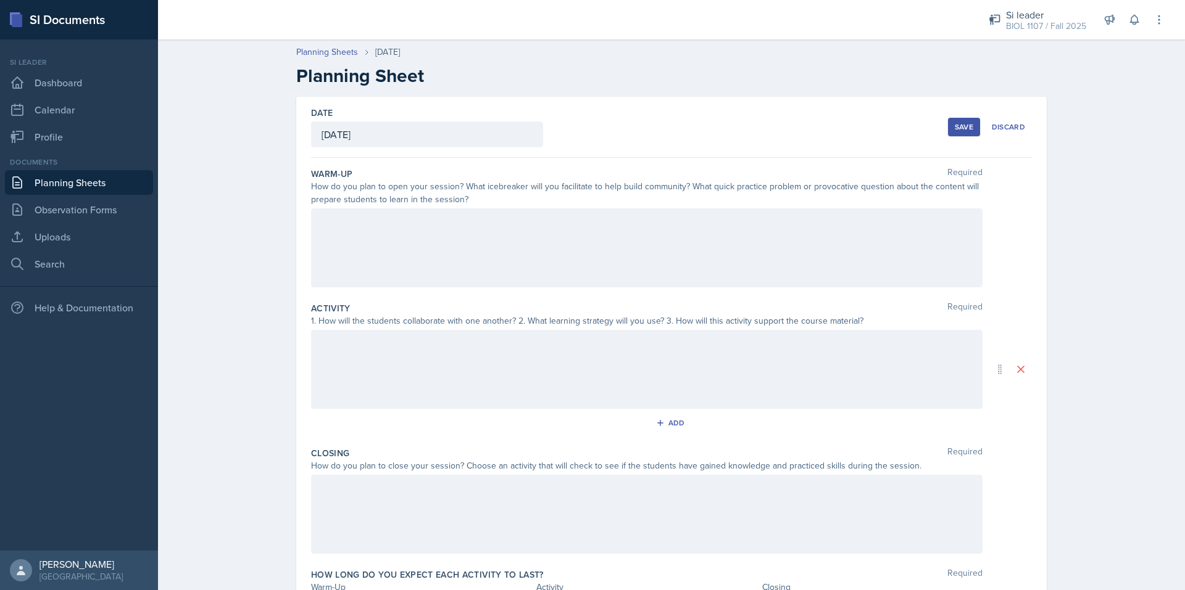
click at [375, 249] on div at bounding box center [646, 248] width 671 height 79
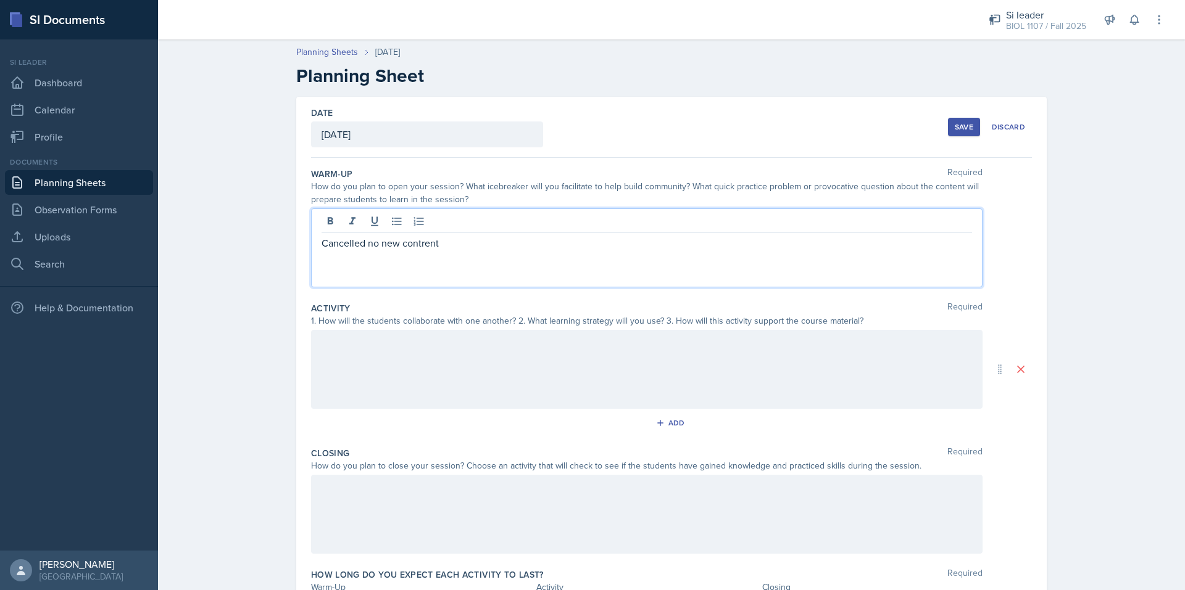
click at [366, 241] on p "Cancelled no new contrent" at bounding box center [646, 243] width 650 height 15
click at [421, 246] on p "Cancelled no new contrent" at bounding box center [646, 243] width 650 height 15
click at [0, 0] on span "content" at bounding box center [0, 0] width 0 height 0
click at [449, 241] on p "Cancelled no new conten" at bounding box center [646, 243] width 650 height 15
click at [954, 126] on div "Save" at bounding box center [963, 127] width 19 height 10
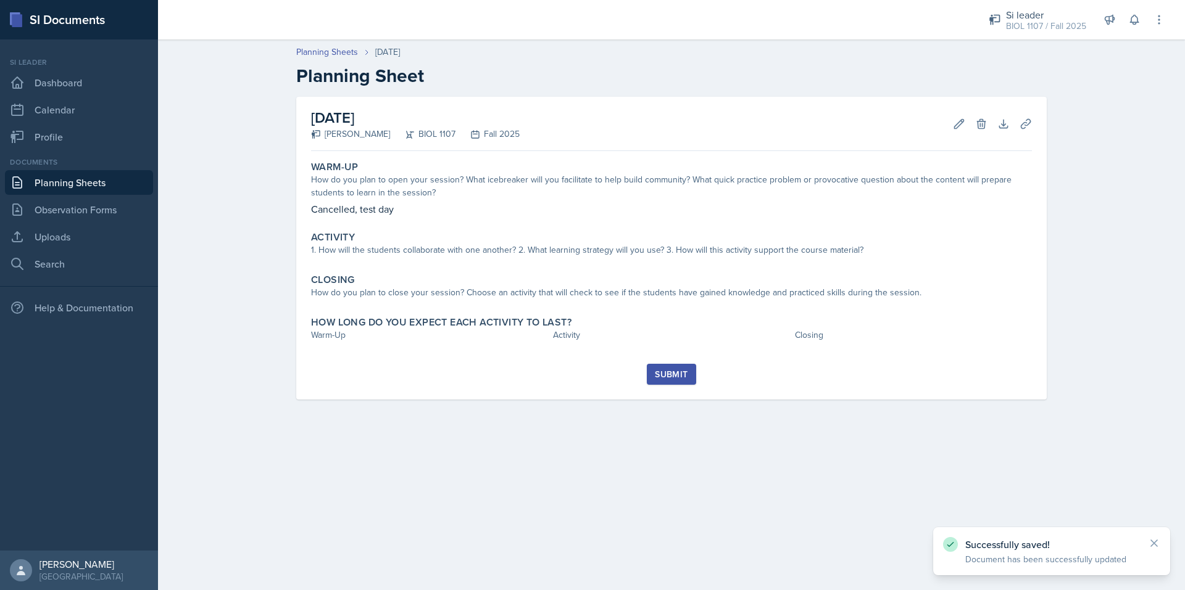
click at [677, 368] on button "Submit" at bounding box center [671, 374] width 49 height 21
click at [666, 373] on div "Submit" at bounding box center [671, 375] width 33 height 10
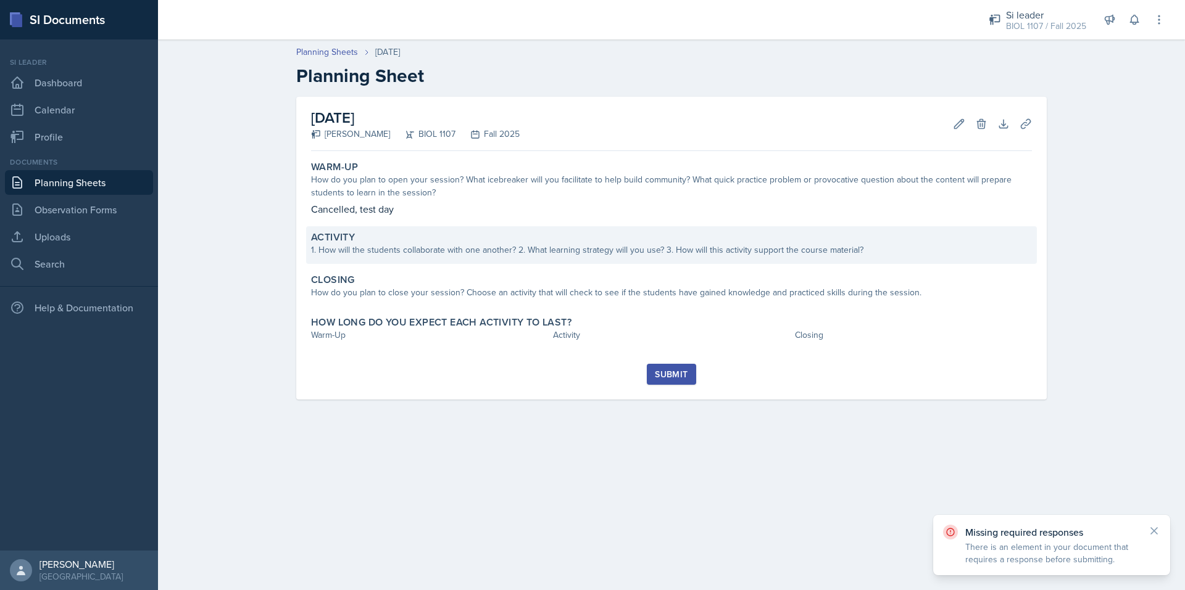
click at [495, 235] on div "Activity" at bounding box center [671, 237] width 721 height 12
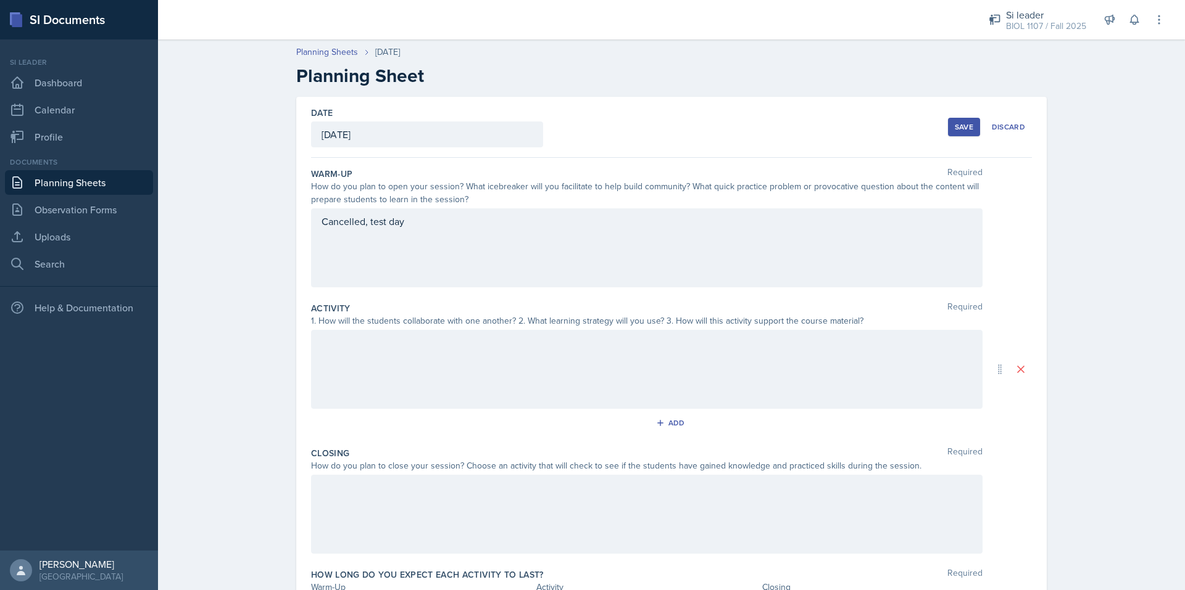
scroll to position [81, 0]
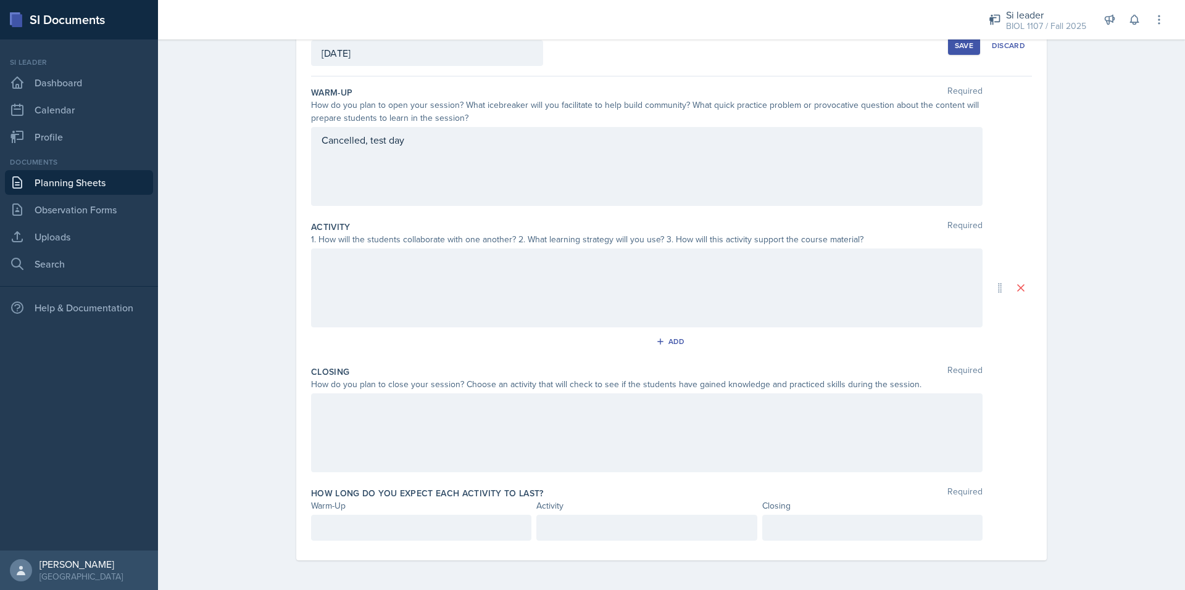
click at [444, 317] on div at bounding box center [646, 288] width 671 height 79
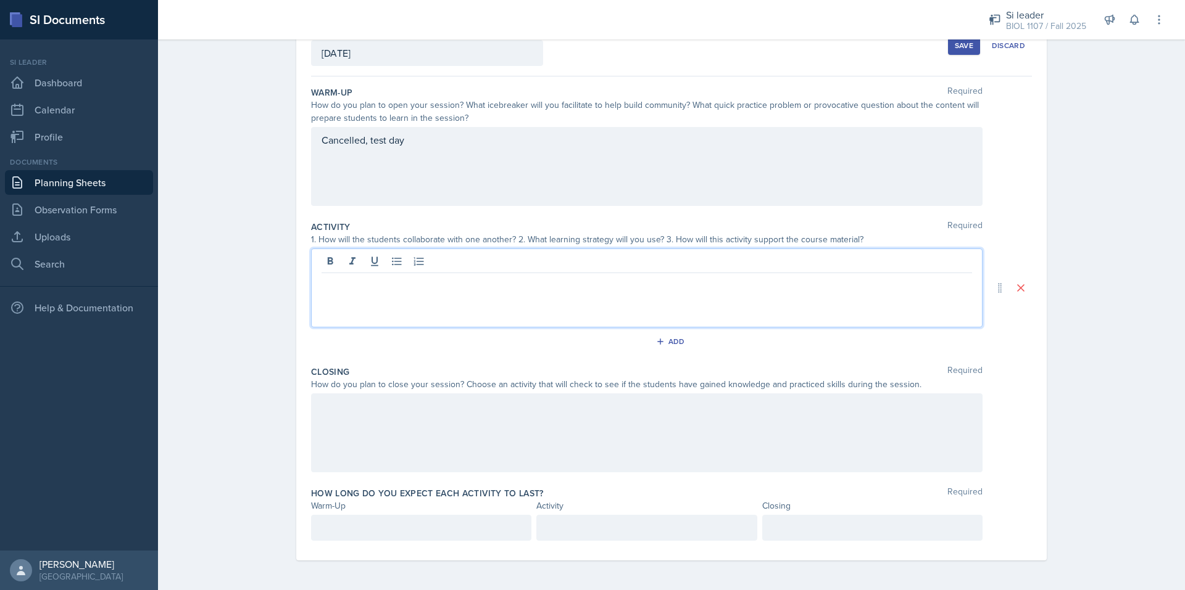
click at [406, 420] on div at bounding box center [646, 433] width 671 height 79
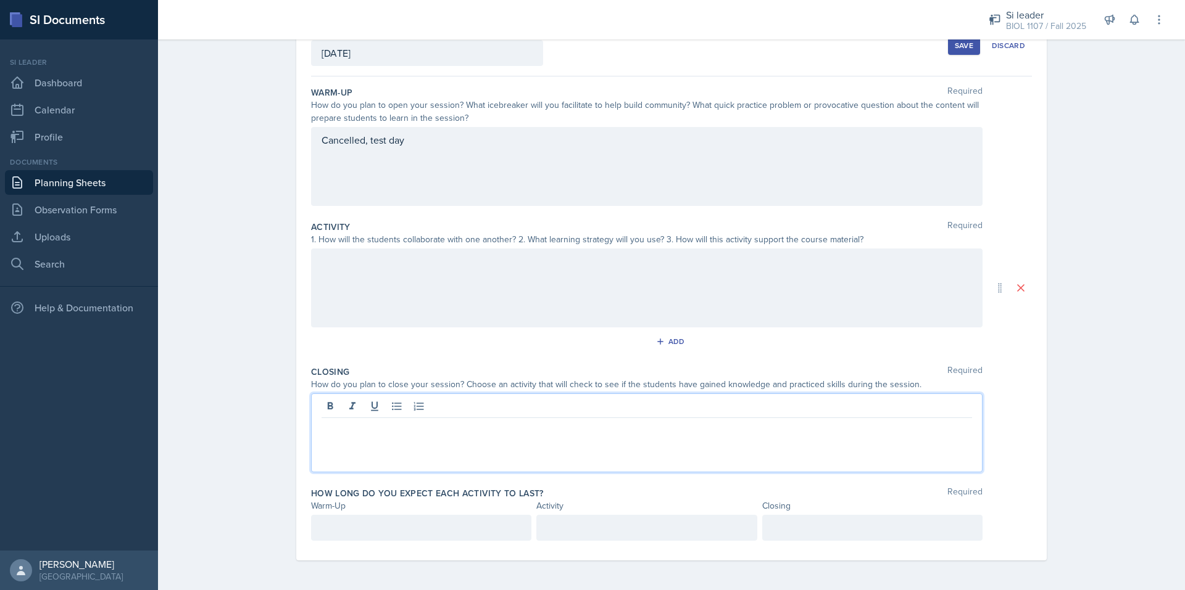
click at [400, 518] on div at bounding box center [421, 528] width 220 height 26
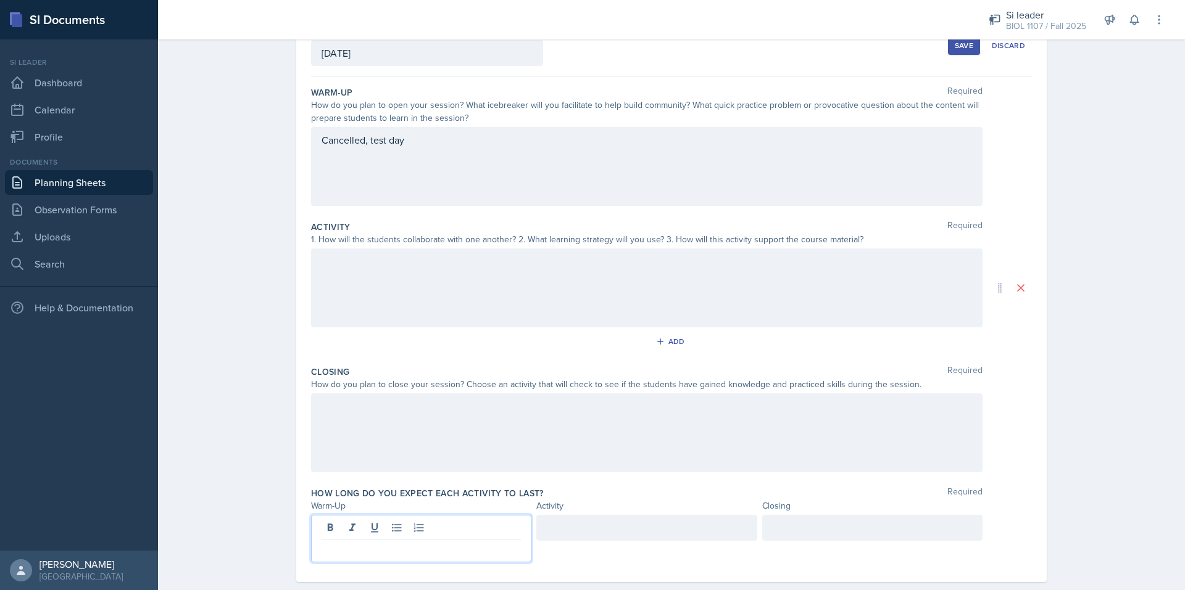
scroll to position [103, 0]
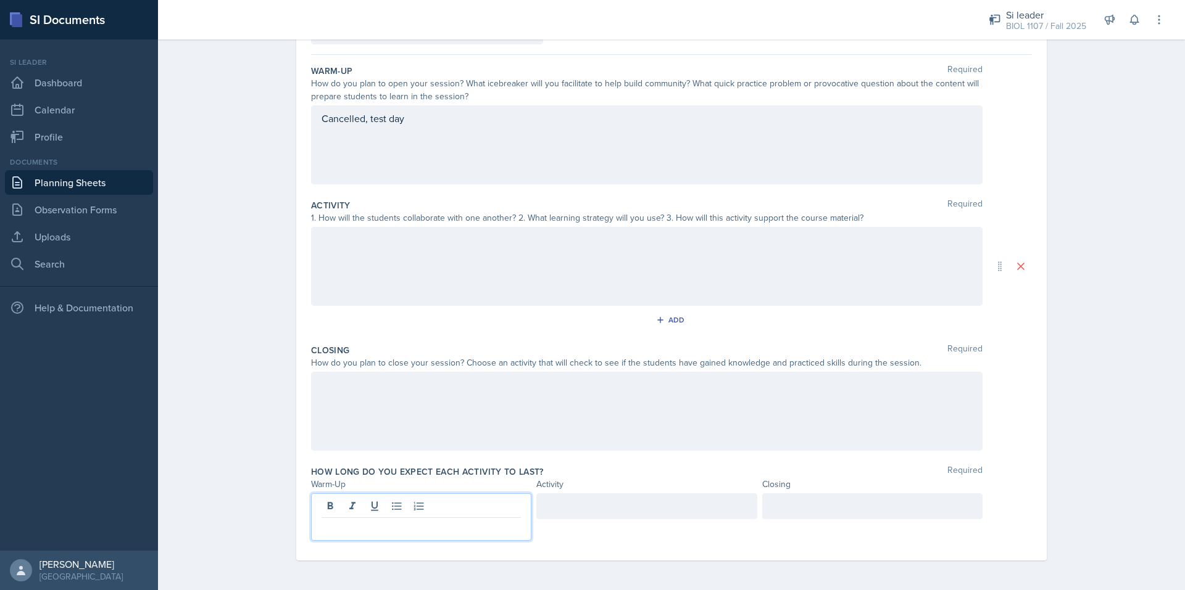
click at [628, 515] on div at bounding box center [646, 507] width 220 height 26
click at [782, 508] on div at bounding box center [872, 507] width 220 height 26
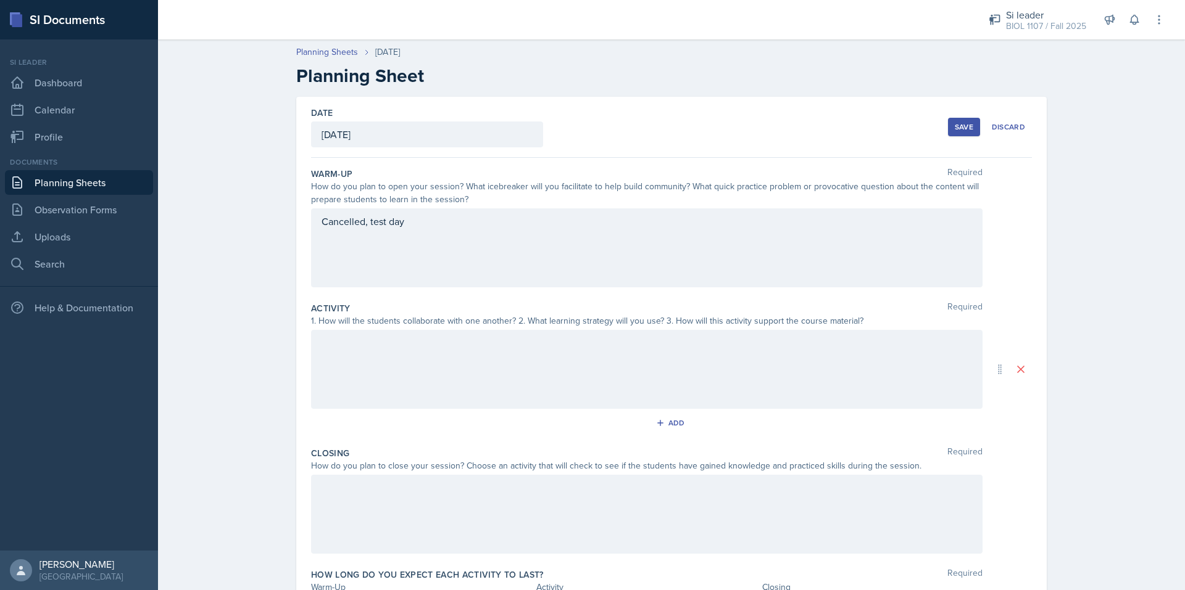
click at [959, 130] on div "Save" at bounding box center [963, 127] width 19 height 10
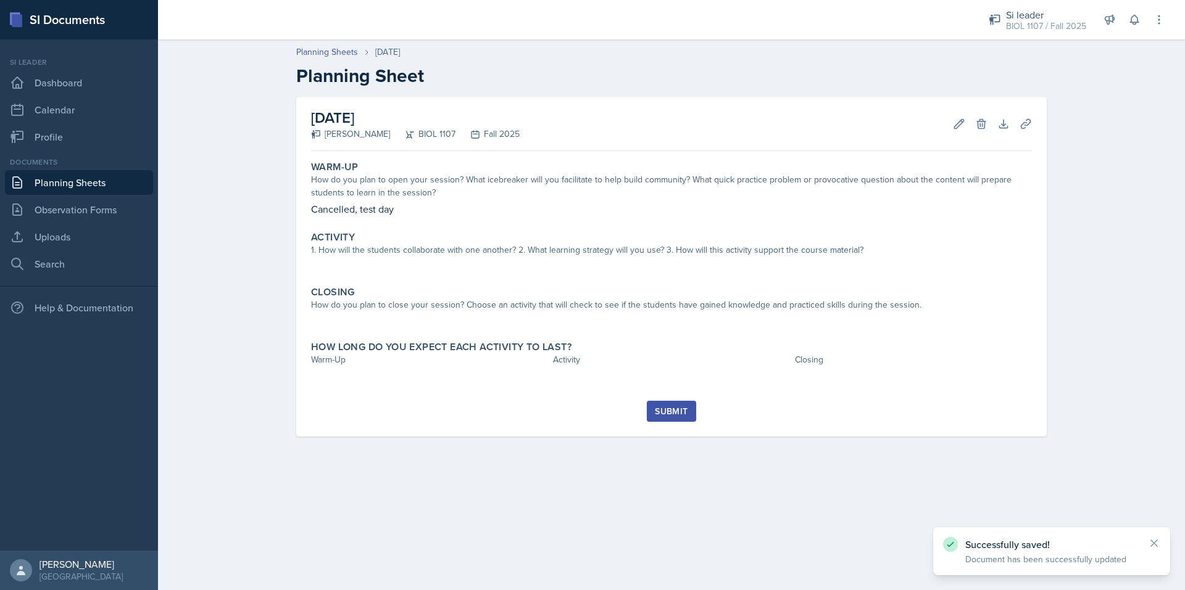
click at [674, 408] on div "Submit" at bounding box center [671, 412] width 33 height 10
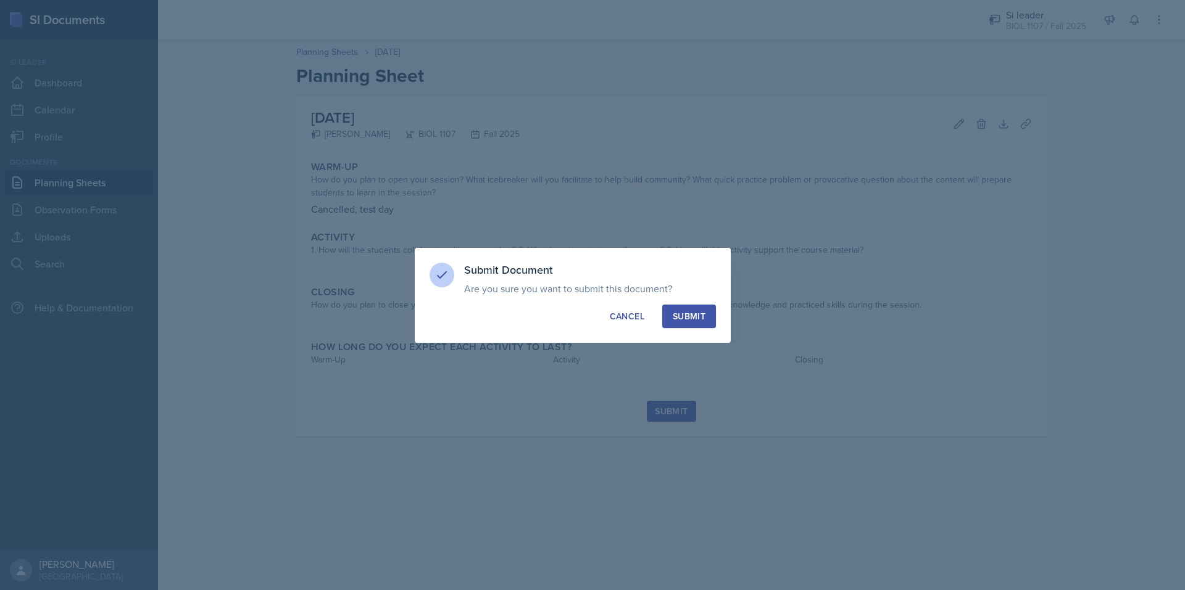
click at [697, 315] on div "Submit" at bounding box center [689, 316] width 33 height 12
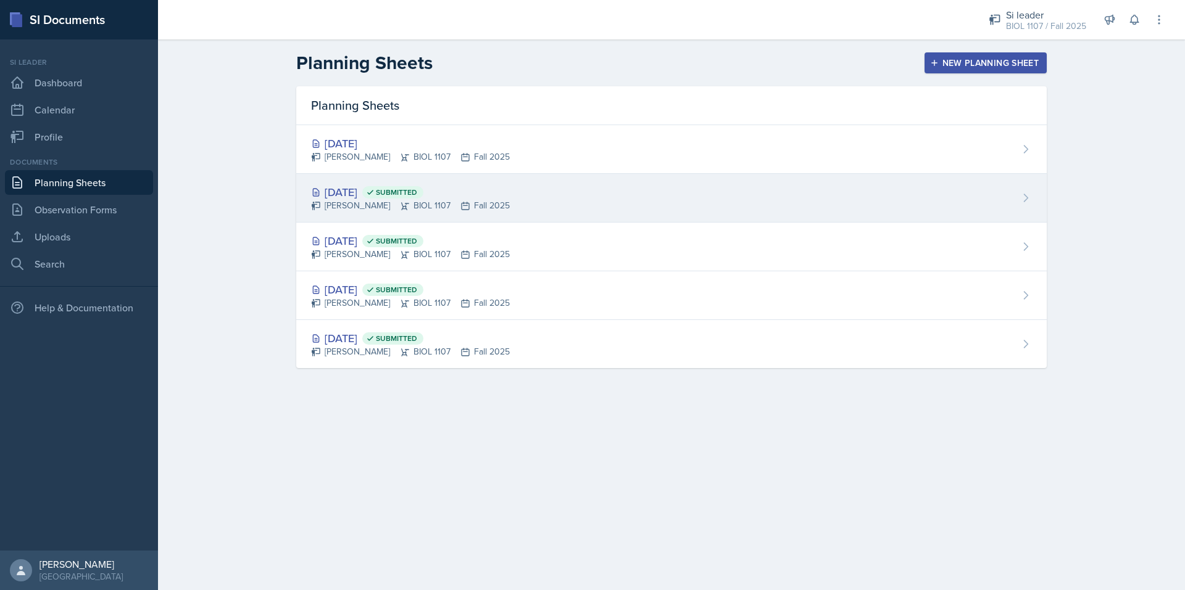
click at [376, 194] on div "[DATE] Submitted" at bounding box center [410, 192] width 199 height 17
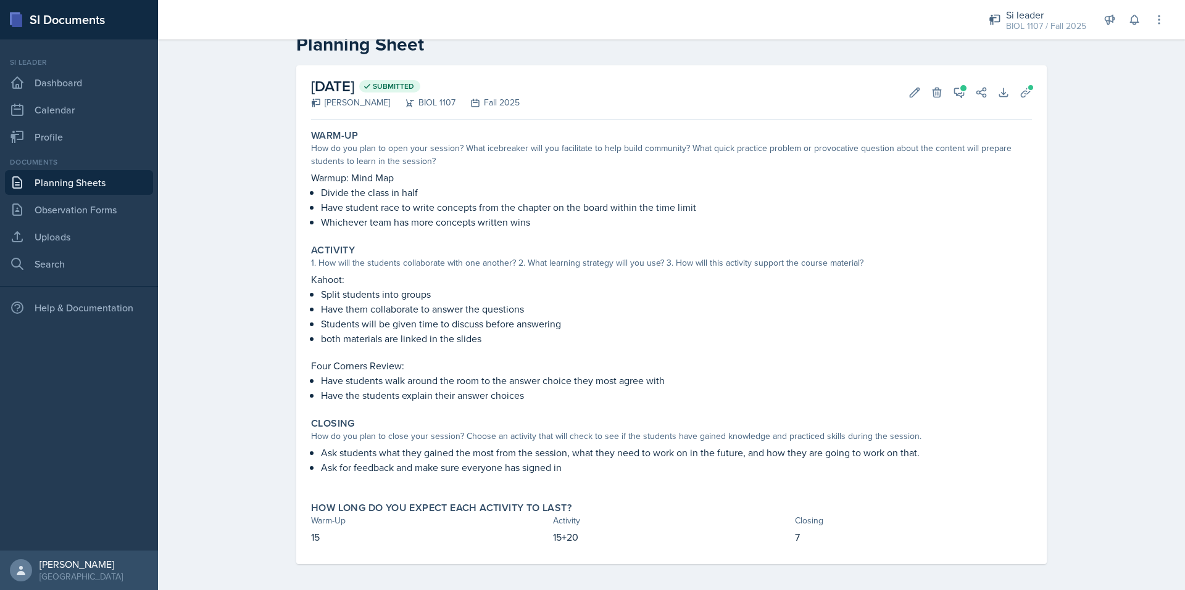
scroll to position [35, 0]
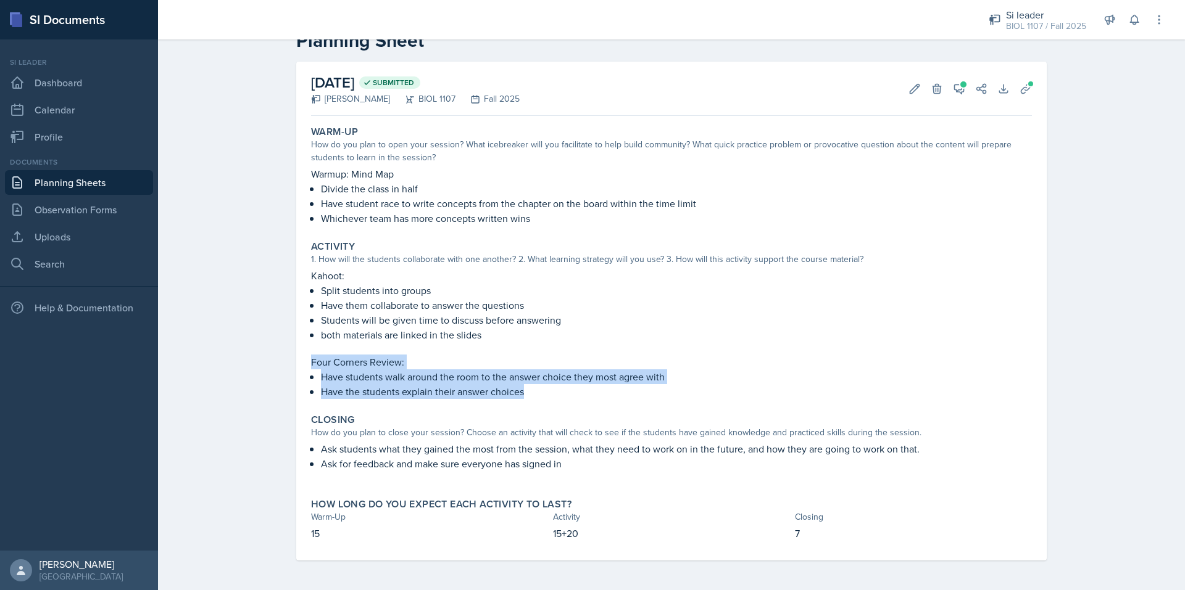
drag, startPoint x: 542, startPoint y: 391, endPoint x: 301, endPoint y: 358, distance: 243.5
click at [306, 358] on div "Activity 1. How will the students collaborate with one another? 2. What learnin…" at bounding box center [671, 320] width 731 height 168
copy div "Four Corners Review: Have students walk around the room to the answer choice th…"
click at [78, 180] on link "Planning Sheets" at bounding box center [79, 182] width 148 height 25
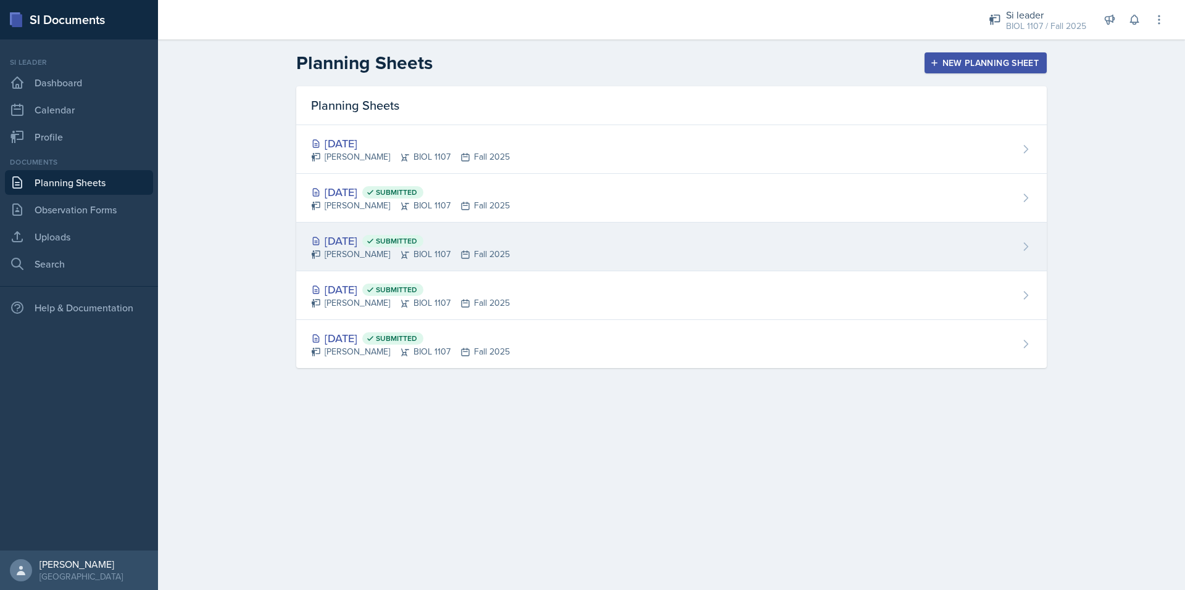
click at [366, 237] on div "[DATE] Submitted" at bounding box center [410, 241] width 199 height 17
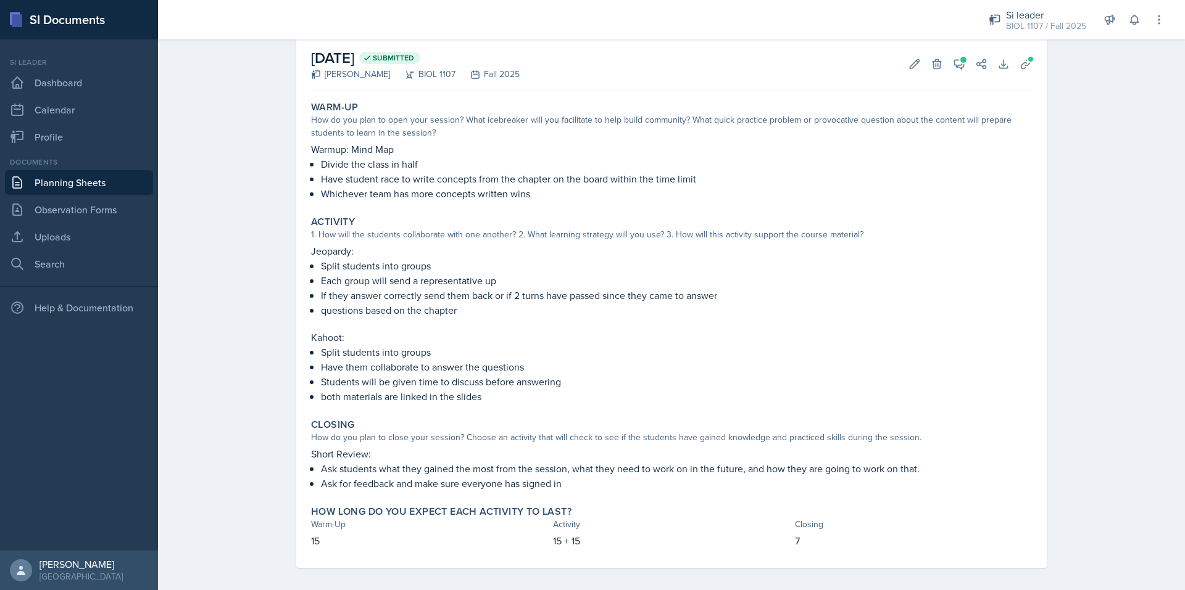
scroll to position [64, 0]
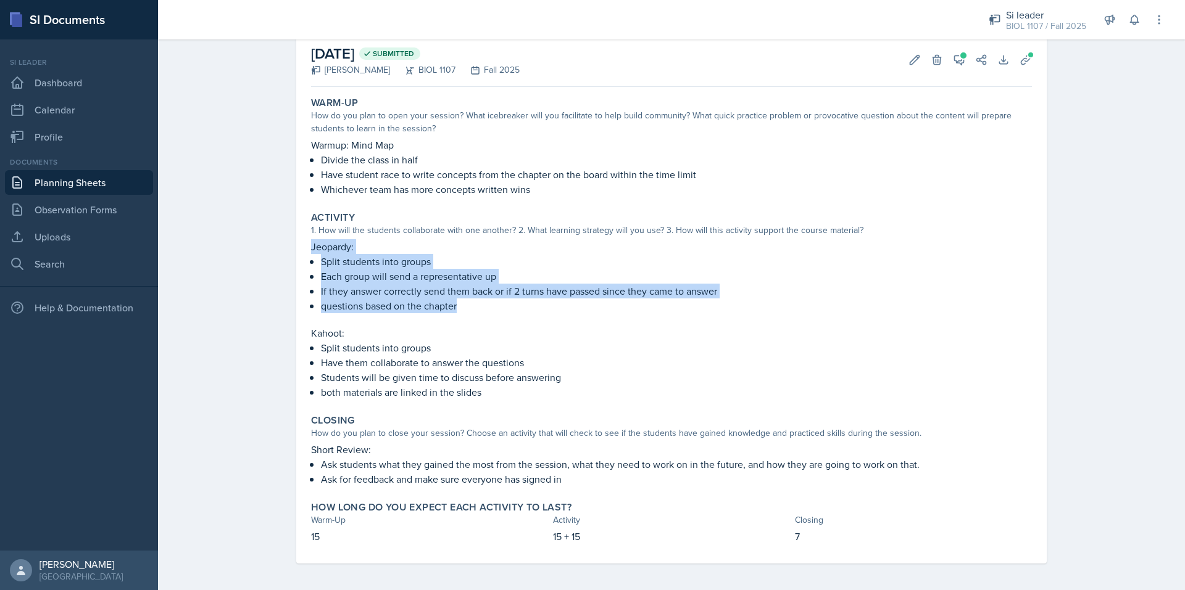
drag, startPoint x: 457, startPoint y: 313, endPoint x: 304, endPoint y: 250, distance: 165.2
click at [306, 250] on div "Activity 1. How will the students collaborate with one another? 2. What learnin…" at bounding box center [671, 306] width 731 height 198
copy div "Jeopardy: Split students into groups Each group will send a representative up I…"
click at [81, 178] on link "Planning Sheets" at bounding box center [79, 182] width 148 height 25
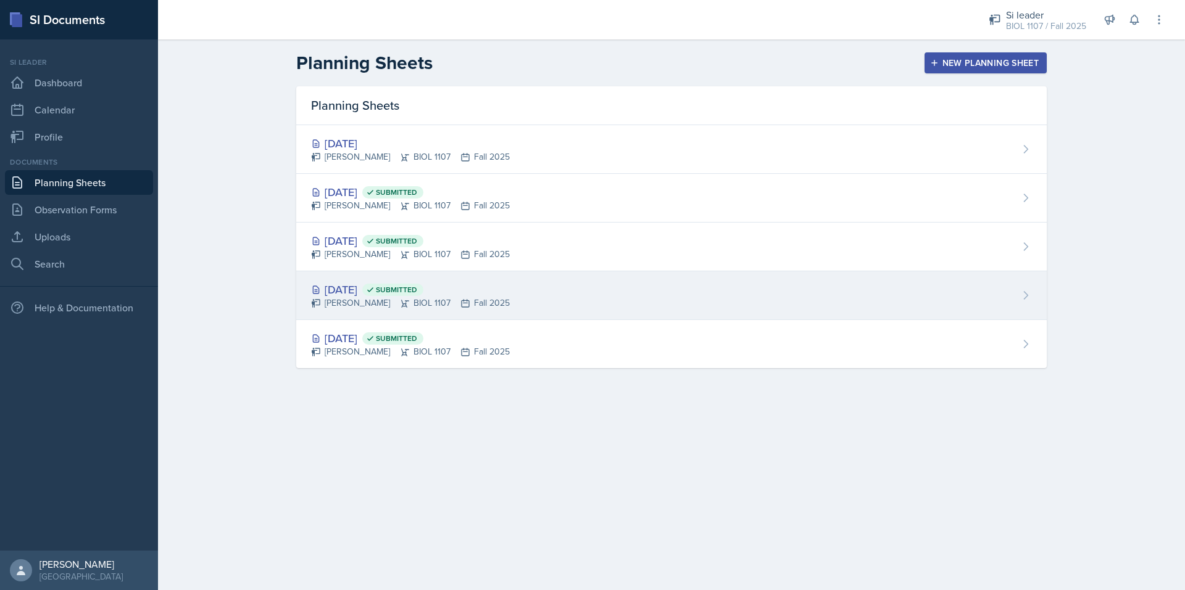
click at [367, 288] on div "[DATE] Submitted" at bounding box center [410, 289] width 199 height 17
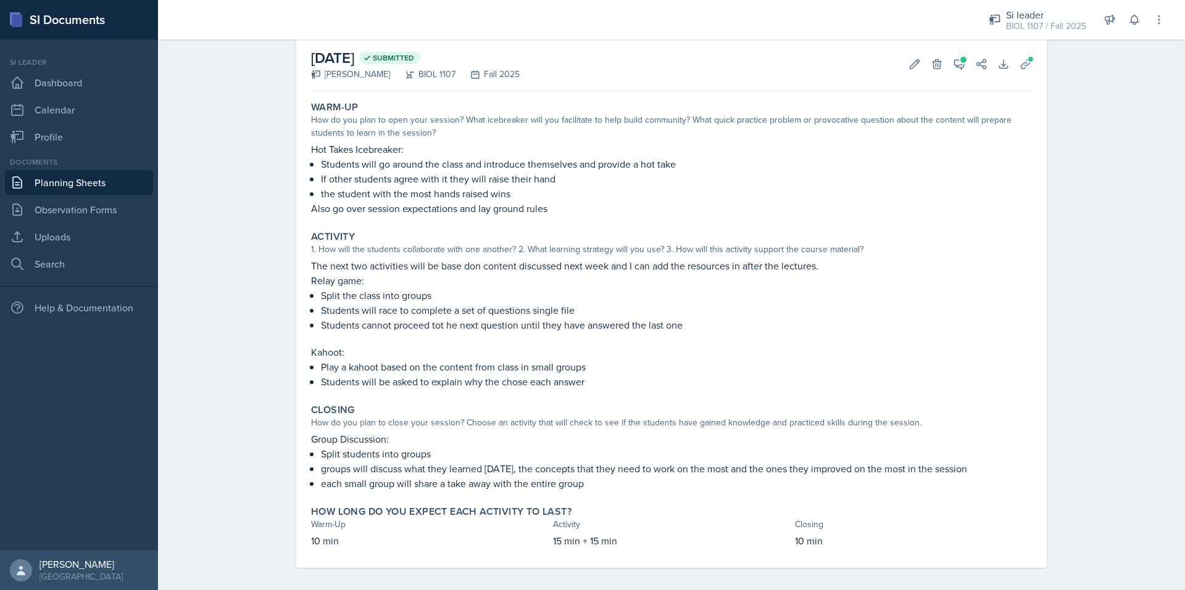
scroll to position [60, 0]
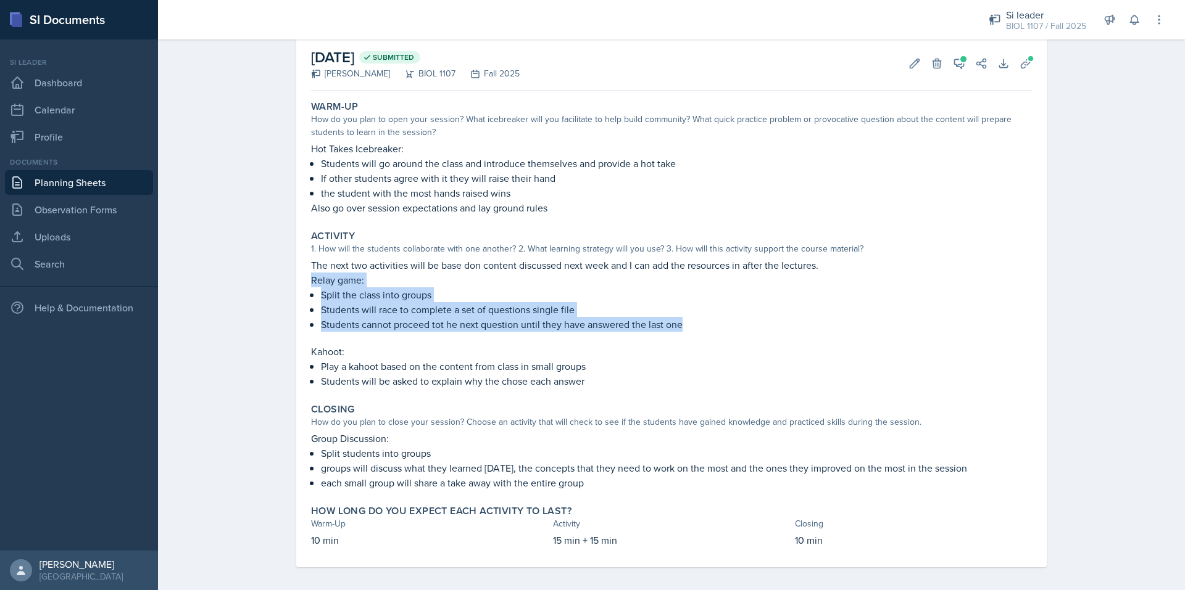
drag, startPoint x: 689, startPoint y: 321, endPoint x: 292, endPoint y: 281, distance: 398.2
click at [296, 281] on div "[DATE] Submitted [PERSON_NAME] BIOL 1107 Fall 2025 Edit Delete View Comments Co…" at bounding box center [671, 301] width 750 height 531
copy div "Relay game: Split the class into groups Students will race to complete a set of…"
click at [48, 183] on link "Planning Sheets" at bounding box center [79, 182] width 148 height 25
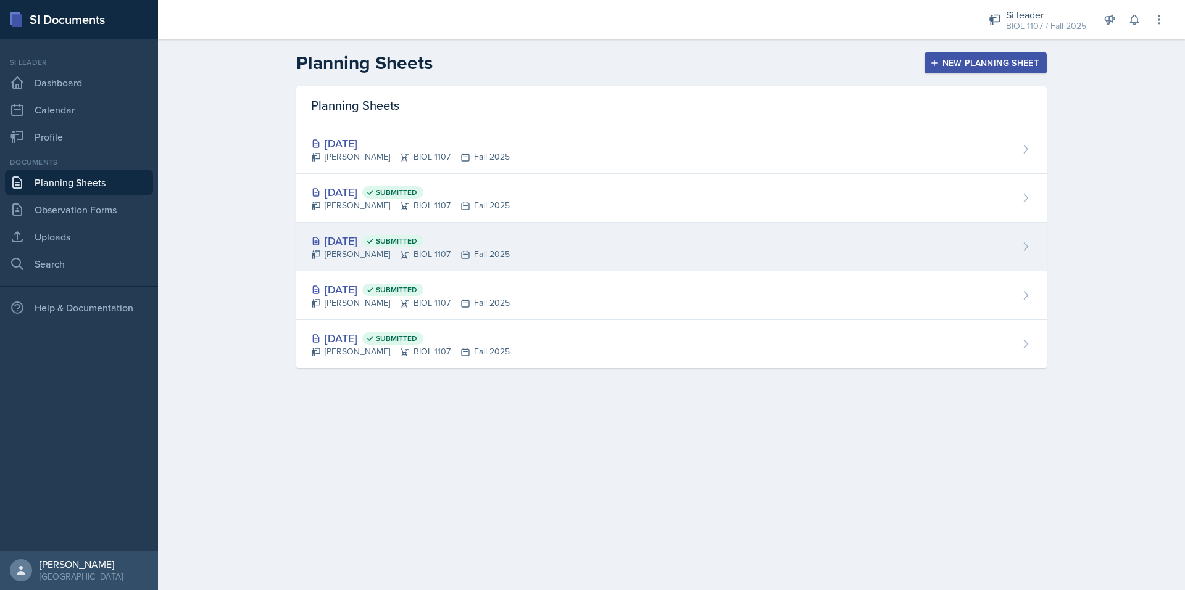
click at [375, 242] on icon at bounding box center [370, 241] width 9 height 9
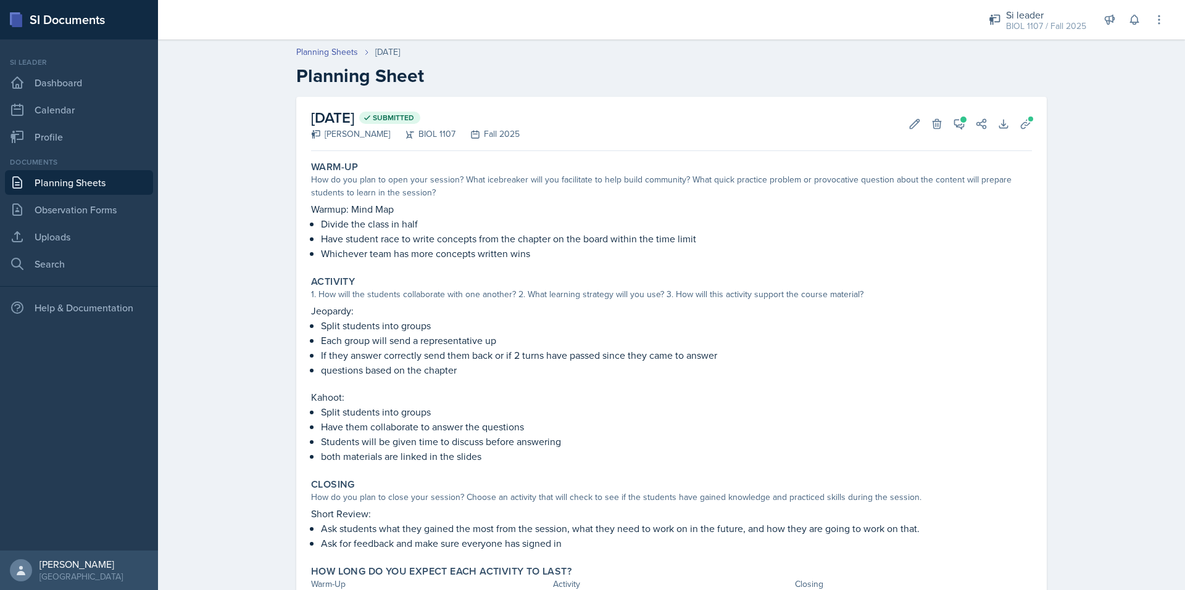
click at [128, 175] on link "Planning Sheets" at bounding box center [79, 182] width 148 height 25
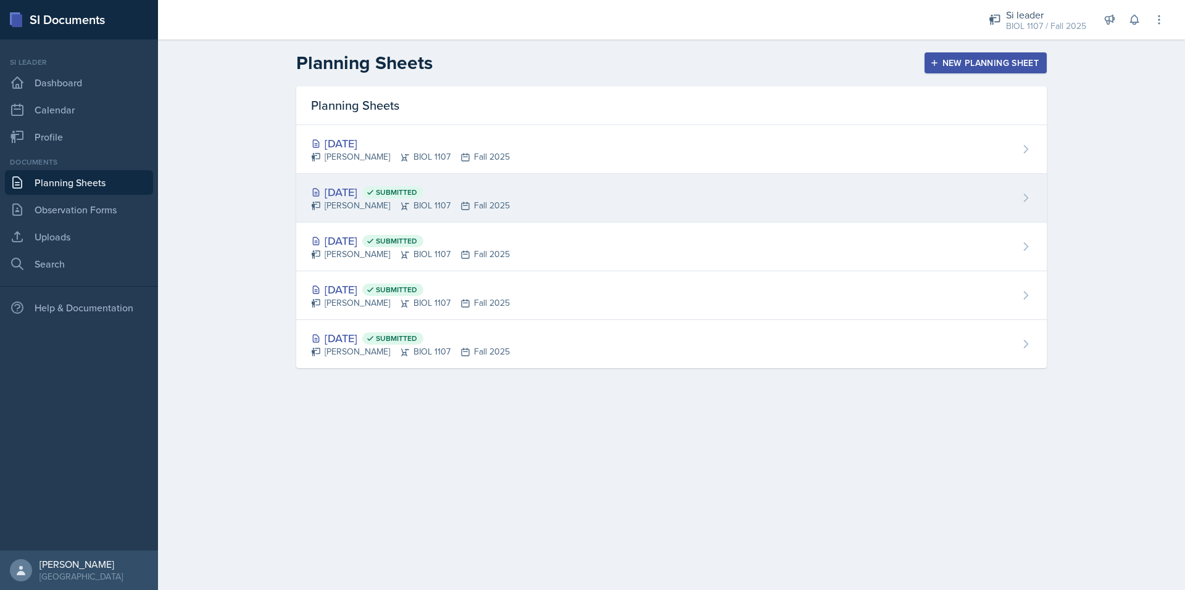
click at [424, 183] on div "[DATE] Submitted [PERSON_NAME] BIOL 1107 Fall 2025" at bounding box center [671, 198] width 750 height 49
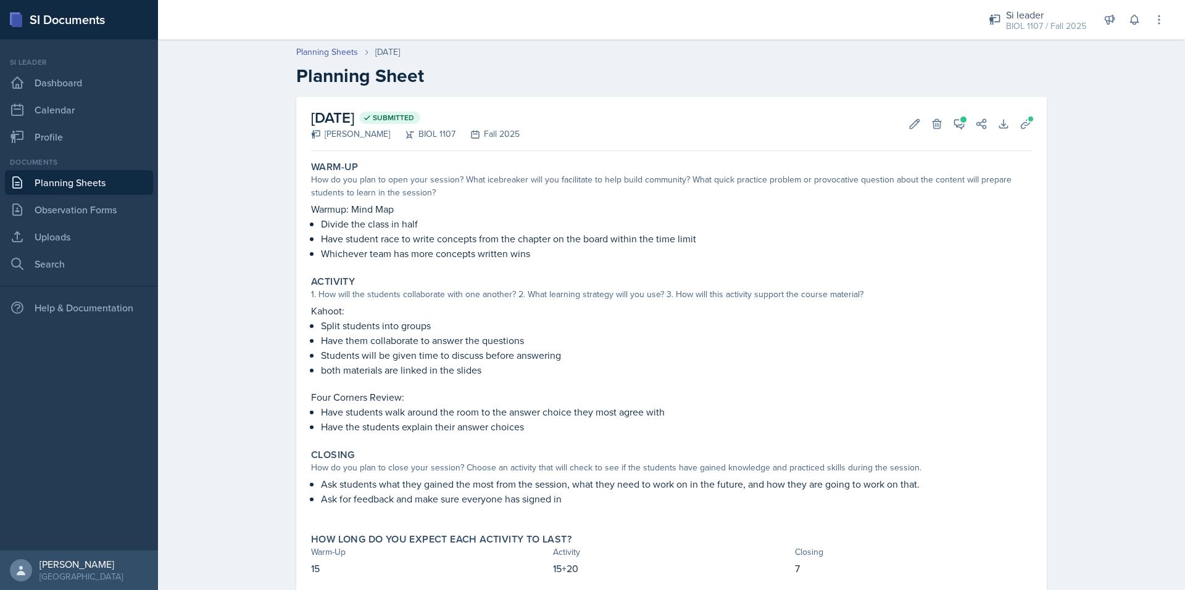
scroll to position [35, 0]
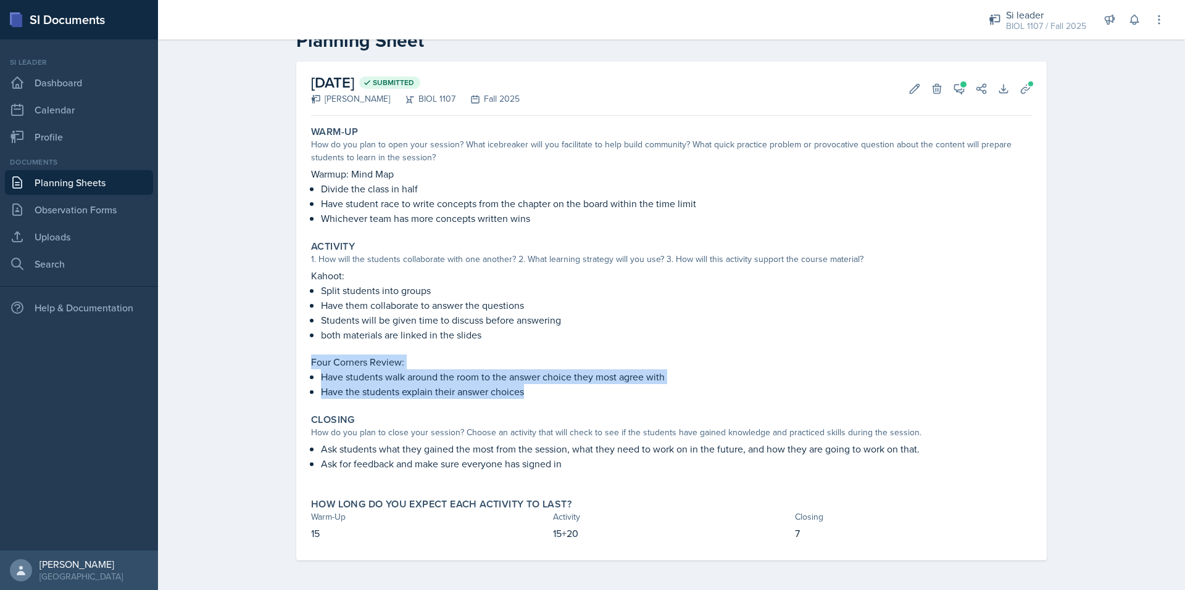
drag, startPoint x: 528, startPoint y: 392, endPoint x: 286, endPoint y: 362, distance: 244.3
click at [286, 362] on div "[DATE] Submitted [PERSON_NAME] BIOL 1107 Fall 2025 Edit Delete View Comments Co…" at bounding box center [671, 326] width 790 height 529
copy div "Four Corners Review: Have students walk around the room to the answer choice th…"
click at [78, 181] on link "Planning Sheets" at bounding box center [79, 182] width 148 height 25
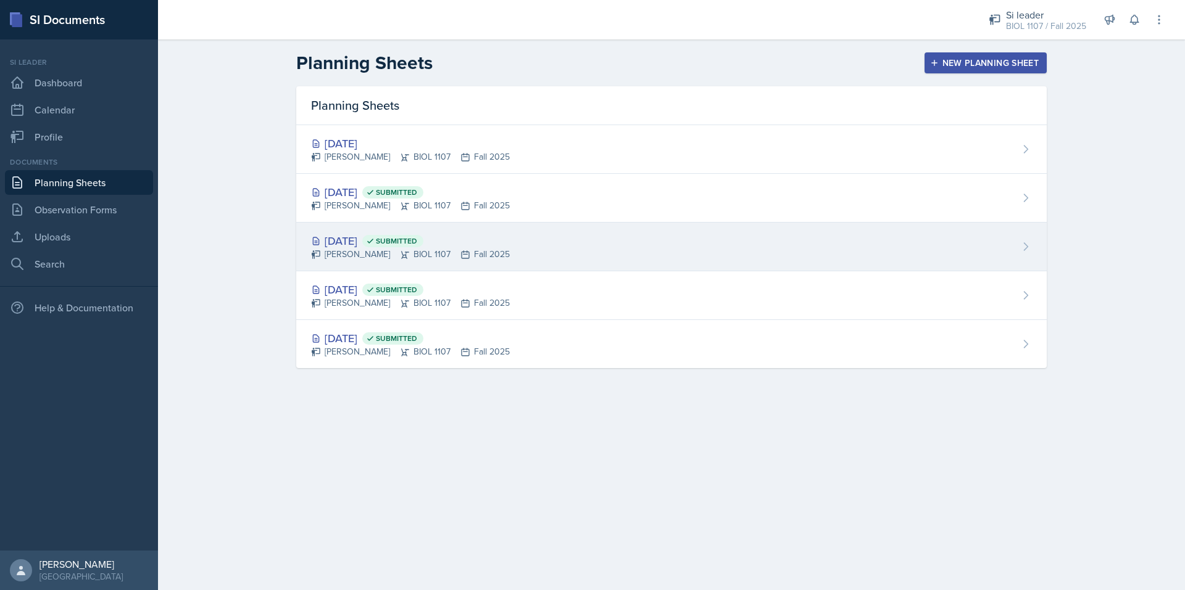
click at [441, 233] on div "[DATE] Submitted" at bounding box center [410, 241] width 199 height 17
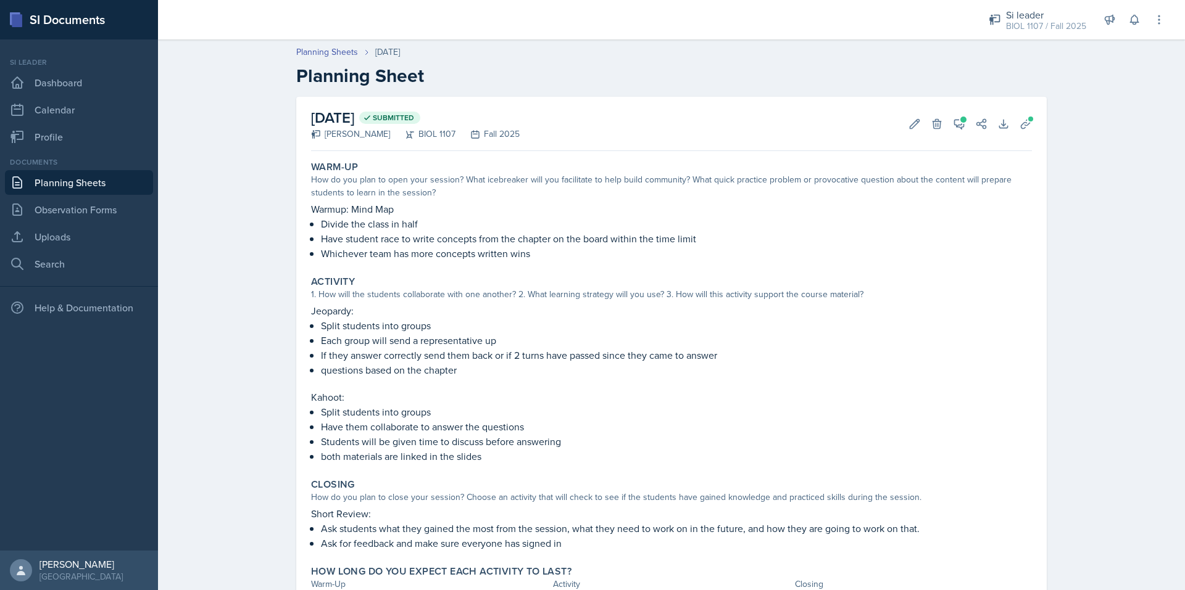
click at [106, 181] on link "Planning Sheets" at bounding box center [79, 182] width 148 height 25
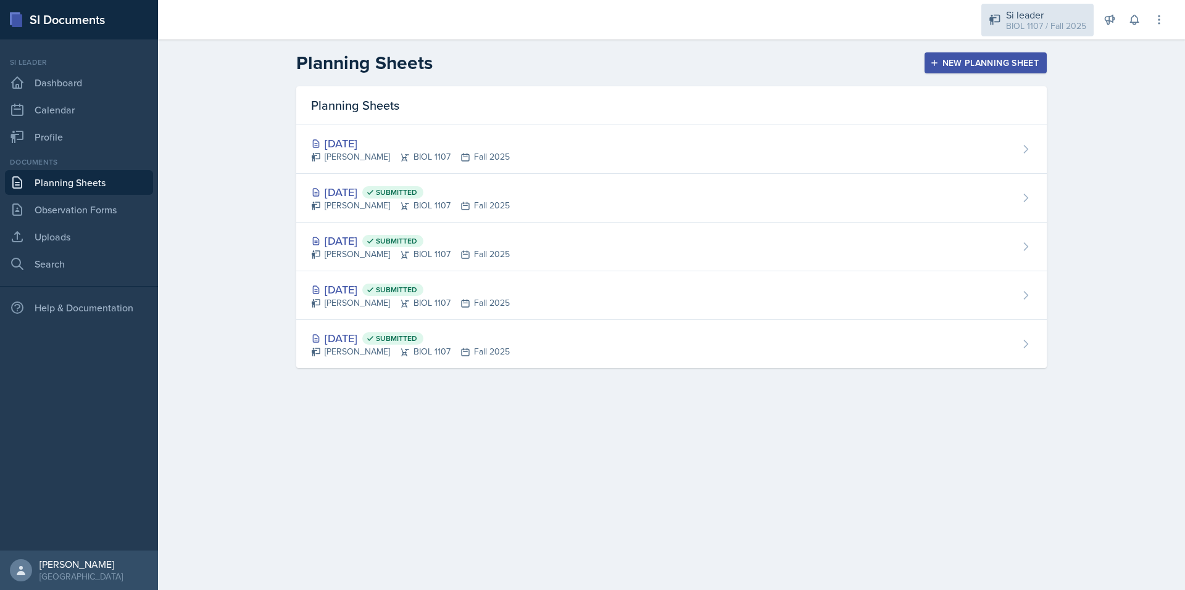
click at [1084, 20] on div "BIOL 1107 / Fall 2025" at bounding box center [1046, 26] width 80 height 13
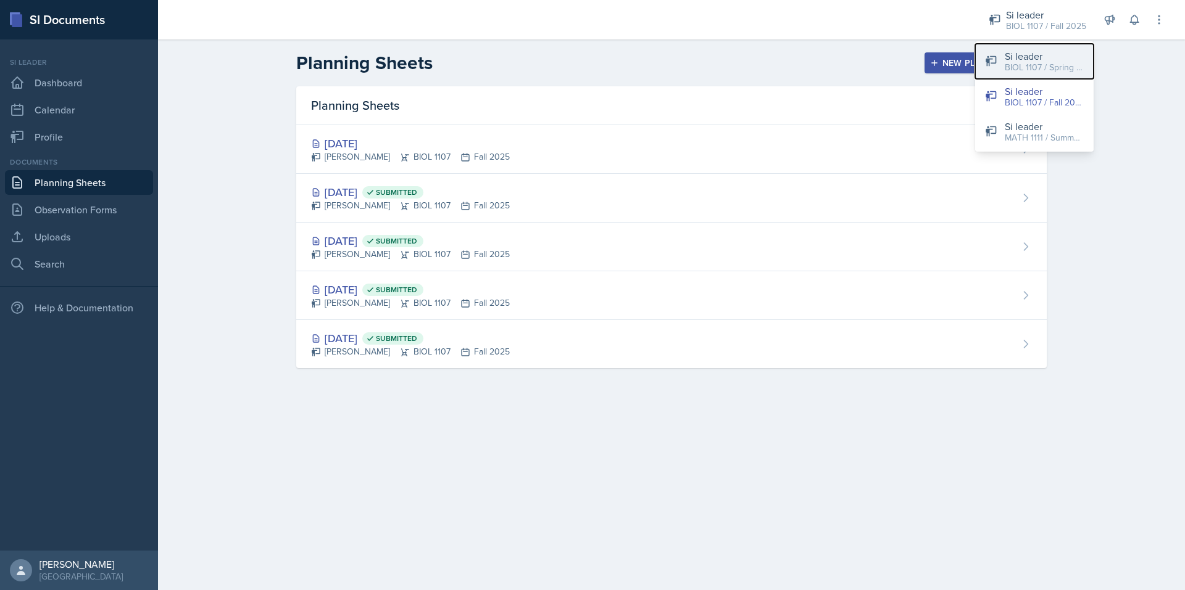
click at [1056, 61] on div "BIOL 1107 / Spring 2025" at bounding box center [1043, 67] width 79 height 13
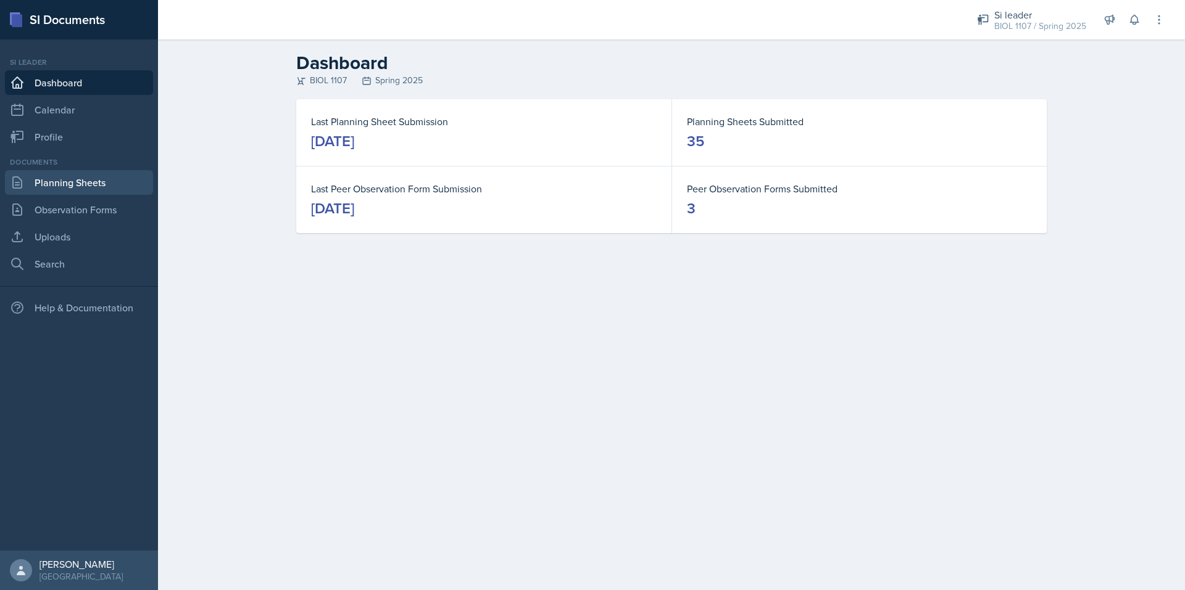
click at [62, 189] on link "Planning Sheets" at bounding box center [79, 182] width 148 height 25
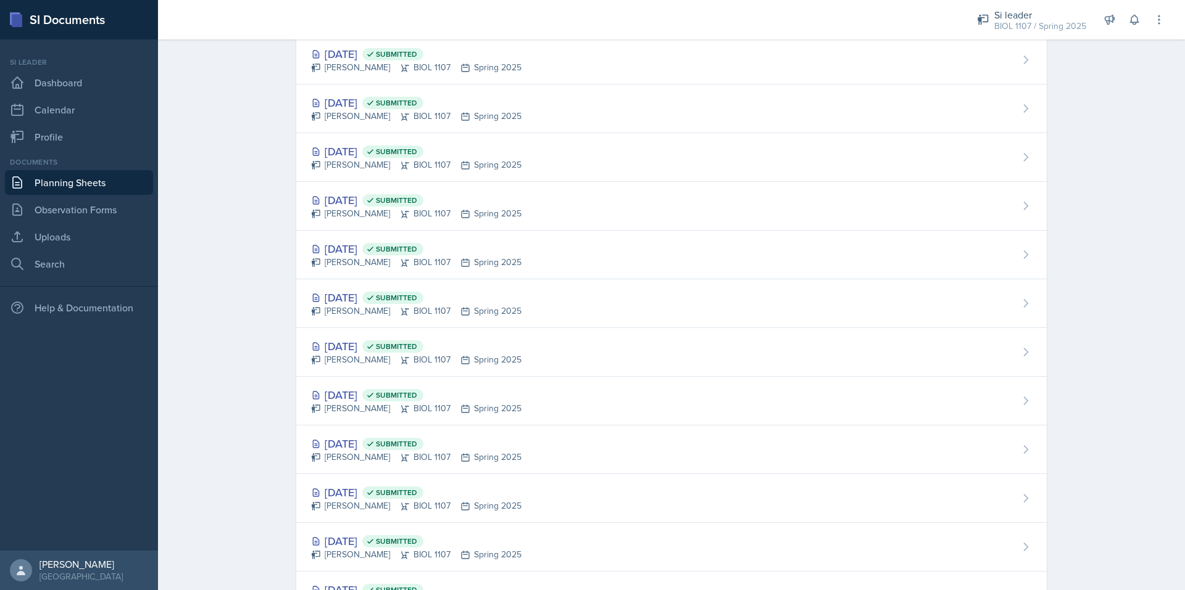
scroll to position [1270, 0]
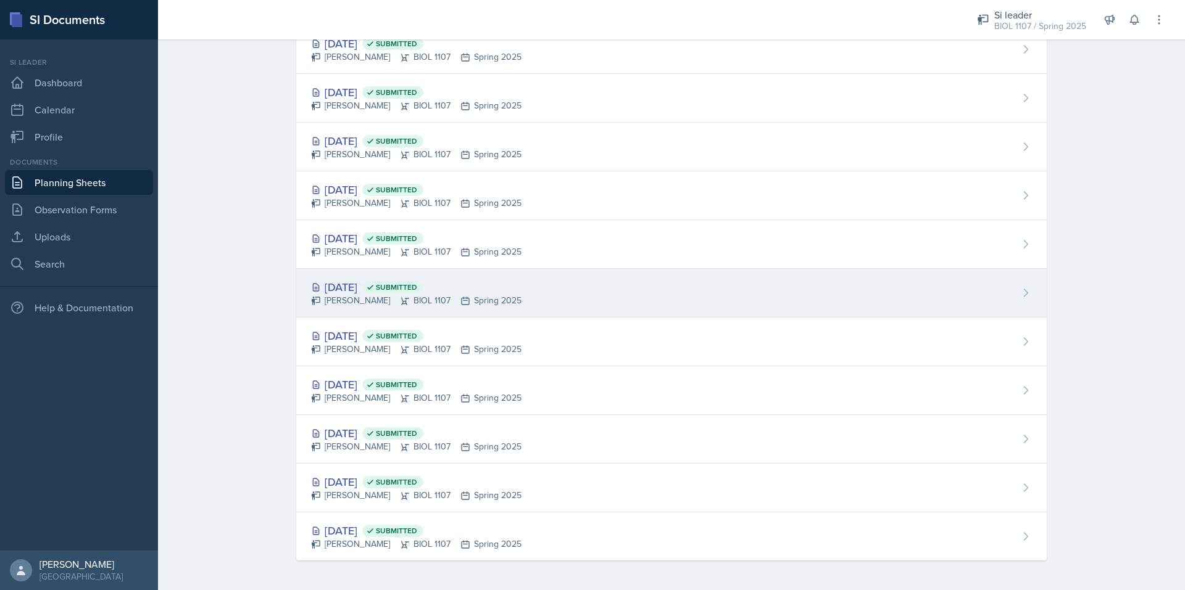
click at [349, 273] on div "[DATE] Submitted [PERSON_NAME] BIOL 1107 Spring 2025" at bounding box center [671, 293] width 750 height 49
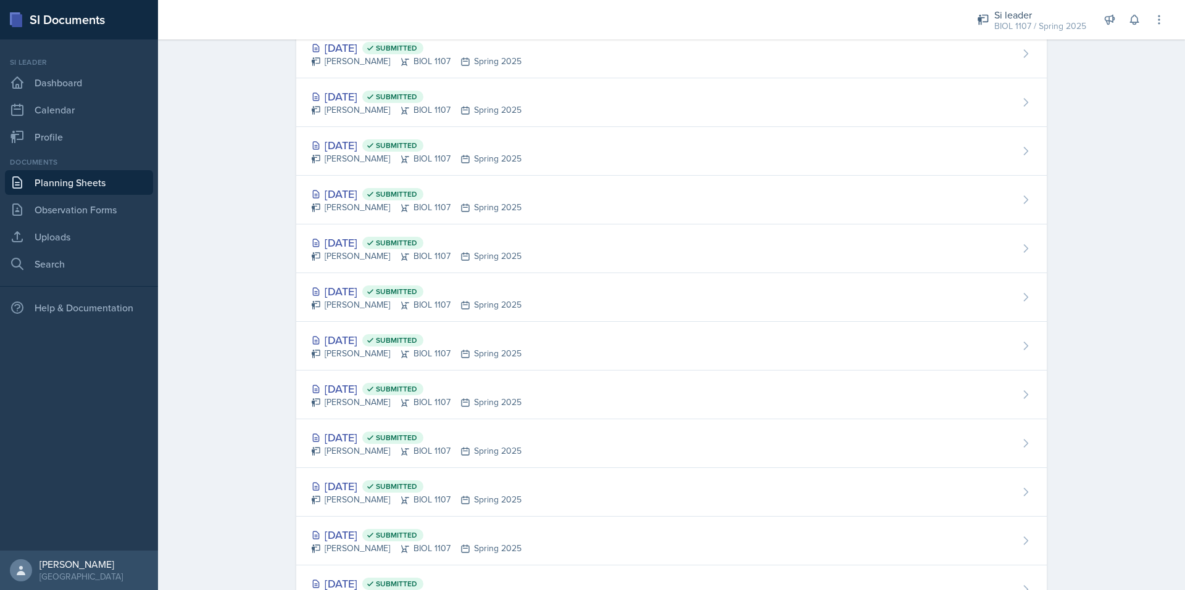
scroll to position [1270, 0]
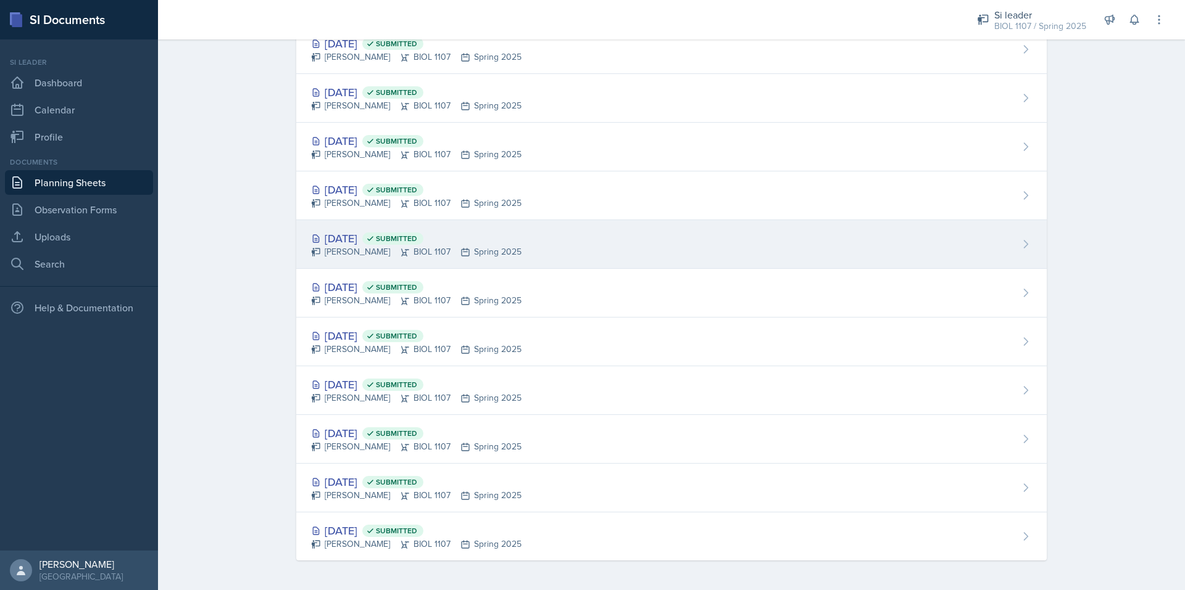
click at [351, 229] on div "[DATE] Submitted [PERSON_NAME] BIOL 1107 Spring 2025" at bounding box center [671, 244] width 750 height 49
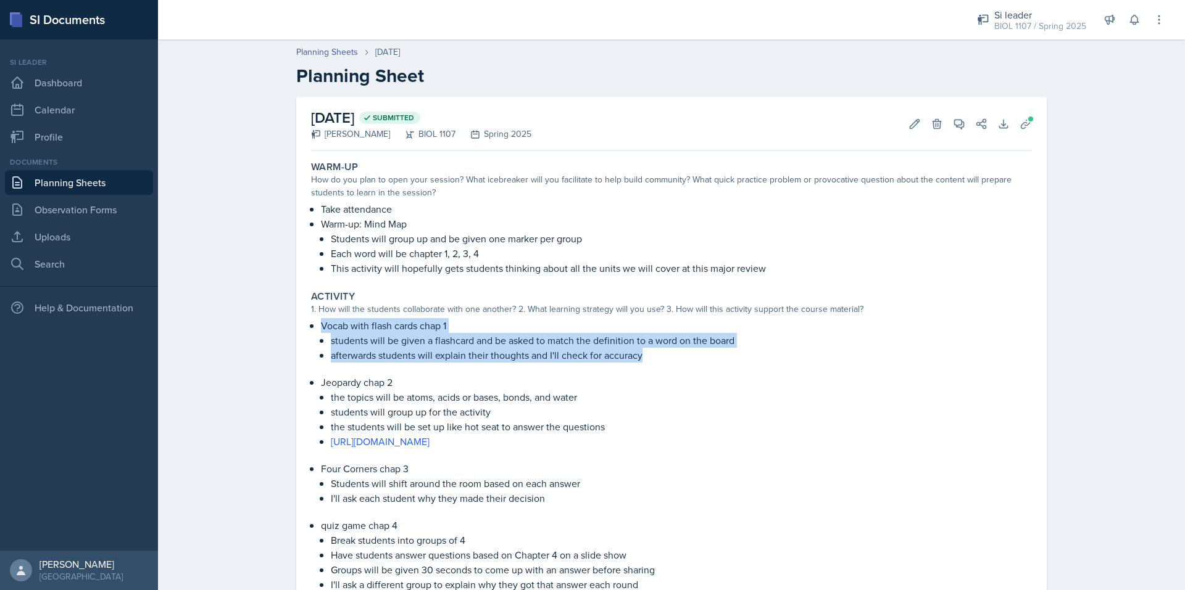
drag, startPoint x: 647, startPoint y: 357, endPoint x: 313, endPoint y: 329, distance: 334.9
click at [313, 329] on div "Vocab with flash cards chap 1 students will be given a flashcard and be asked t…" at bounding box center [671, 340] width 721 height 44
copy li "Vocab with flash cards chap 1 students will be given a flashcard and be asked t…"
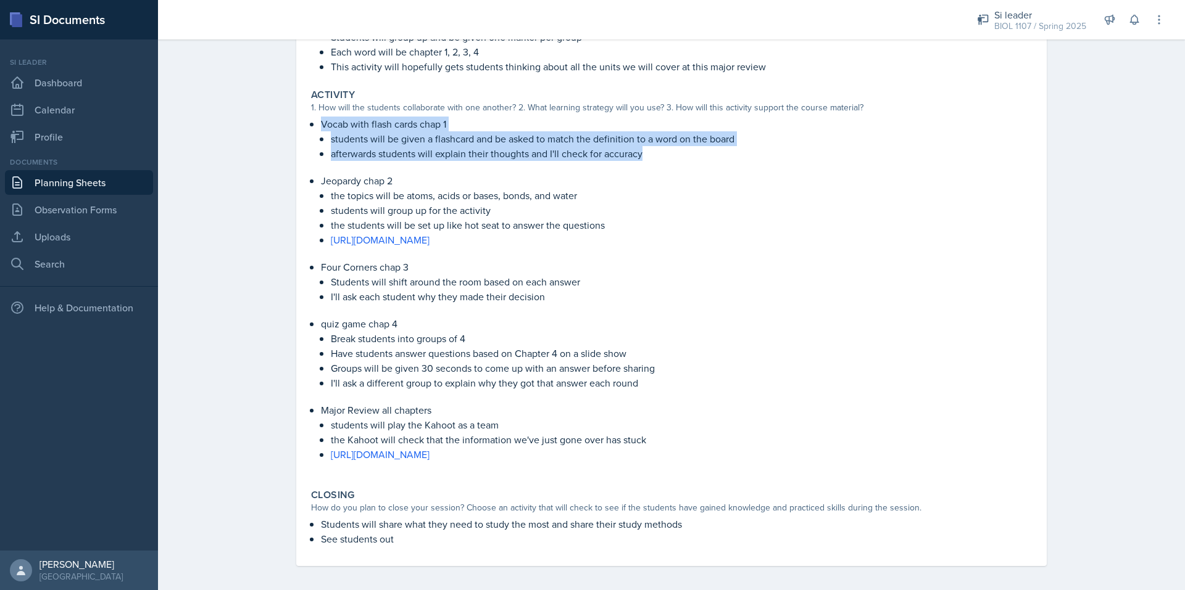
scroll to position [207, 0]
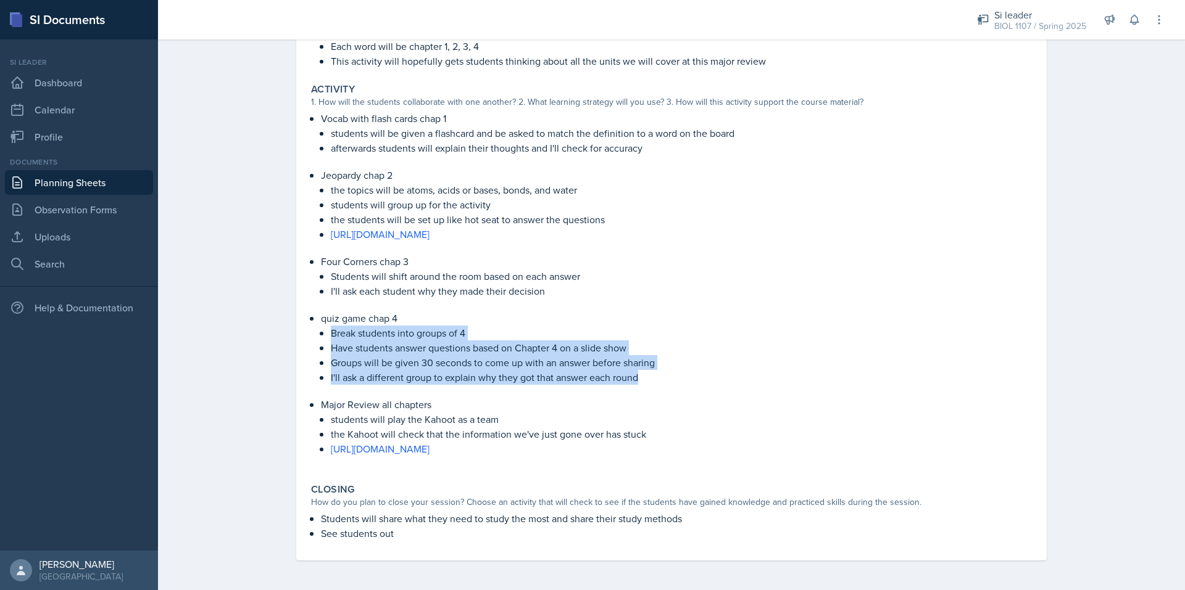
drag, startPoint x: 641, startPoint y: 381, endPoint x: 326, endPoint y: 335, distance: 318.1
click at [331, 335] on ul "Break students into groups of 4 Have students answer questions based on Chapter…" at bounding box center [681, 355] width 701 height 59
copy ul "Break students into groups of 4 Have students answer questions based on Chapter…"
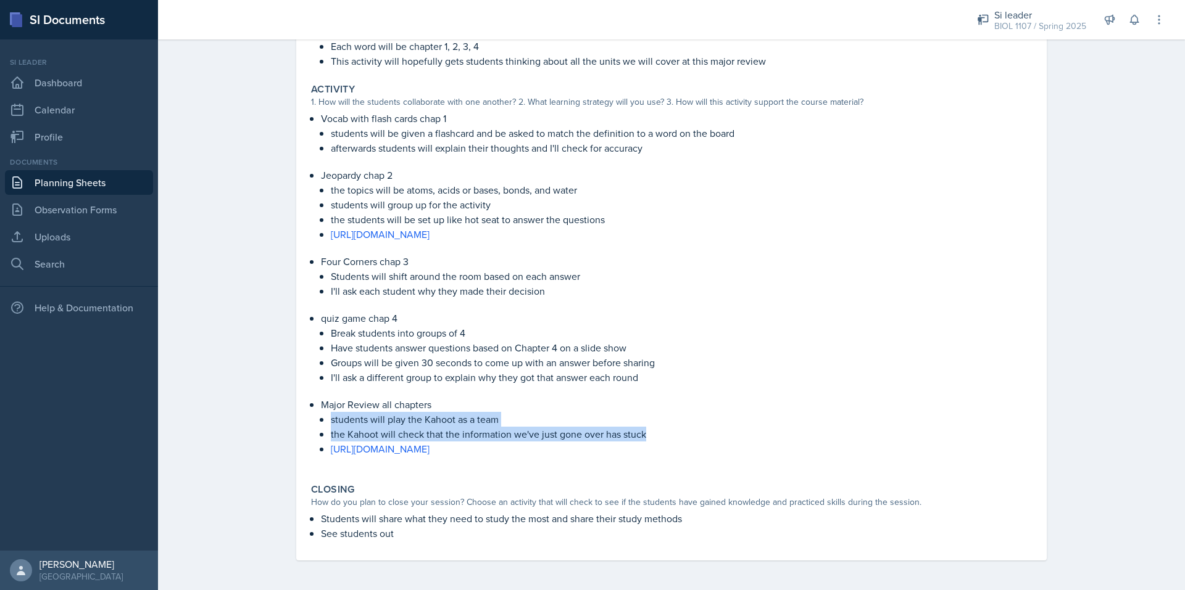
drag, startPoint x: 645, startPoint y: 433, endPoint x: 306, endPoint y: 422, distance: 338.9
click at [311, 422] on div "Major Review all chapters students will play the Kahoot as a team the Kahoot wi…" at bounding box center [671, 433] width 721 height 72
copy ul "students will play the Kahoot as a team the Kahoot will check that the informat…"
